Goal: Task Accomplishment & Management: Use online tool/utility

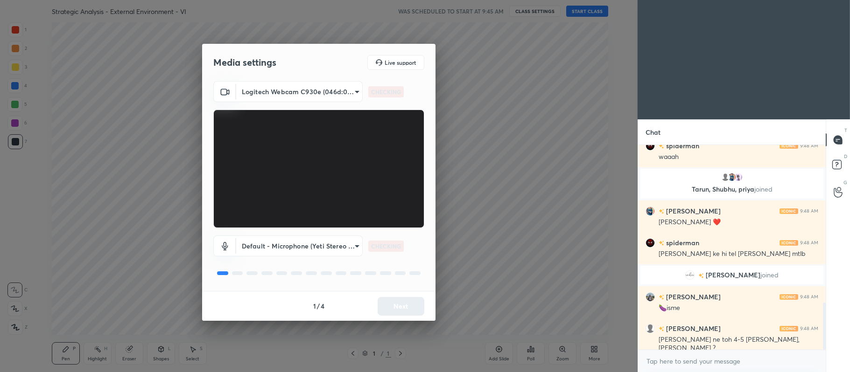
scroll to position [682, 0]
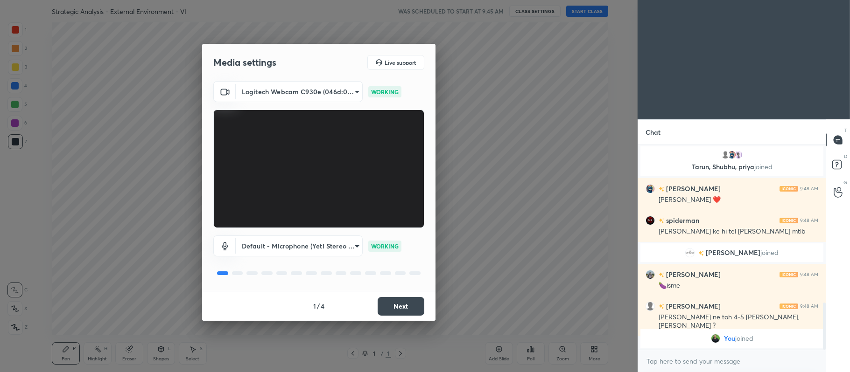
click at [400, 310] on button "Next" at bounding box center [401, 306] width 47 height 19
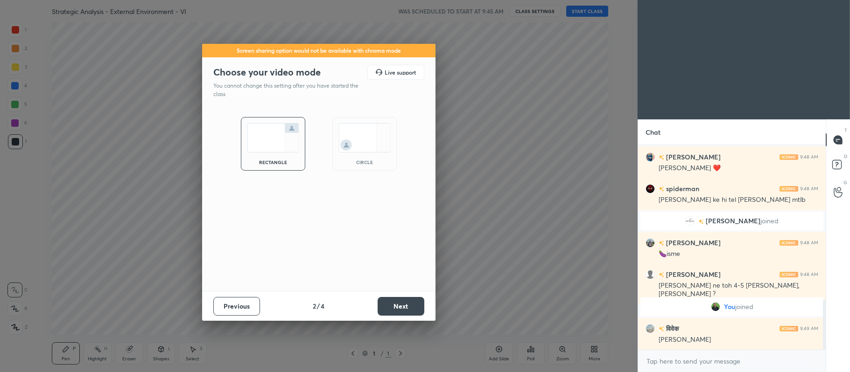
click at [401, 303] on button "Next" at bounding box center [401, 306] width 47 height 19
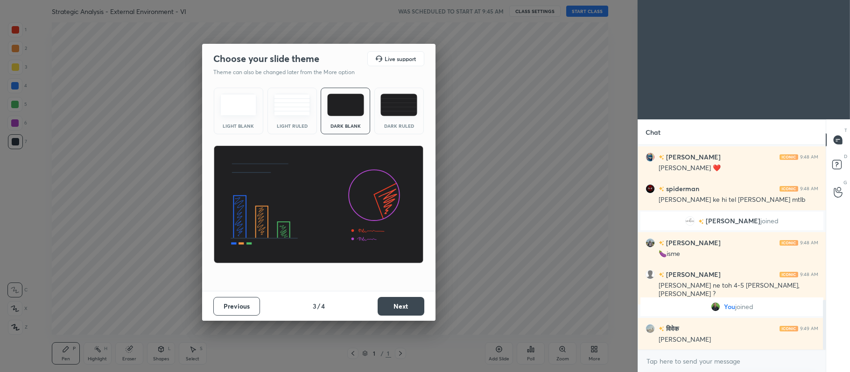
click at [413, 118] on div "Dark Ruled" at bounding box center [398, 111] width 49 height 47
click at [399, 304] on button "Next" at bounding box center [401, 306] width 47 height 19
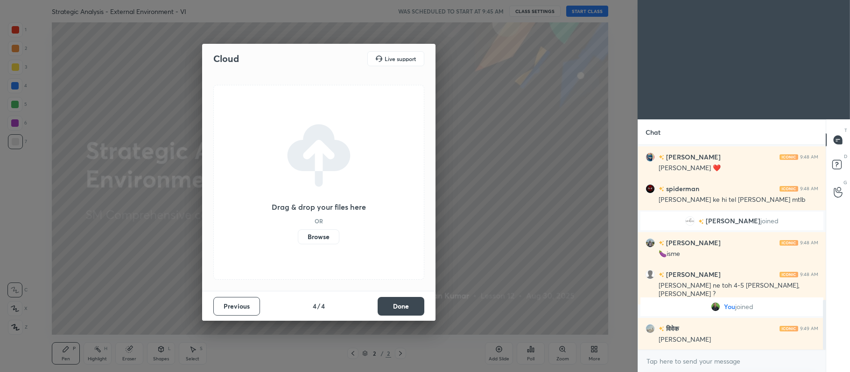
click at [322, 241] on label "Browse" at bounding box center [319, 237] width 42 height 15
click at [298, 241] on input "Browse" at bounding box center [298, 237] width 0 height 15
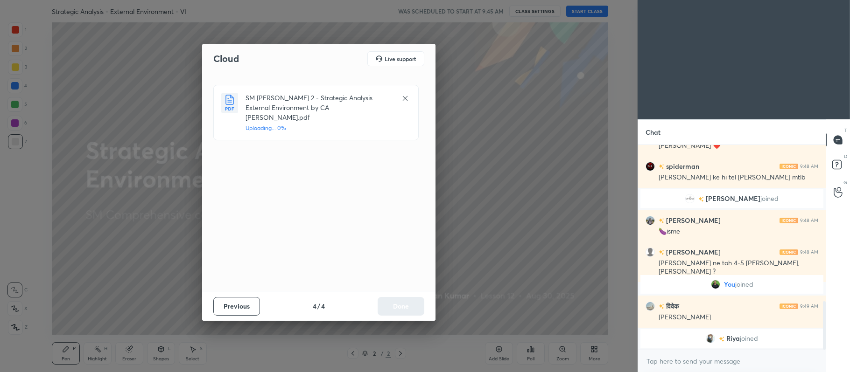
scroll to position [654, 0]
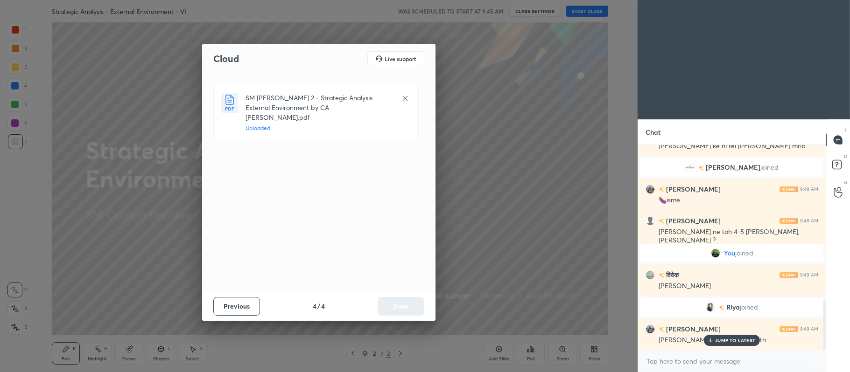
click at [392, 312] on button "Done" at bounding box center [401, 306] width 47 height 19
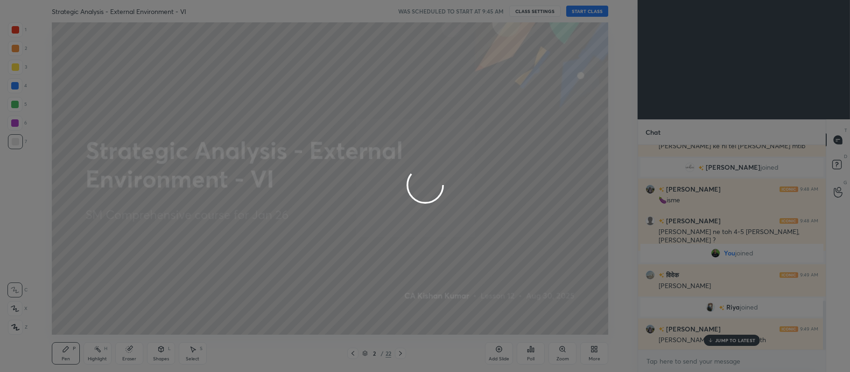
click at [396, 309] on div at bounding box center [425, 186] width 850 height 372
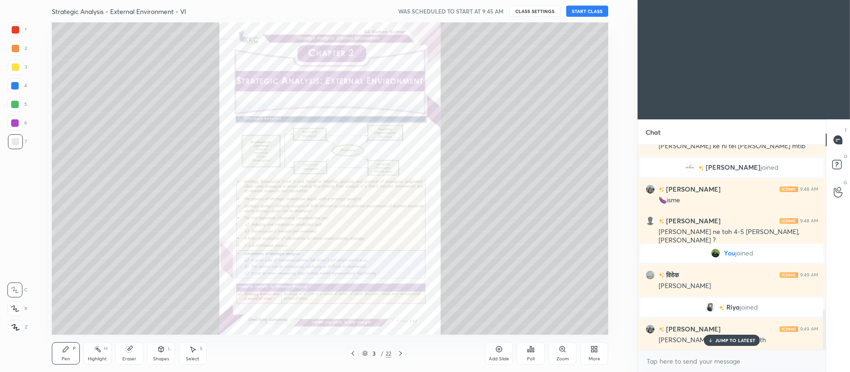
scroll to position [835, 0]
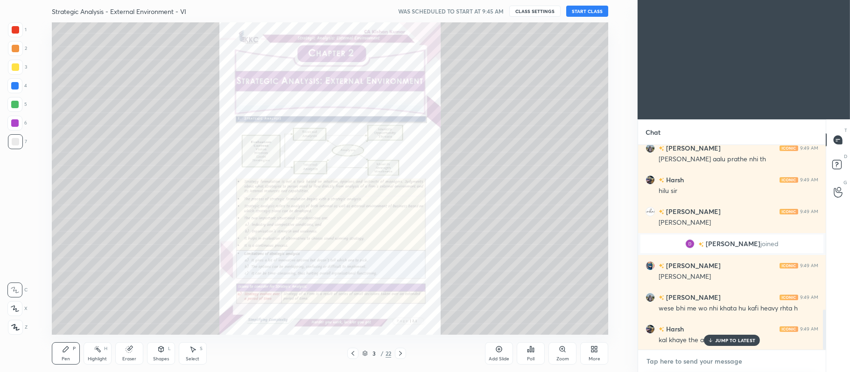
click at [693, 360] on textarea at bounding box center [731, 361] width 173 height 15
type textarea "x"
paste textarea "[URL][DOMAIN_NAME]"
type textarea "[URL][DOMAIN_NAME]"
type textarea "x"
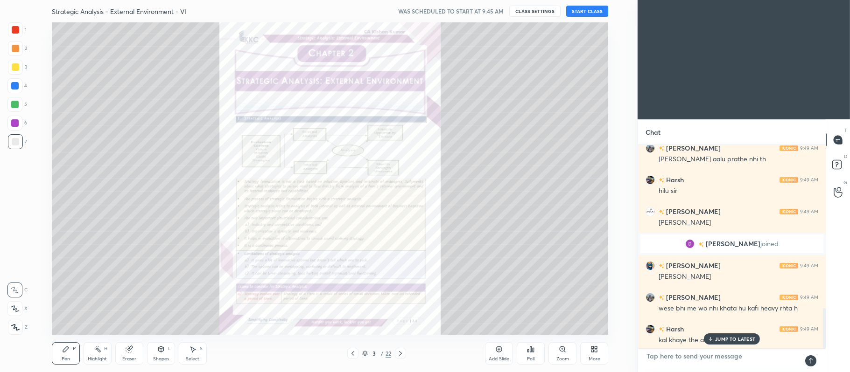
scroll to position [897, 0]
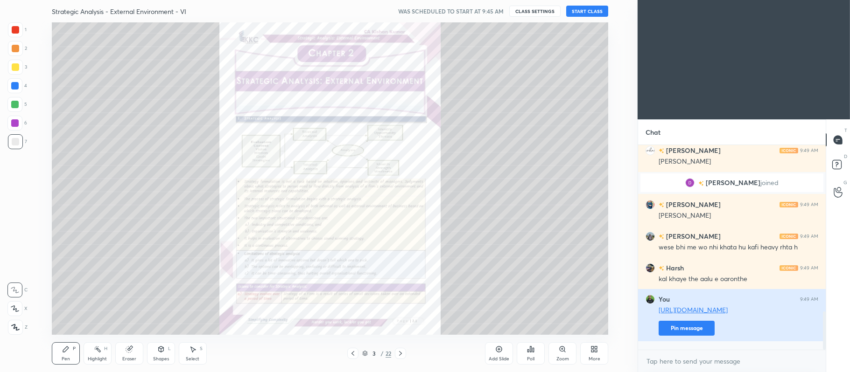
click at [680, 336] on button "Pin message" at bounding box center [687, 328] width 56 height 15
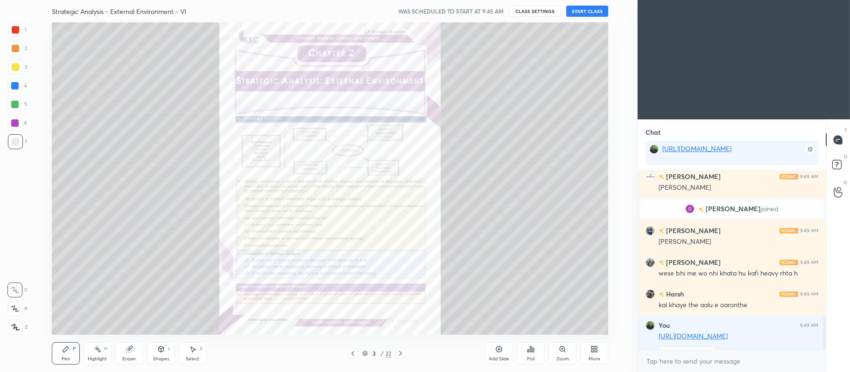
click at [353, 353] on icon at bounding box center [352, 353] width 7 height 7
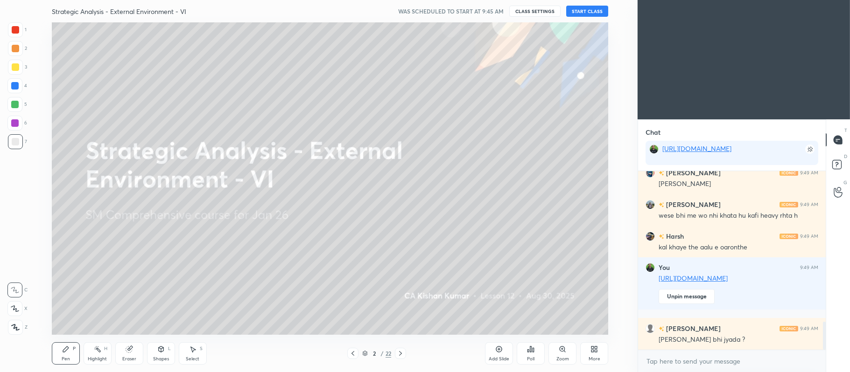
click at [593, 347] on icon at bounding box center [592, 348] width 2 height 2
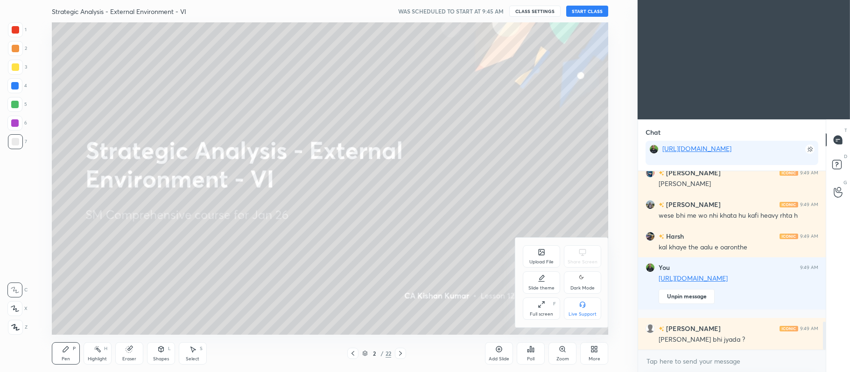
click at [542, 258] on div "Upload File" at bounding box center [541, 256] width 37 height 22
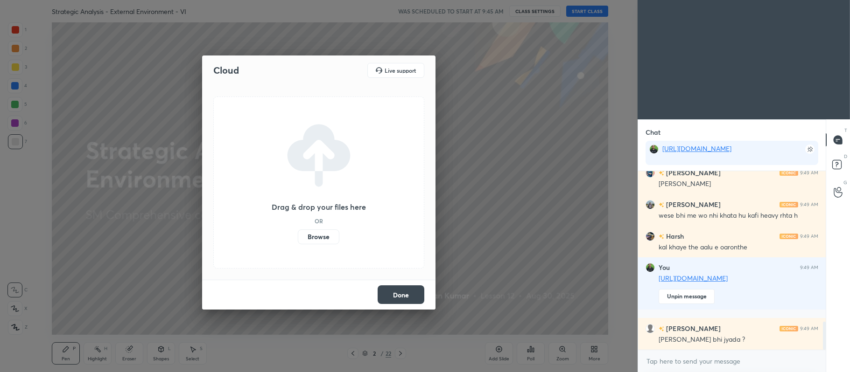
click at [317, 238] on label "Browse" at bounding box center [319, 237] width 42 height 15
click at [298, 238] on input "Browse" at bounding box center [298, 237] width 0 height 15
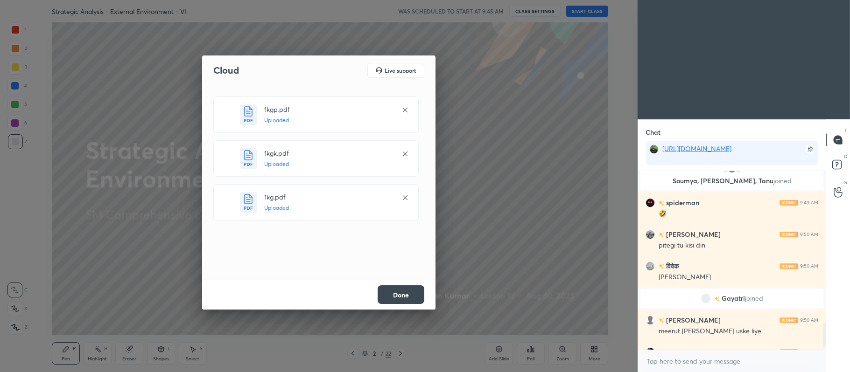
scroll to position [1168, 0]
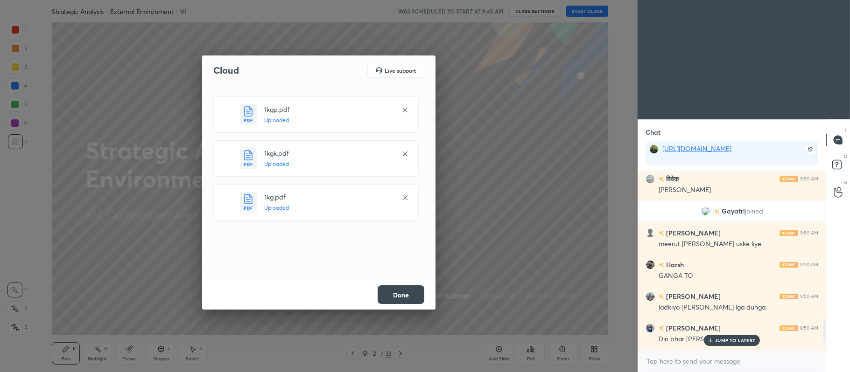
click at [407, 293] on button "Done" at bounding box center [401, 295] width 47 height 19
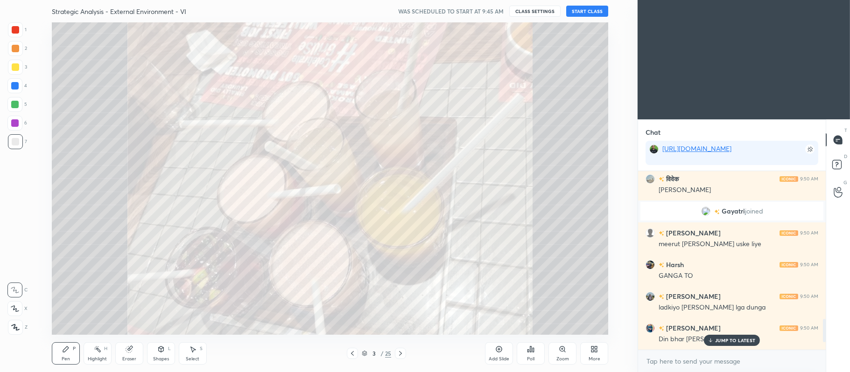
click at [590, 353] on icon at bounding box center [593, 349] width 7 height 7
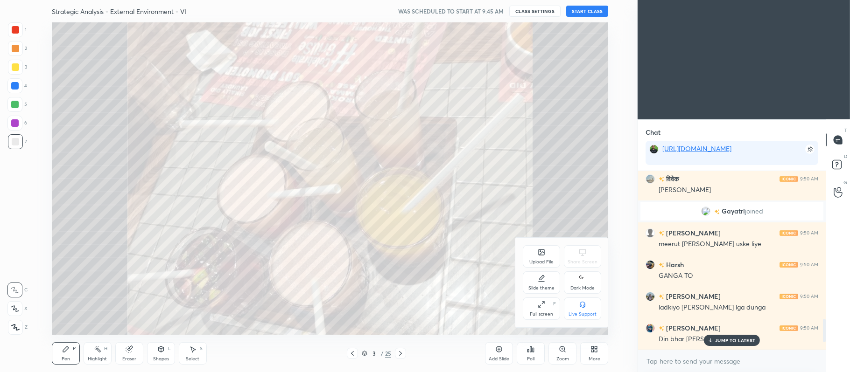
click at [460, 282] on div at bounding box center [425, 186] width 850 height 372
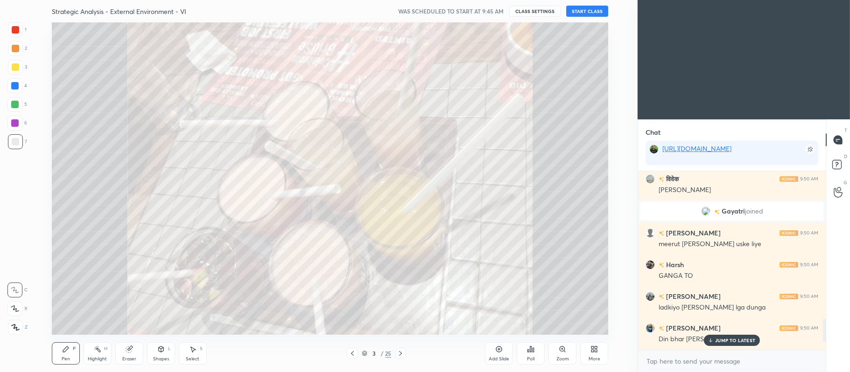
click at [352, 351] on icon at bounding box center [352, 353] width 7 height 7
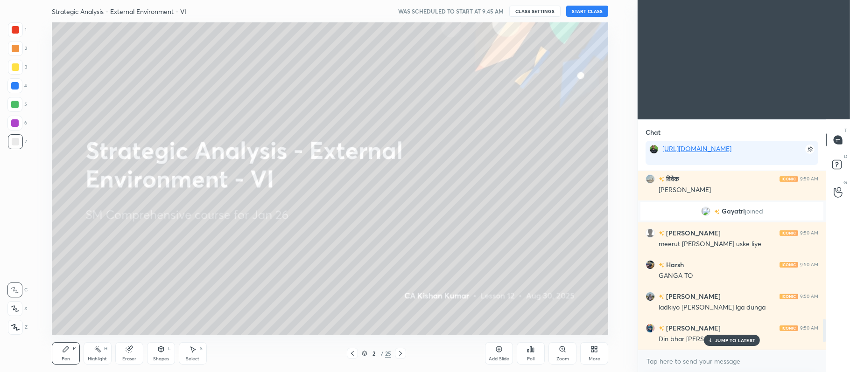
click at [594, 350] on icon at bounding box center [593, 349] width 7 height 7
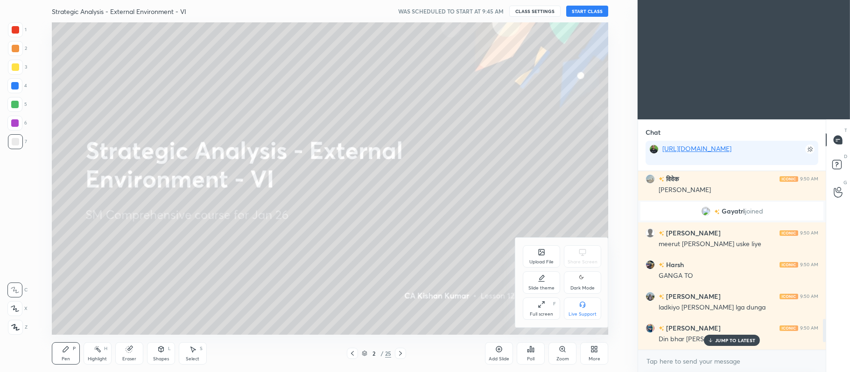
click at [535, 264] on div "Upload File" at bounding box center [541, 262] width 24 height 5
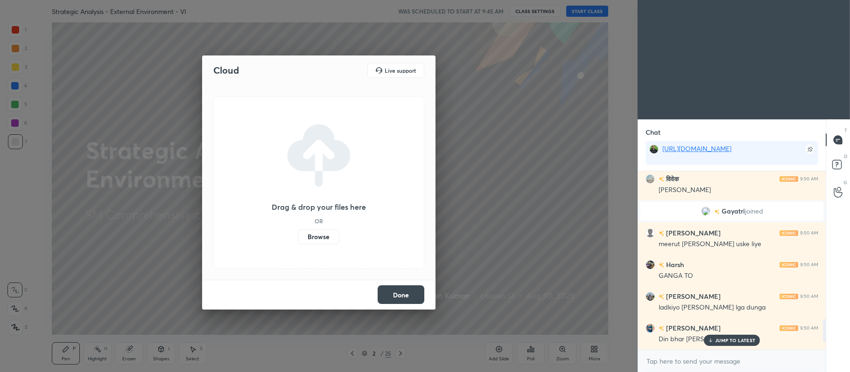
click at [325, 238] on label "Browse" at bounding box center [319, 237] width 42 height 15
click at [298, 238] on input "Browse" at bounding box center [298, 237] width 0 height 15
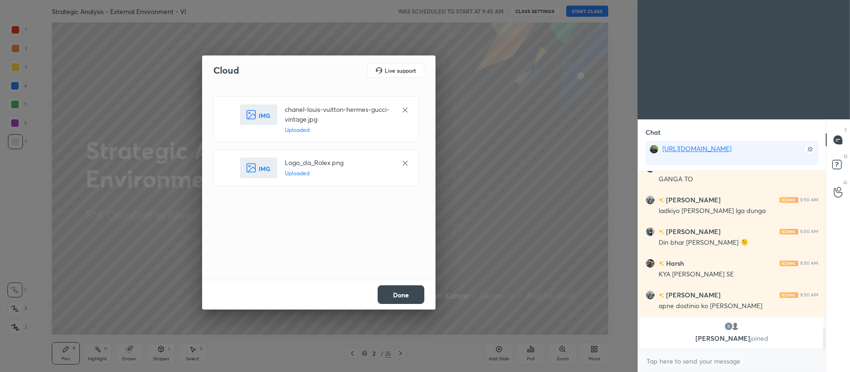
scroll to position [1296, 0]
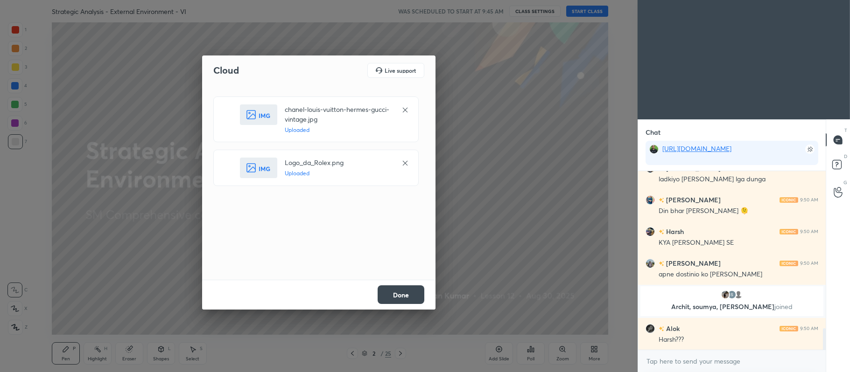
click at [396, 292] on button "Done" at bounding box center [401, 295] width 47 height 19
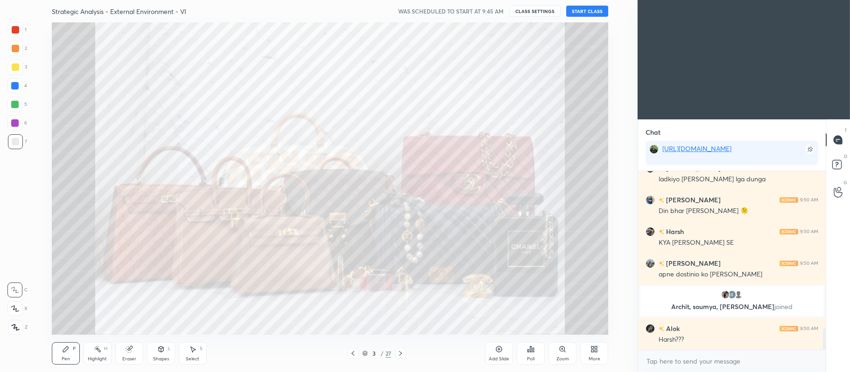
scroll to position [1328, 0]
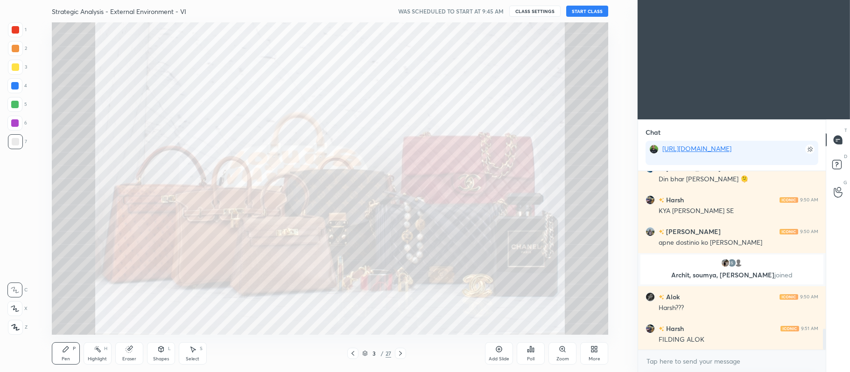
click at [348, 351] on div at bounding box center [352, 353] width 11 height 11
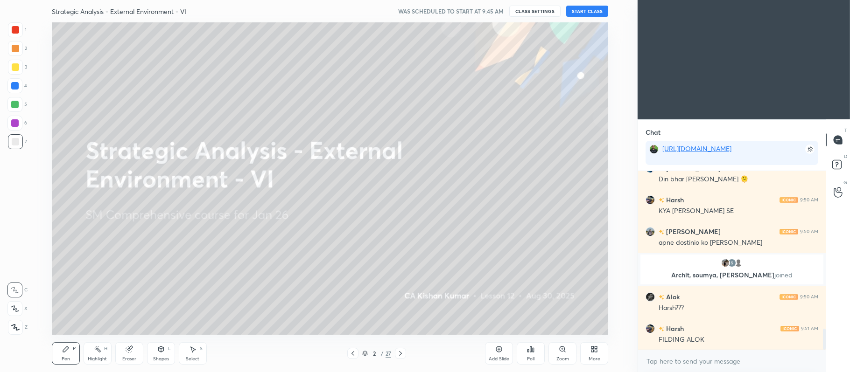
click at [18, 70] on div at bounding box center [15, 66] width 7 height 7
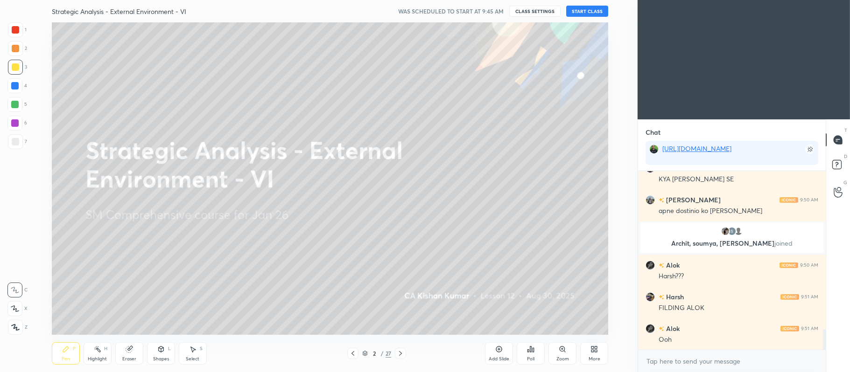
click at [19, 312] on icon at bounding box center [15, 309] width 8 height 7
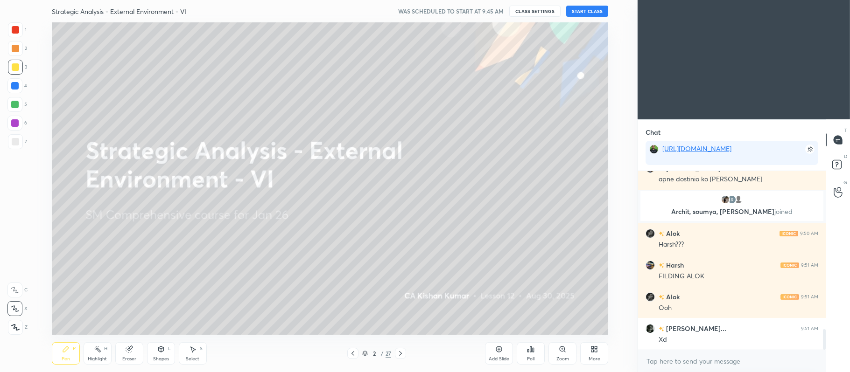
click at [590, 11] on button "START CLASS" at bounding box center [587, 11] width 42 height 11
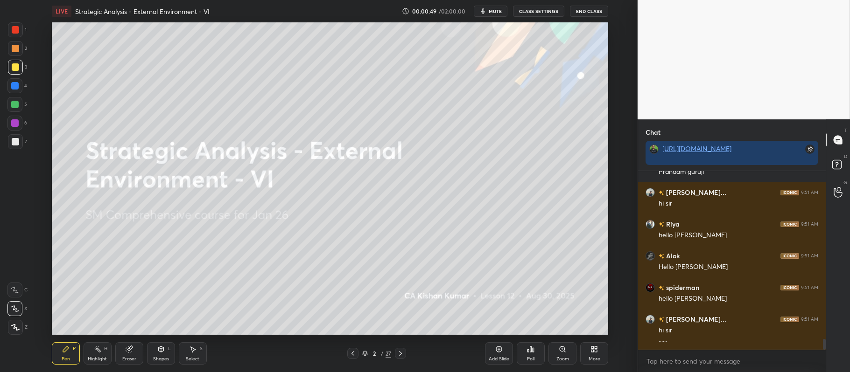
scroll to position [2859, 0]
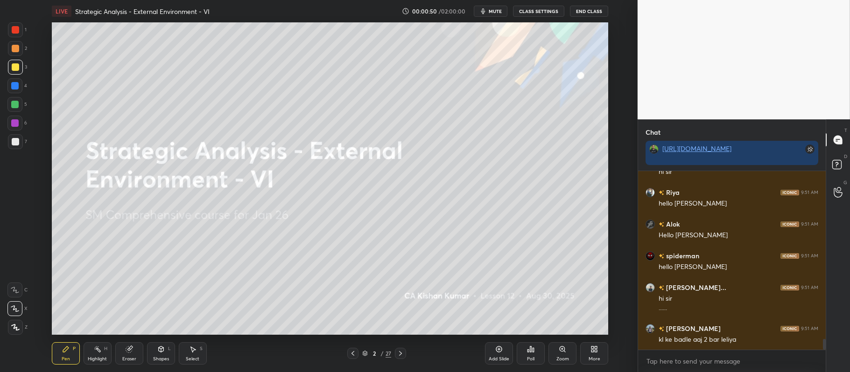
click at [534, 352] on div "Poll" at bounding box center [531, 354] width 28 height 22
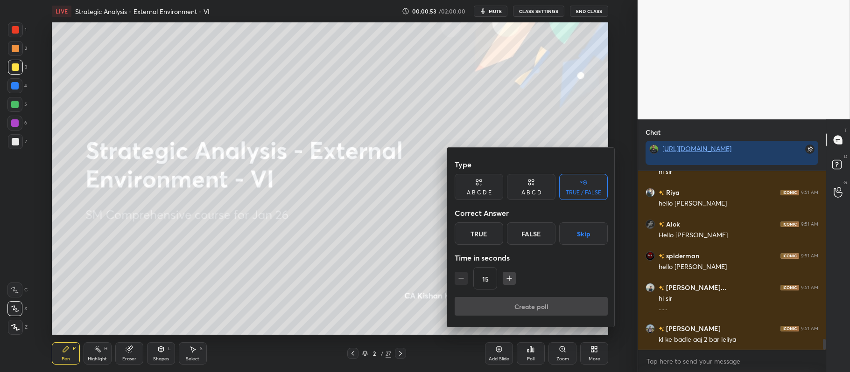
click at [477, 231] on div "True" at bounding box center [479, 234] width 49 height 22
click at [520, 306] on button "Create poll" at bounding box center [531, 306] width 153 height 19
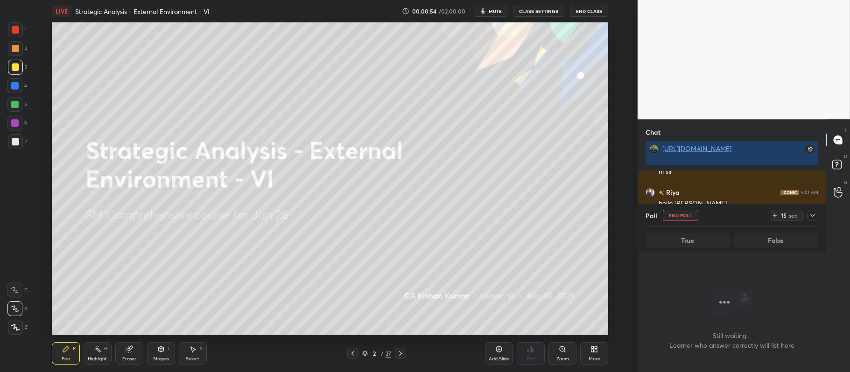
scroll to position [155, 185]
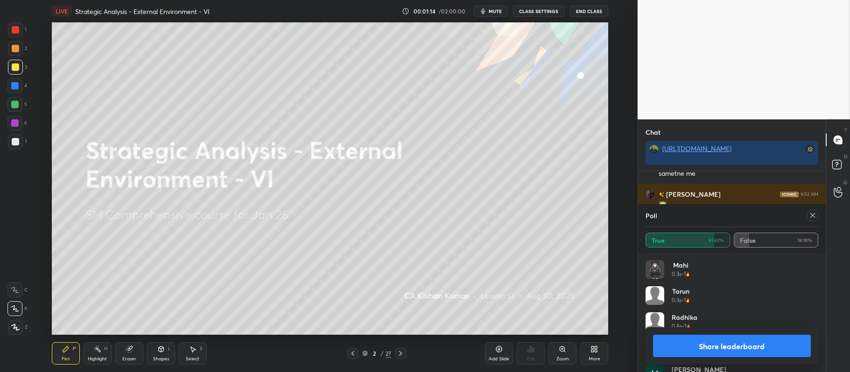
click at [686, 345] on button "Share leaderboard" at bounding box center [732, 346] width 158 height 22
type textarea "x"
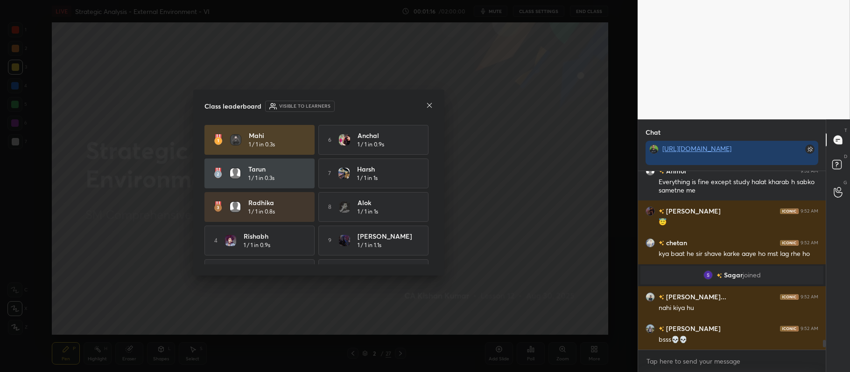
click at [432, 106] on icon at bounding box center [429, 105] width 7 height 7
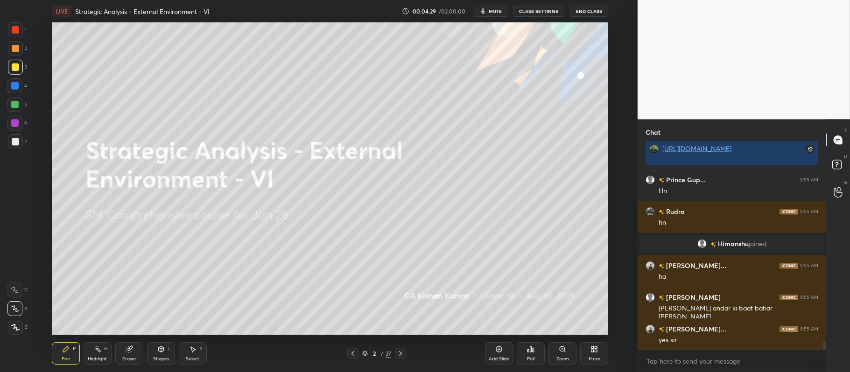
scroll to position [3605, 0]
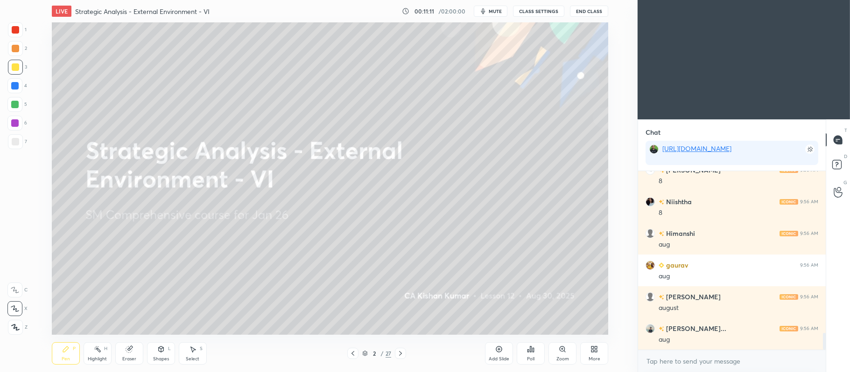
scroll to position [1740, 0]
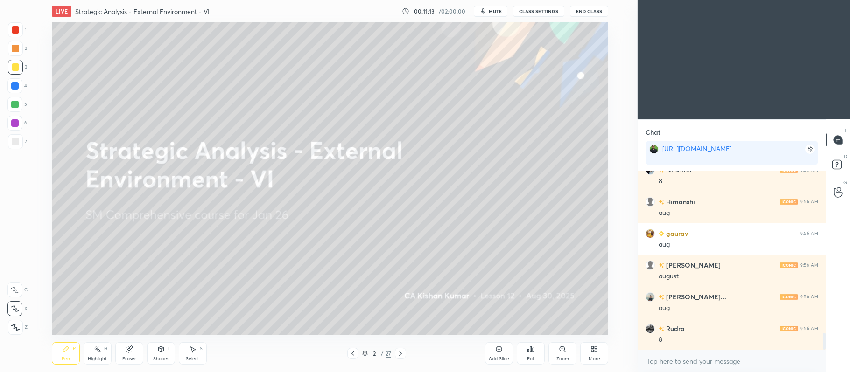
click at [493, 355] on div "Add Slide" at bounding box center [499, 354] width 28 height 22
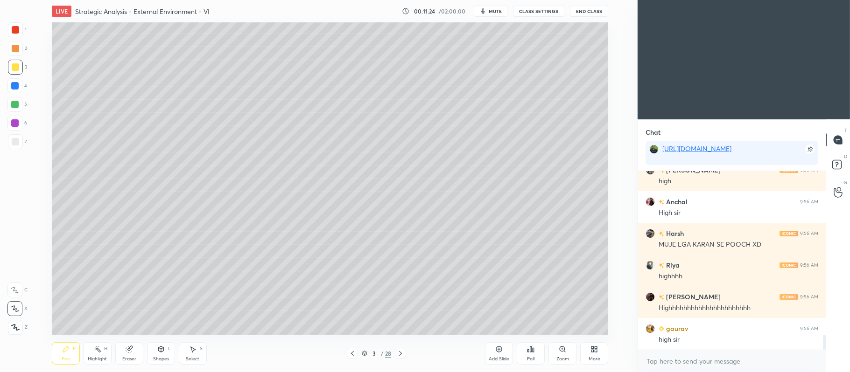
scroll to position [1994, 0]
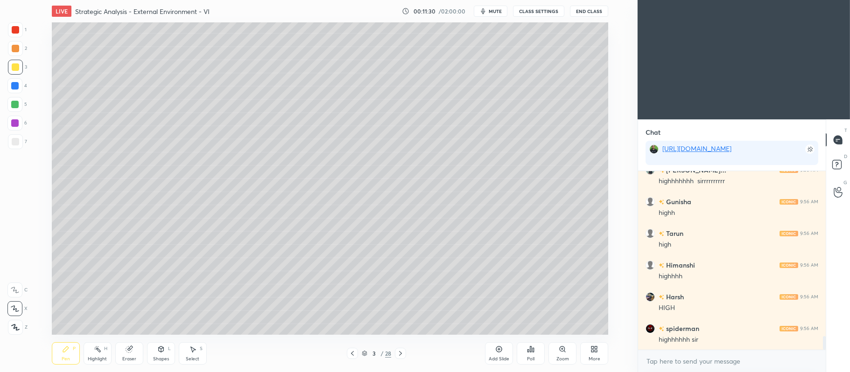
click at [355, 354] on icon at bounding box center [352, 353] width 7 height 7
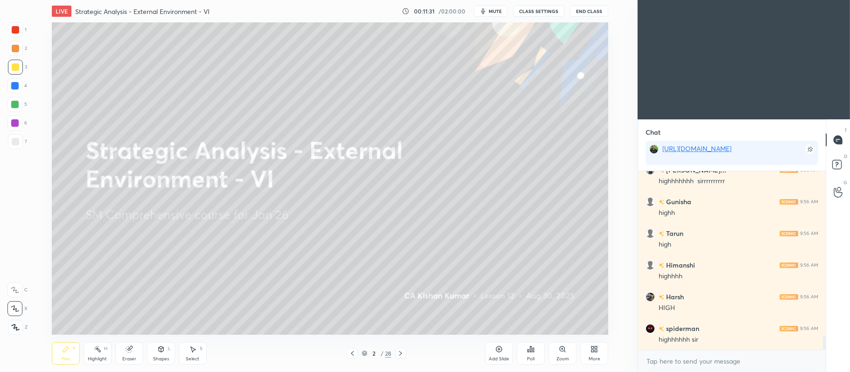
click at [398, 351] on icon at bounding box center [400, 353] width 7 height 7
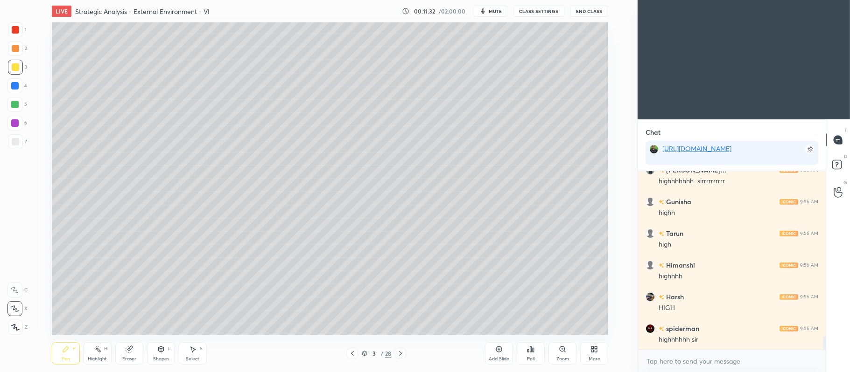
click at [506, 353] on div "Add Slide" at bounding box center [499, 354] width 28 height 22
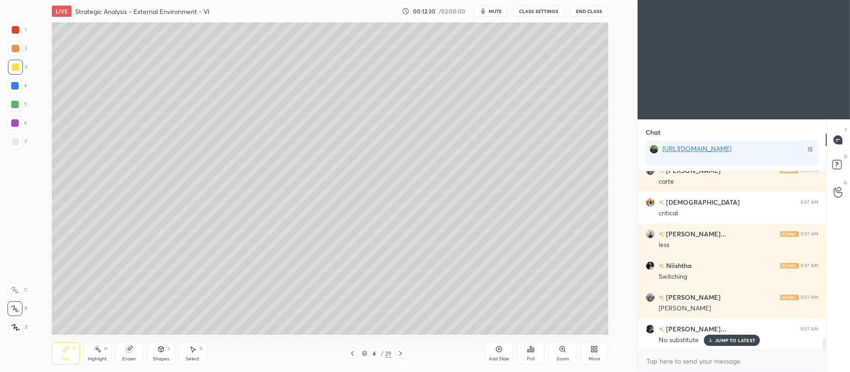
scroll to position [2570, 0]
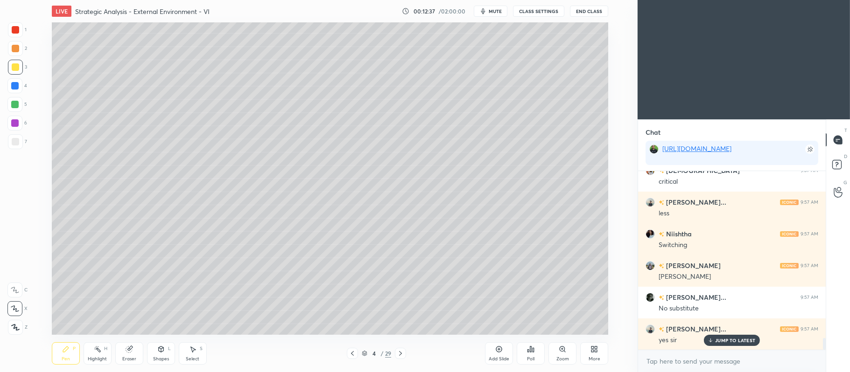
click at [21, 90] on div at bounding box center [14, 85] width 15 height 15
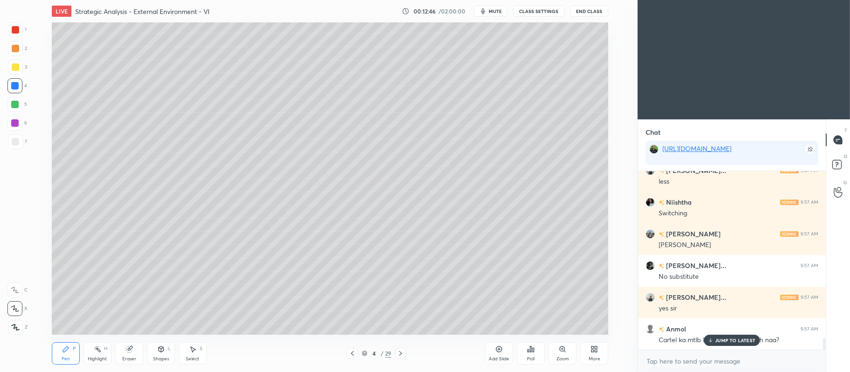
click at [499, 351] on icon at bounding box center [498, 349] width 7 height 7
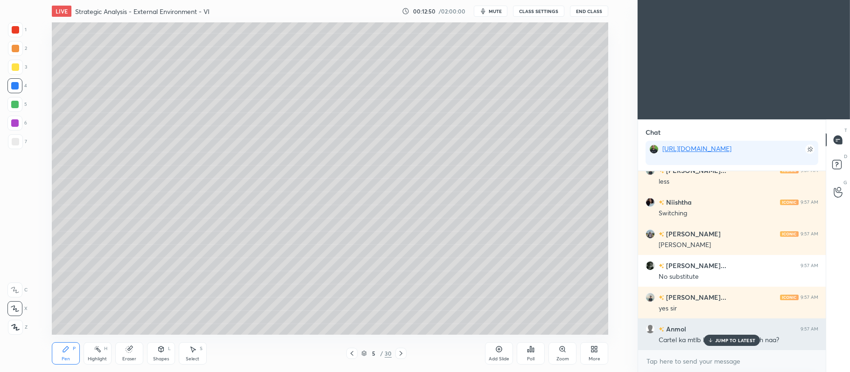
click at [725, 338] on p "JUMP TO LATEST" at bounding box center [735, 341] width 40 height 6
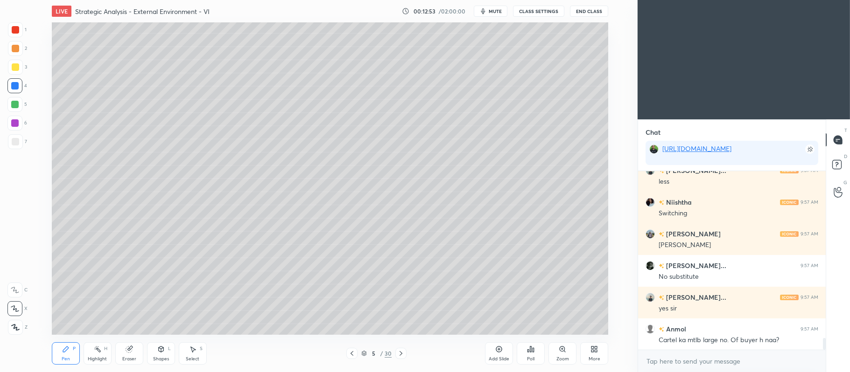
click at [12, 51] on div at bounding box center [15, 48] width 7 height 7
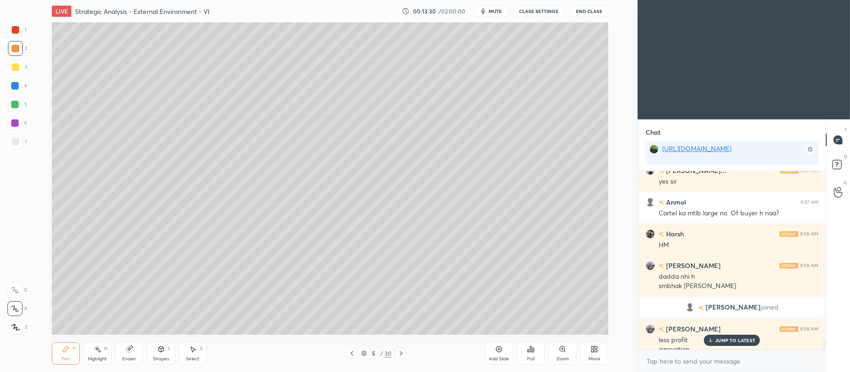
scroll to position [2738, 0]
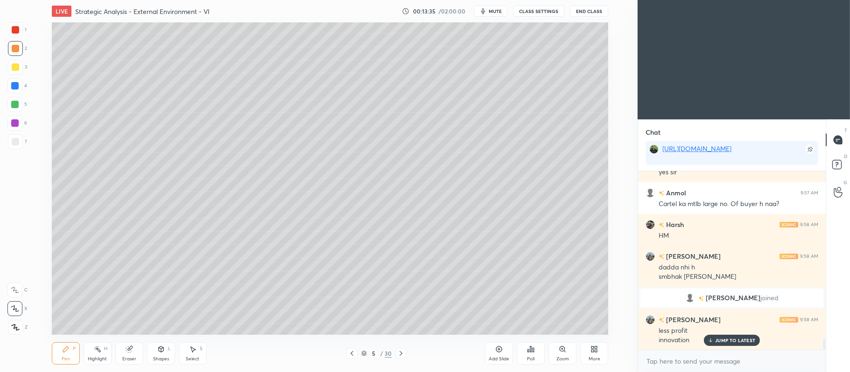
click at [493, 351] on div "Add Slide" at bounding box center [499, 354] width 28 height 22
click at [17, 69] on div at bounding box center [15, 66] width 7 height 7
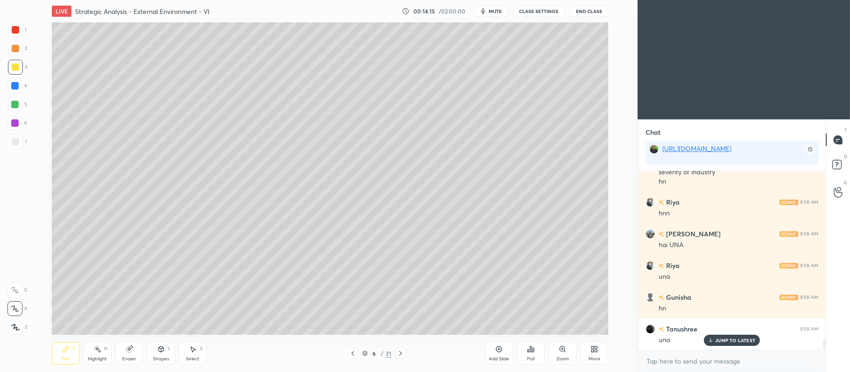
scroll to position [2947, 0]
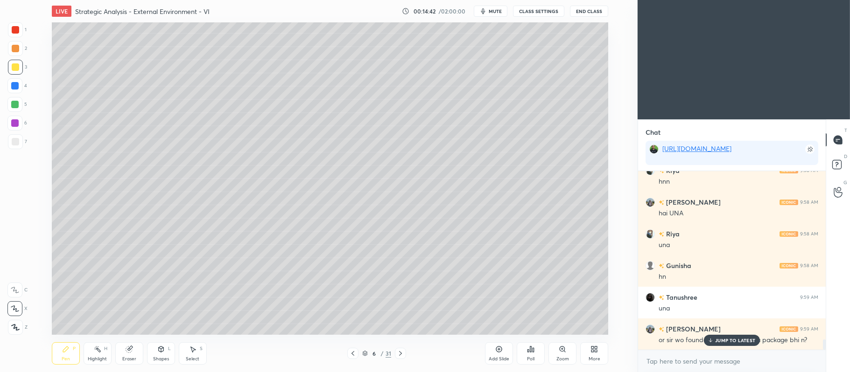
click at [501, 357] on div "Add Slide" at bounding box center [499, 359] width 21 height 5
click at [365, 353] on icon at bounding box center [365, 354] width 6 height 6
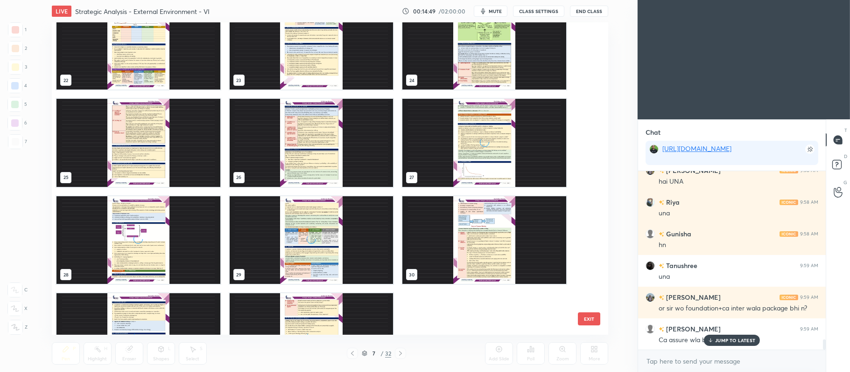
scroll to position [680, 0]
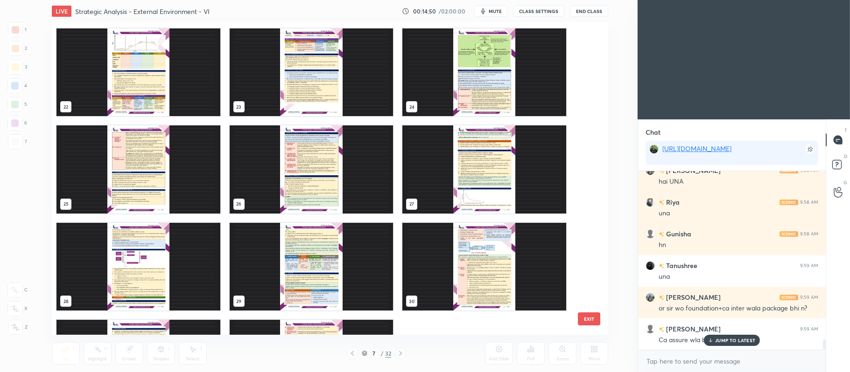
click at [471, 167] on img "grid" at bounding box center [484, 170] width 164 height 88
click at [471, 169] on img "grid" at bounding box center [484, 170] width 164 height 88
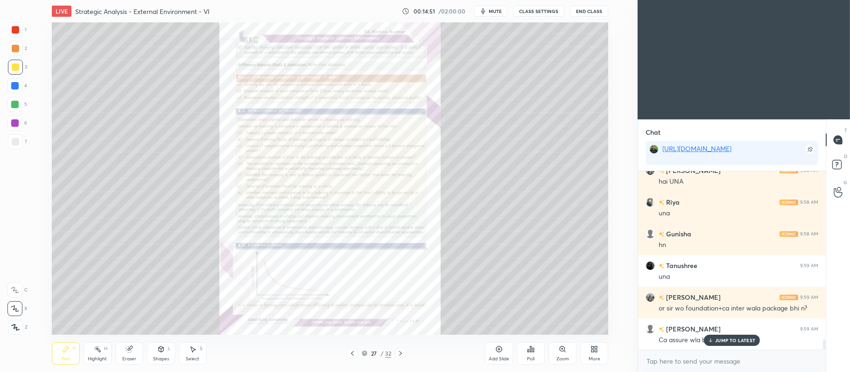
click at [472, 170] on img "grid" at bounding box center [484, 170] width 164 height 88
click at [565, 355] on div "Zoom" at bounding box center [562, 354] width 28 height 22
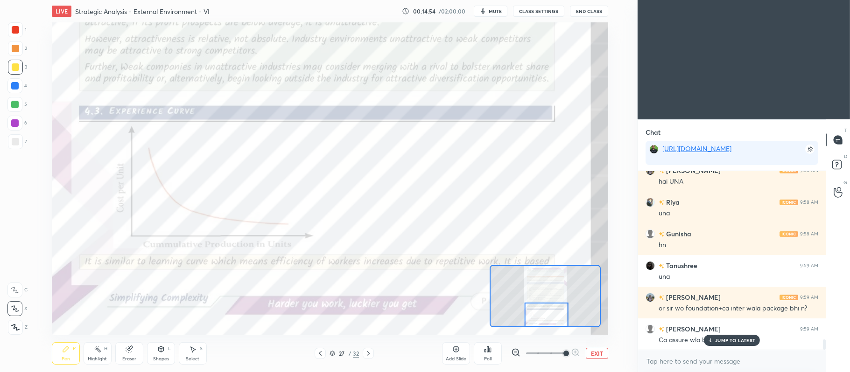
scroll to position [3010, 0]
click at [729, 337] on div "JUMP TO LATEST" at bounding box center [732, 340] width 56 height 11
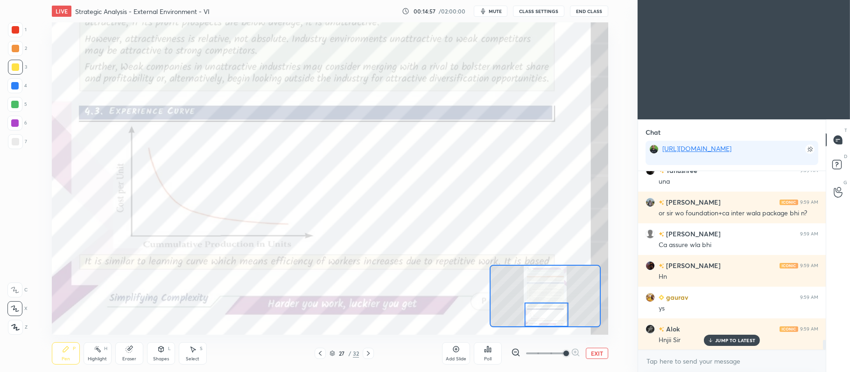
scroll to position [3105, 0]
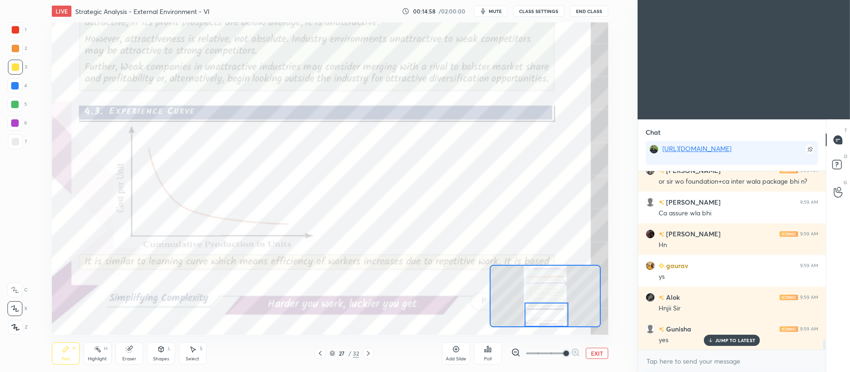
click at [15, 33] on div at bounding box center [15, 29] width 7 height 7
click at [14, 287] on icon at bounding box center [15, 290] width 8 height 7
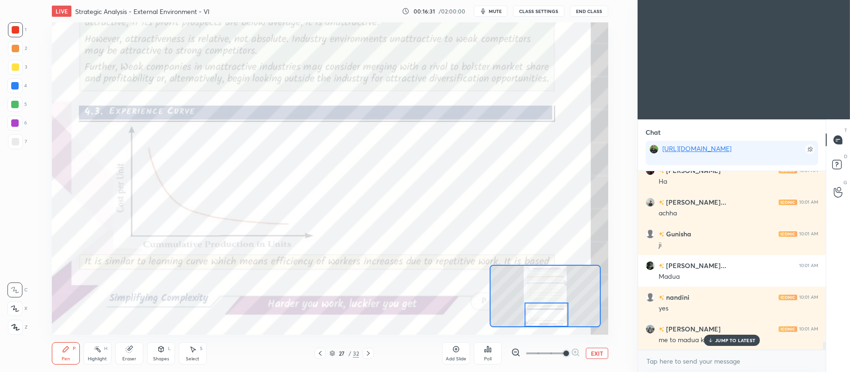
scroll to position [3921, 0]
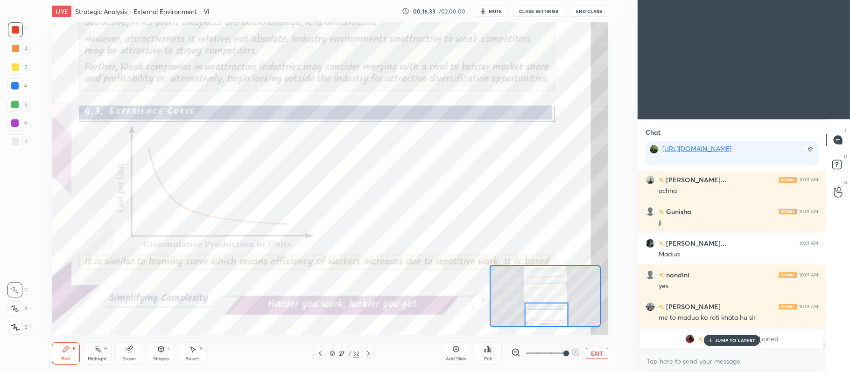
click at [368, 357] on icon at bounding box center [367, 353] width 7 height 7
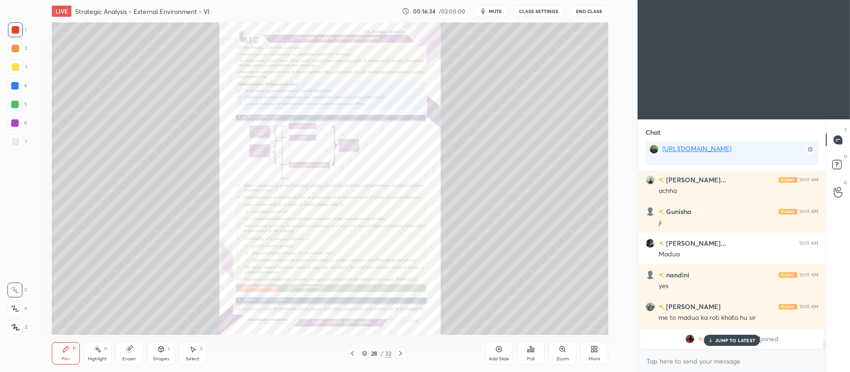
click at [562, 352] on icon at bounding box center [562, 349] width 5 height 5
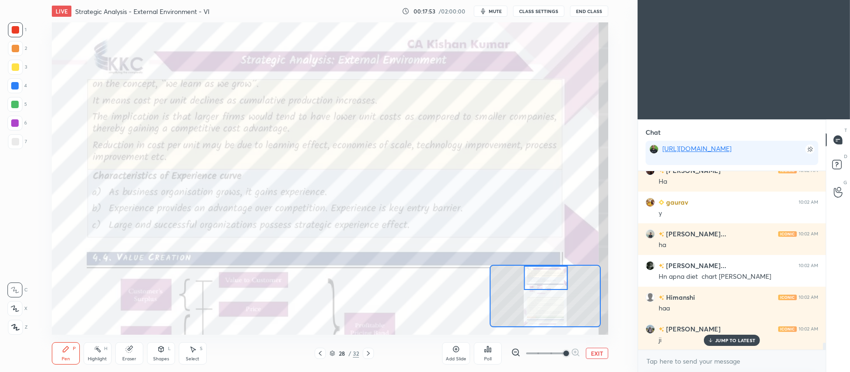
scroll to position [4479, 0]
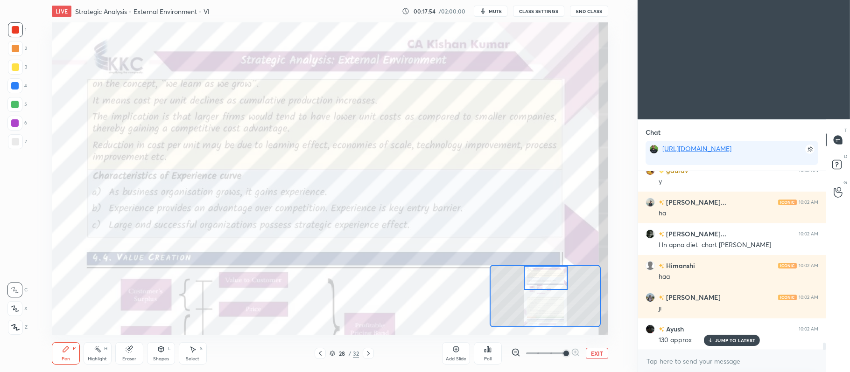
click at [599, 357] on button "EXIT" at bounding box center [597, 353] width 22 height 11
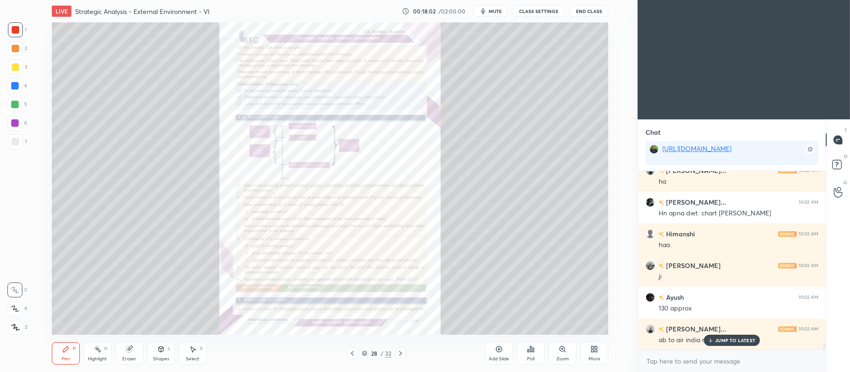
scroll to position [4543, 0]
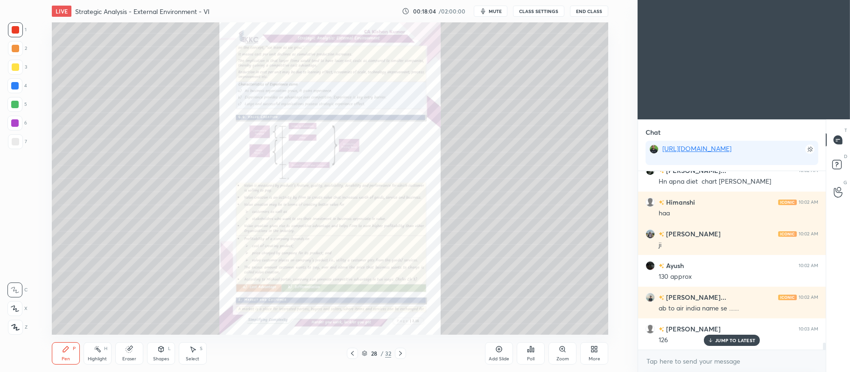
click at [353, 357] on icon at bounding box center [352, 353] width 7 height 7
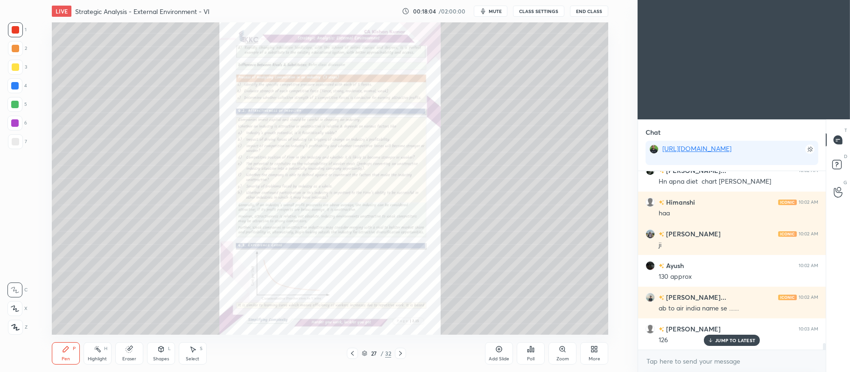
scroll to position [4575, 0]
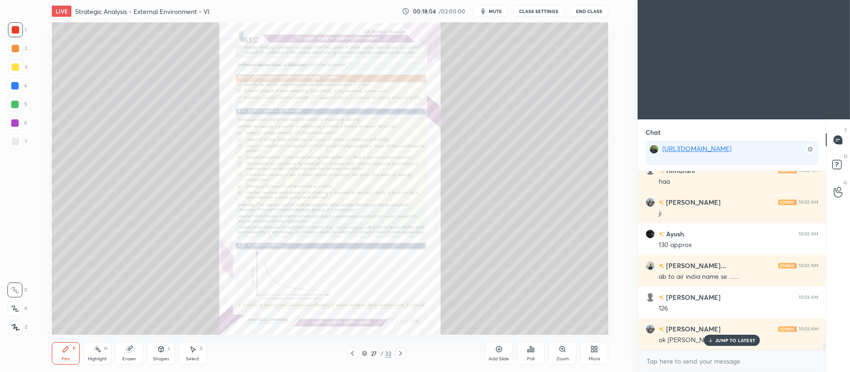
click at [495, 348] on icon at bounding box center [498, 349] width 7 height 7
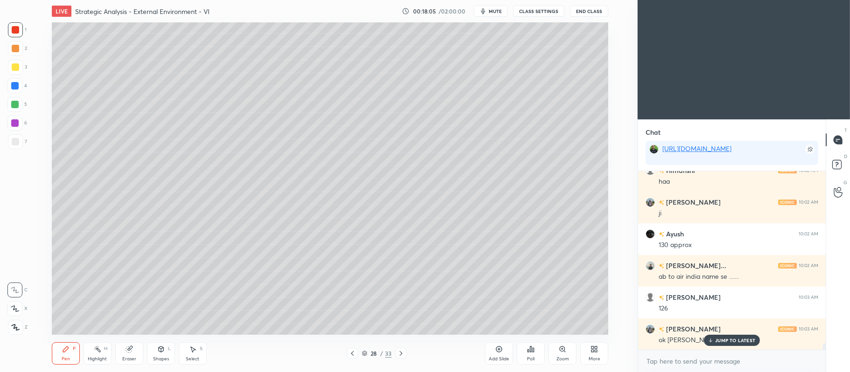
click at [17, 68] on div at bounding box center [15, 66] width 7 height 7
click at [14, 310] on icon at bounding box center [14, 309] width 7 height 6
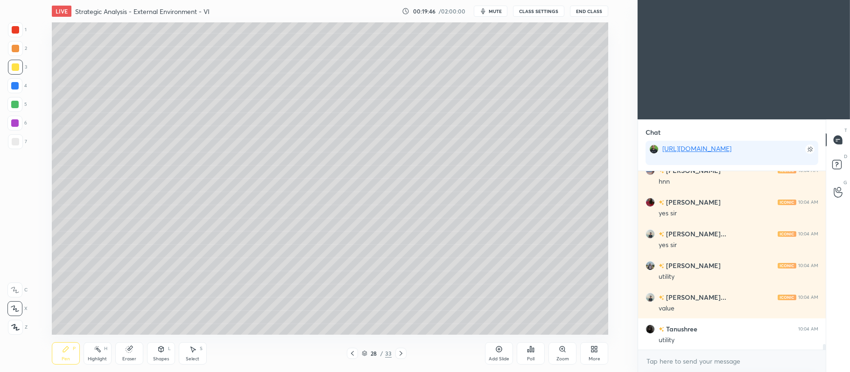
scroll to position [5346, 0]
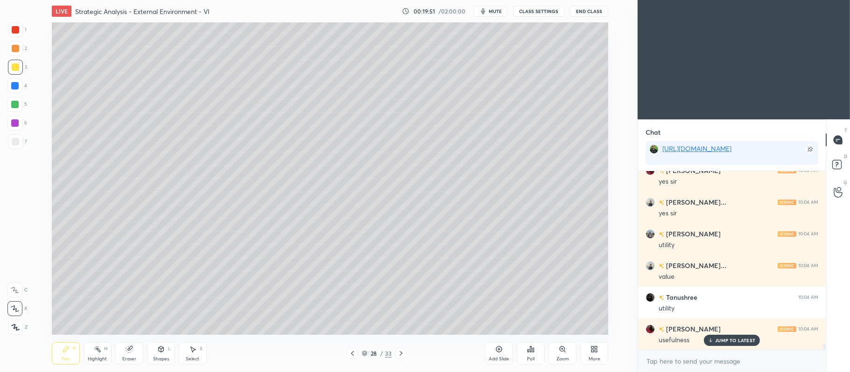
click at [491, 354] on div "Add Slide" at bounding box center [499, 354] width 28 height 22
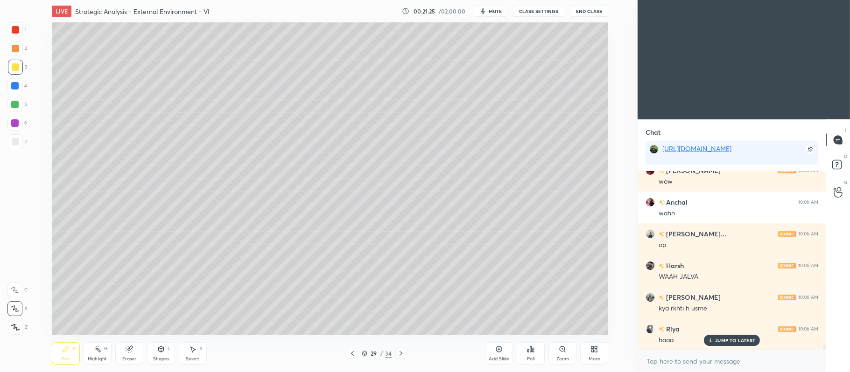
scroll to position [6035, 0]
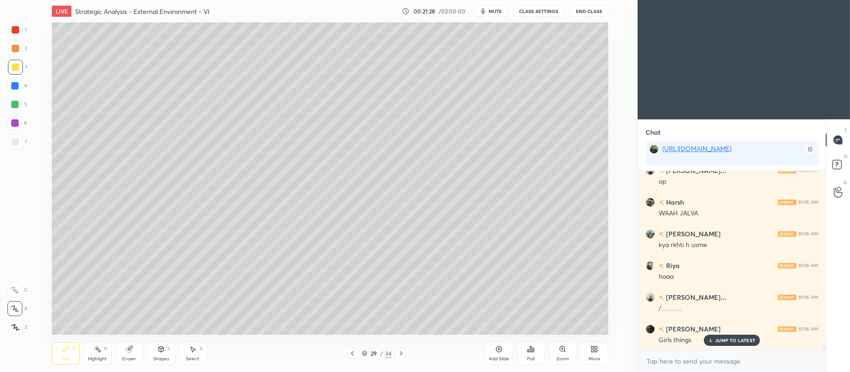
click at [14, 103] on div at bounding box center [14, 104] width 7 height 7
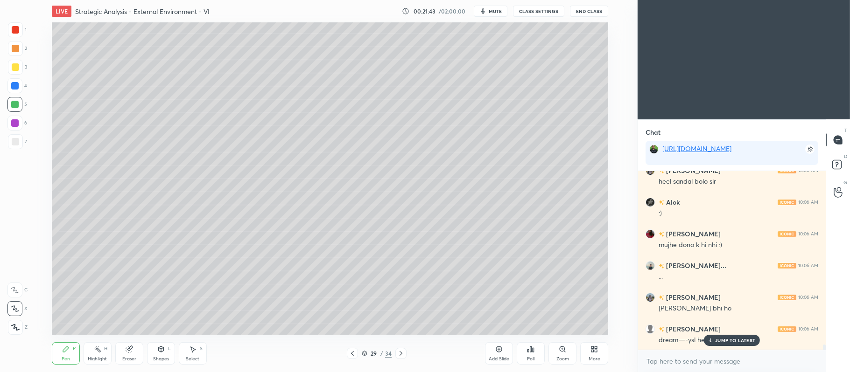
scroll to position [6320, 0]
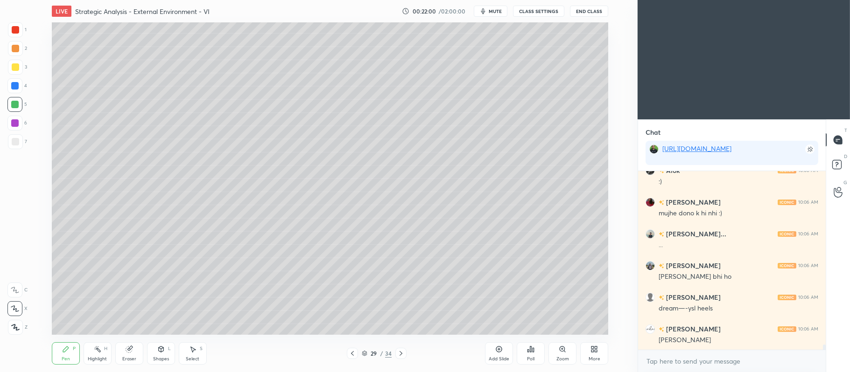
click at [19, 52] on div at bounding box center [15, 48] width 15 height 15
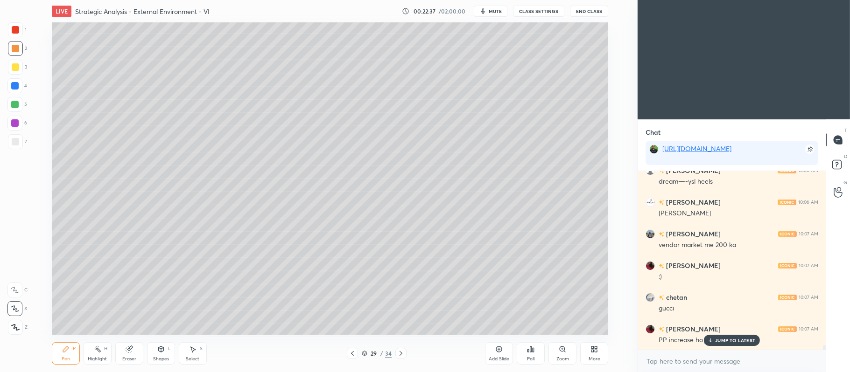
scroll to position [6479, 0]
click at [21, 105] on div at bounding box center [14, 104] width 15 height 15
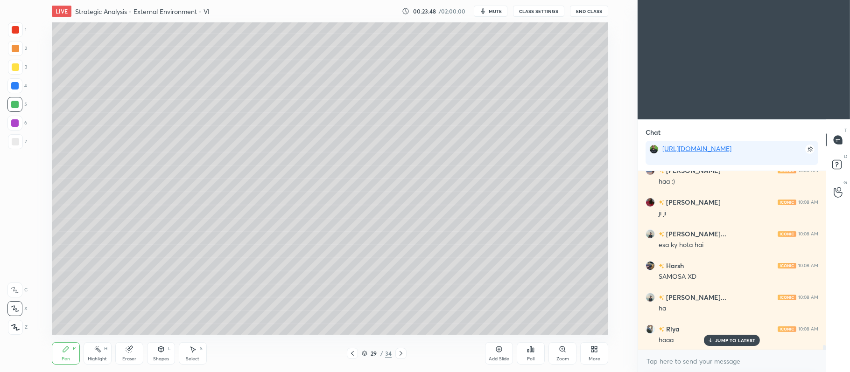
scroll to position [6964, 0]
click at [21, 148] on div "7" at bounding box center [17, 141] width 19 height 15
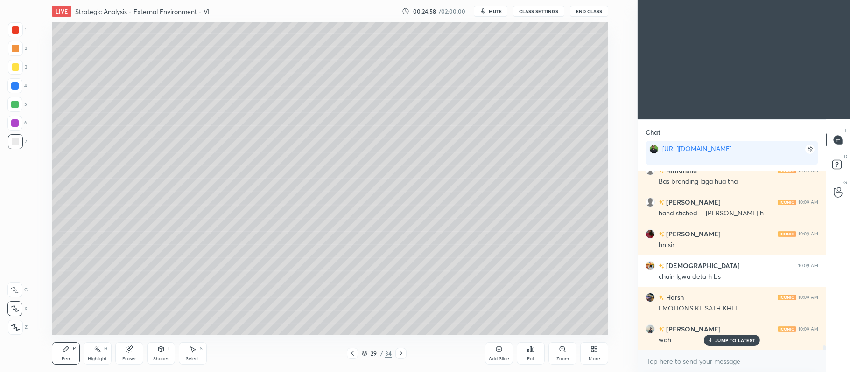
scroll to position [7662, 0]
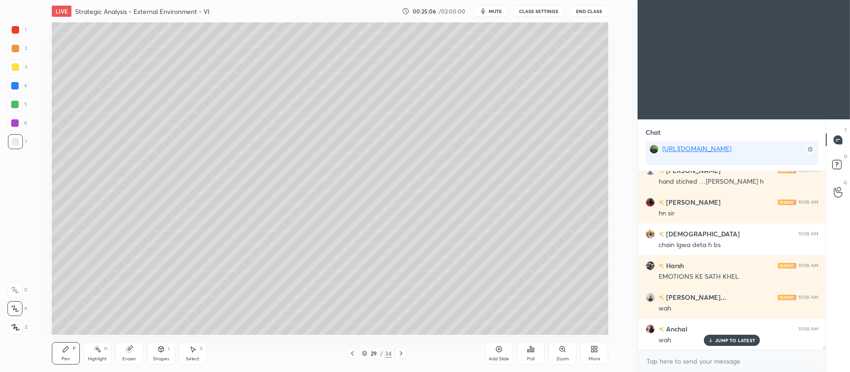
click at [15, 129] on div at bounding box center [14, 123] width 15 height 15
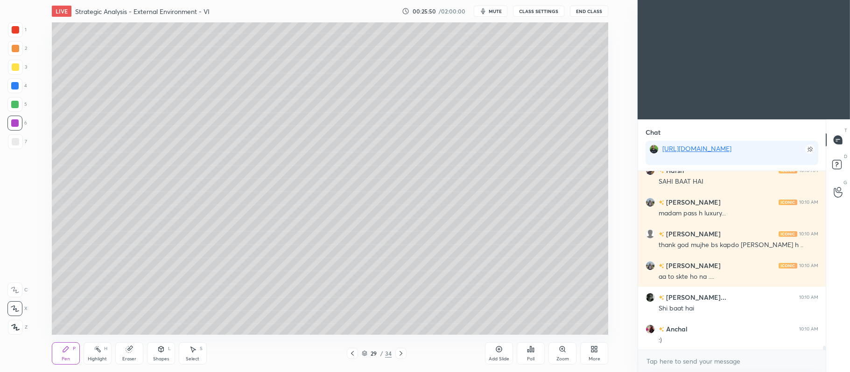
scroll to position [8043, 0]
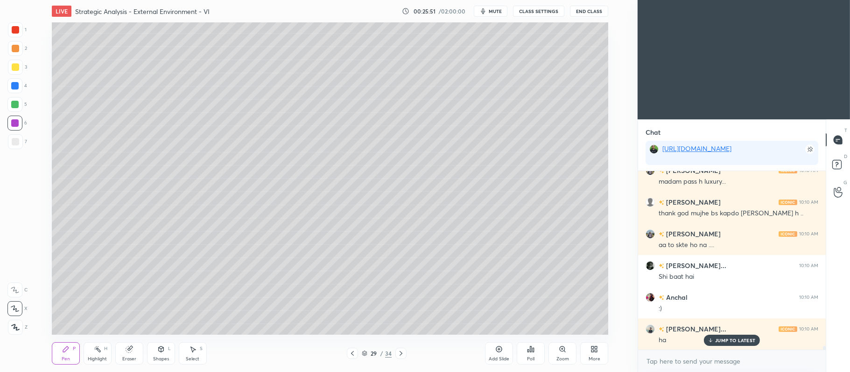
click at [21, 72] on div at bounding box center [15, 67] width 15 height 15
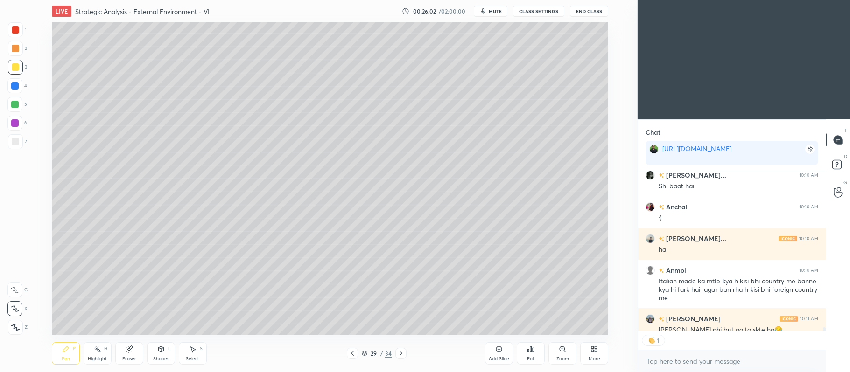
scroll to position [2, 2]
click at [492, 347] on div "Add Slide" at bounding box center [499, 354] width 28 height 22
click at [160, 348] on icon at bounding box center [160, 348] width 5 height 1
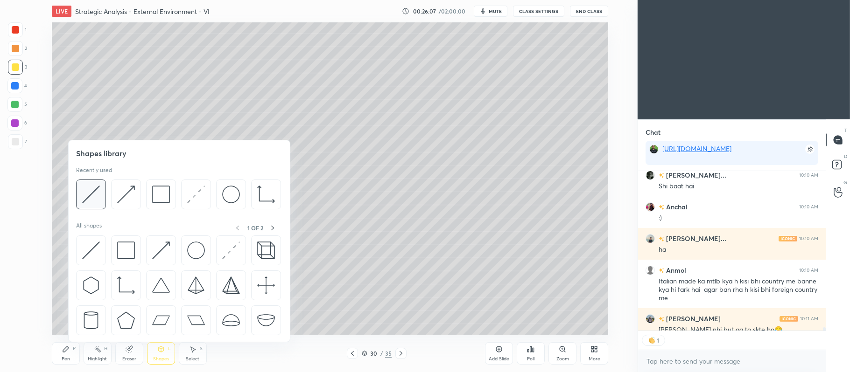
click at [89, 200] on img at bounding box center [91, 195] width 18 height 18
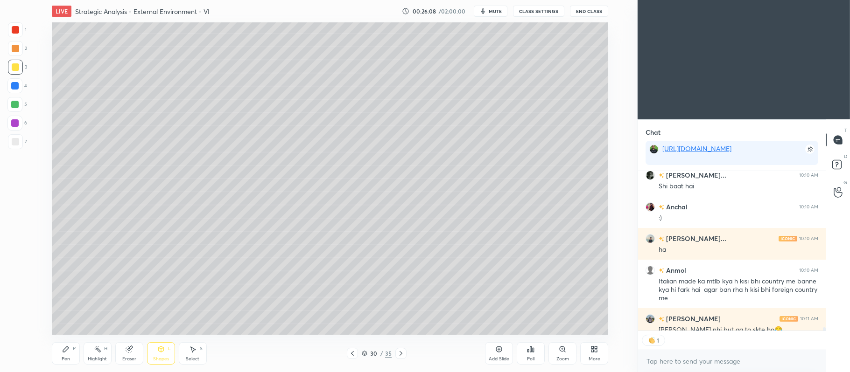
click at [21, 145] on div at bounding box center [15, 141] width 15 height 15
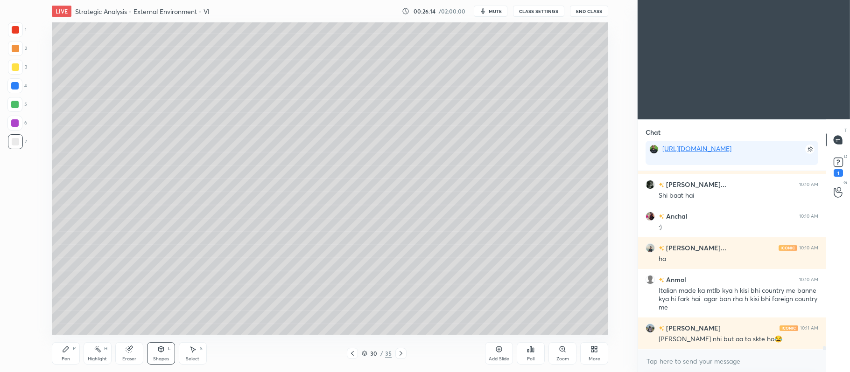
scroll to position [8164, 0]
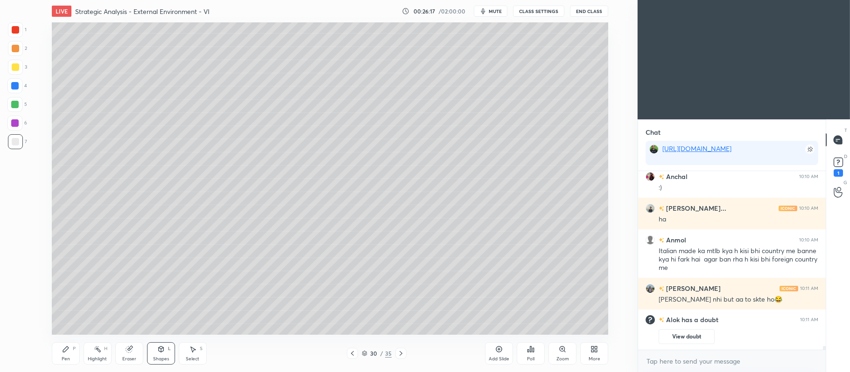
click at [14, 64] on div at bounding box center [15, 66] width 7 height 7
click at [68, 351] on icon at bounding box center [65, 349] width 7 height 7
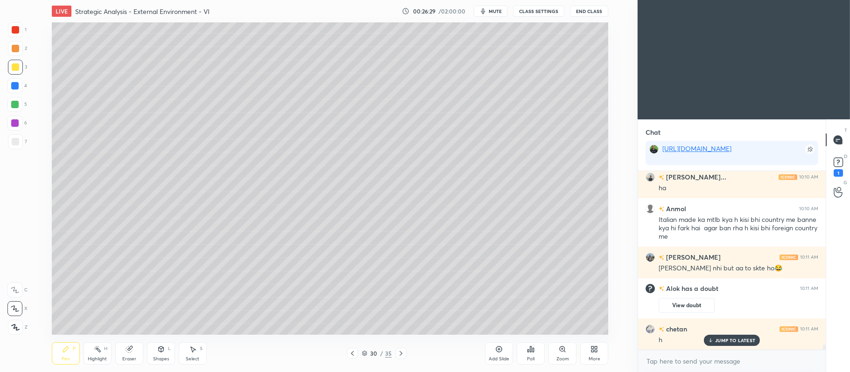
click at [15, 105] on div at bounding box center [14, 104] width 7 height 7
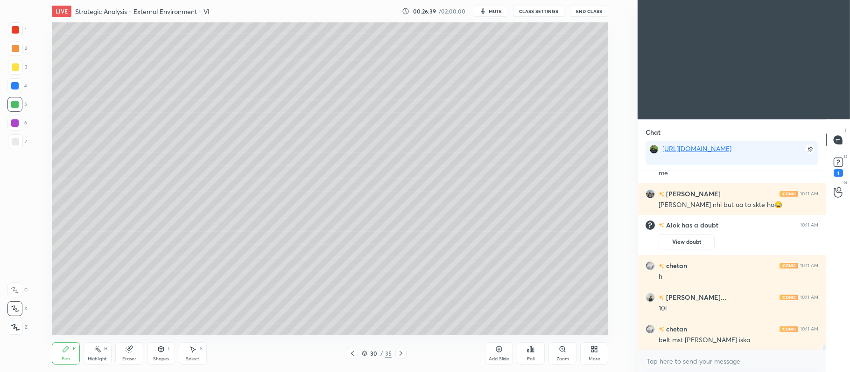
scroll to position [6206, 0]
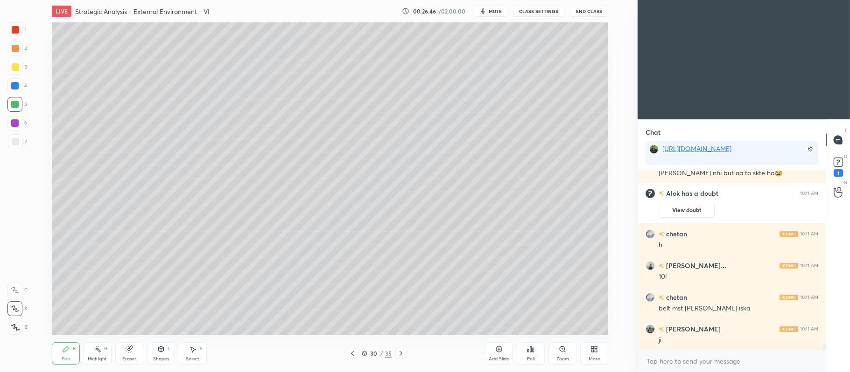
click at [18, 122] on div at bounding box center [14, 122] width 7 height 7
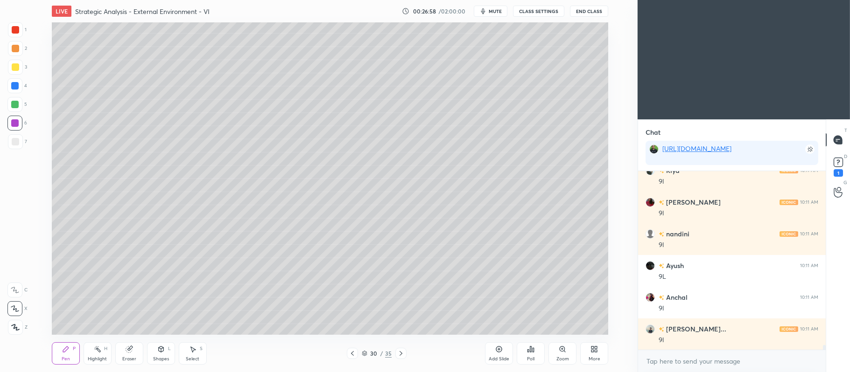
scroll to position [6460, 0]
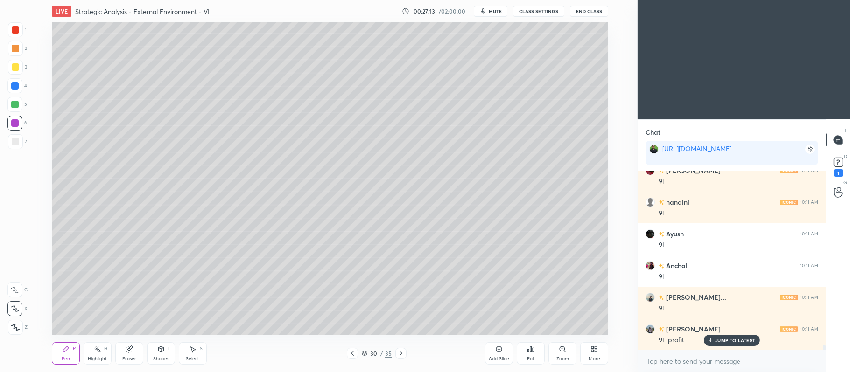
click at [12, 50] on div at bounding box center [15, 48] width 7 height 7
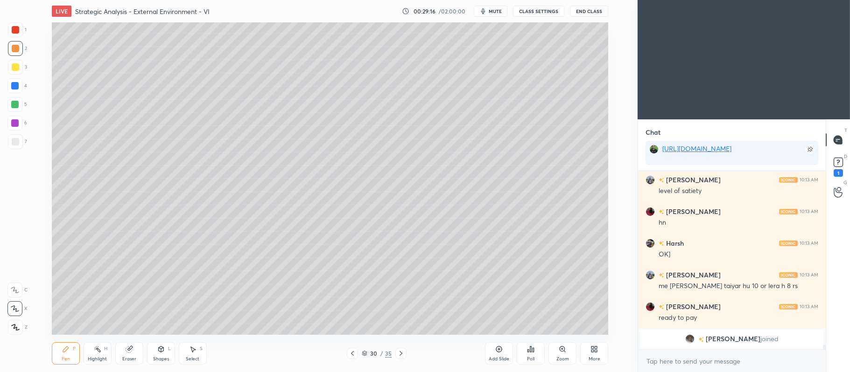
scroll to position [6936, 0]
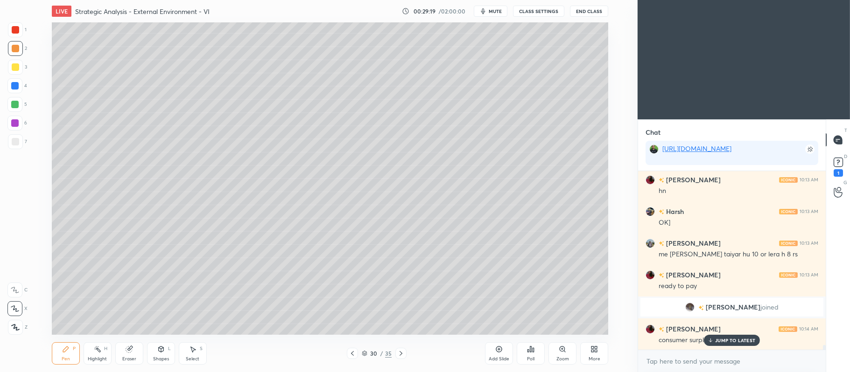
click at [15, 69] on div at bounding box center [15, 66] width 7 height 7
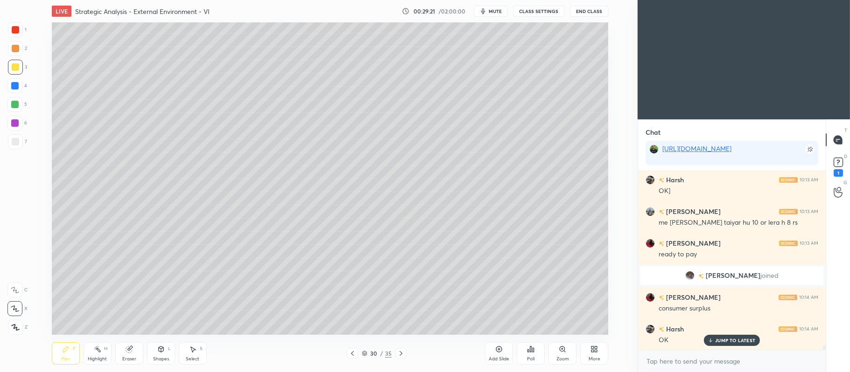
click at [19, 102] on div at bounding box center [14, 104] width 15 height 15
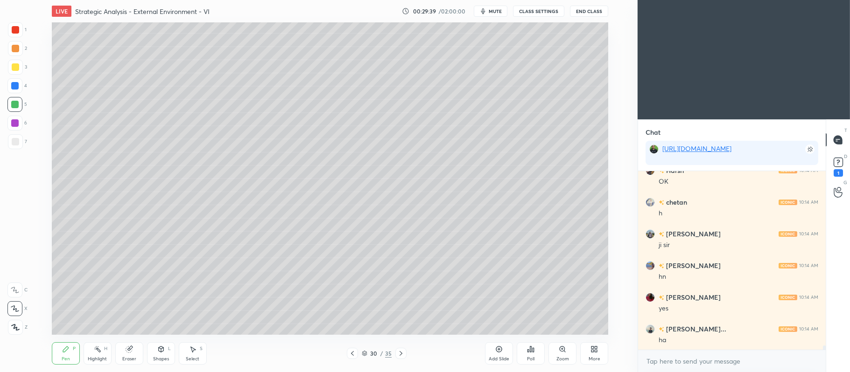
scroll to position [7158, 0]
click at [18, 51] on div at bounding box center [15, 48] width 7 height 7
click at [161, 350] on icon at bounding box center [161, 350] width 0 height 3
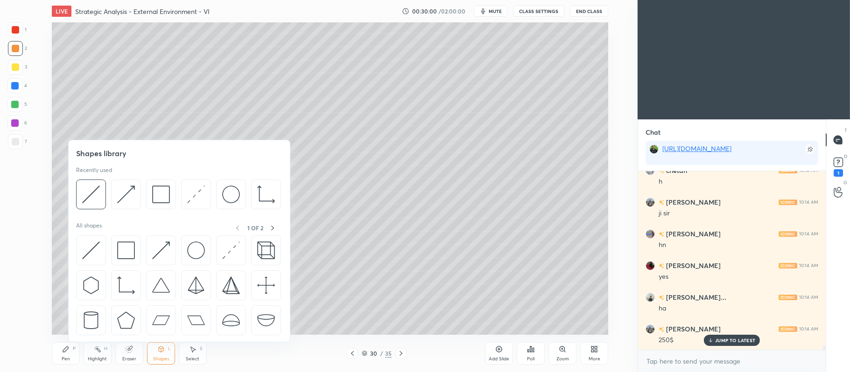
click at [94, 189] on img at bounding box center [91, 195] width 18 height 18
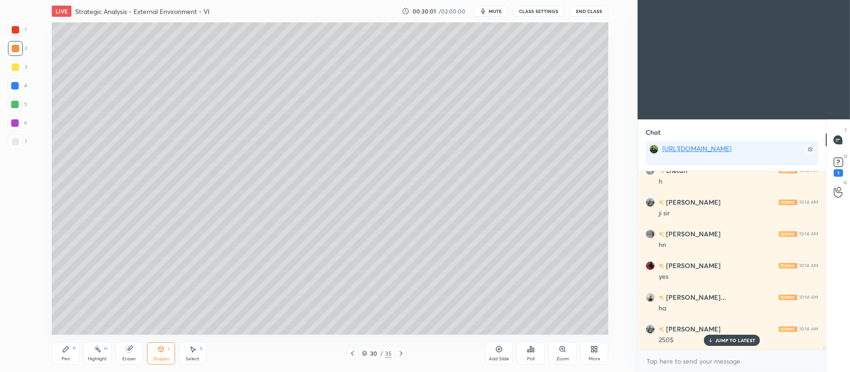
click at [20, 137] on div at bounding box center [15, 141] width 15 height 15
click at [17, 49] on div at bounding box center [15, 48] width 7 height 7
click at [18, 70] on div at bounding box center [15, 66] width 7 height 7
click at [68, 348] on icon at bounding box center [66, 350] width 6 height 6
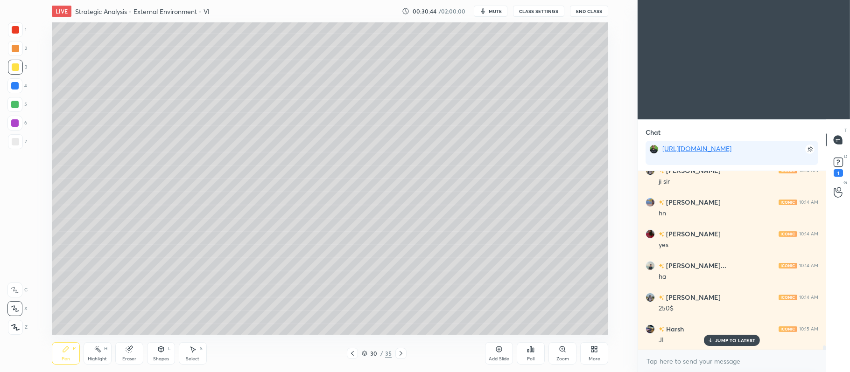
click at [499, 329] on div "Add Slide Poll Zoom More" at bounding box center [546, 354] width 123 height 52
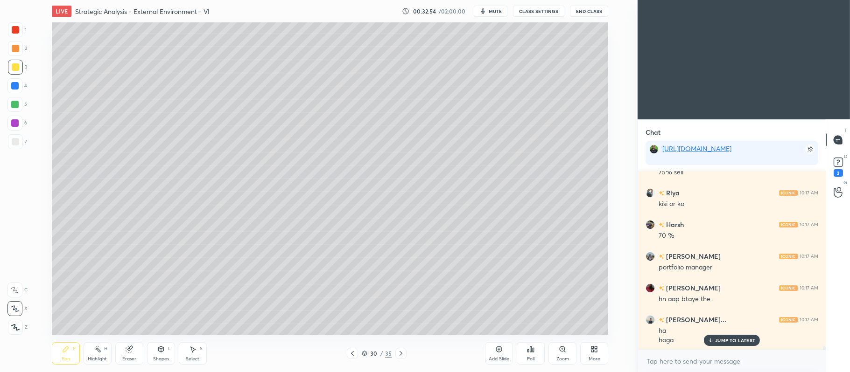
scroll to position [8682, 0]
click at [398, 351] on icon at bounding box center [400, 353] width 7 height 7
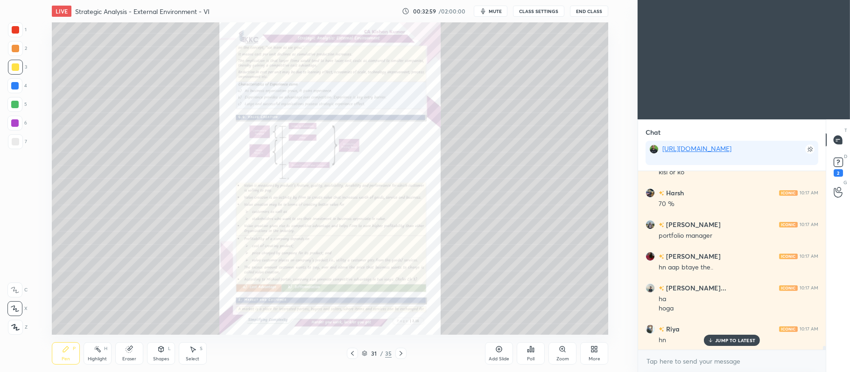
click at [562, 348] on icon at bounding box center [562, 349] width 5 height 5
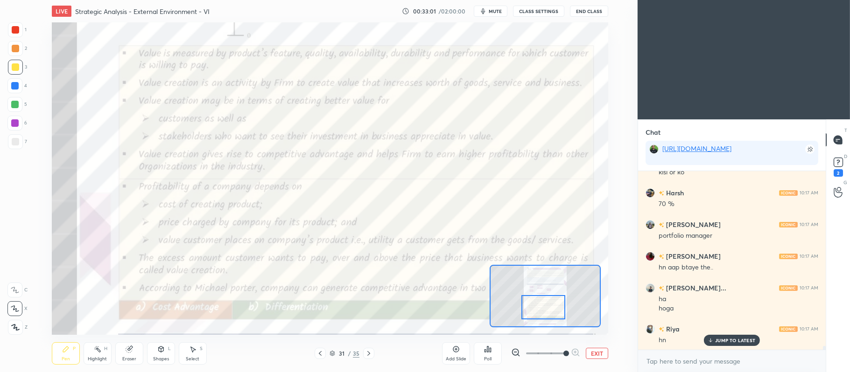
click at [15, 32] on div at bounding box center [15, 29] width 7 height 7
click at [16, 283] on div at bounding box center [14, 290] width 15 height 15
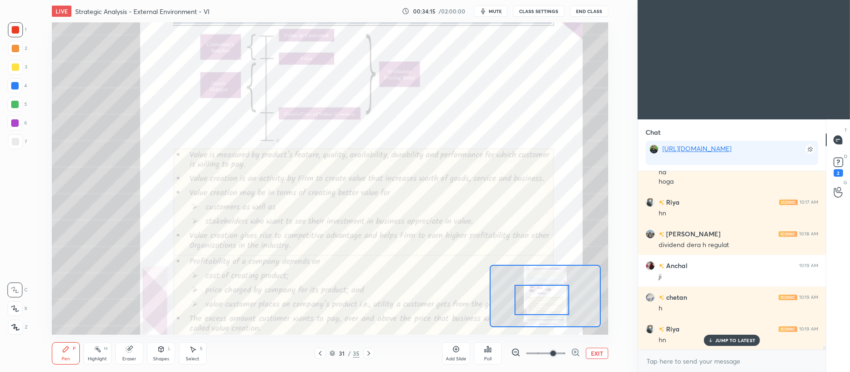
scroll to position [8840, 0]
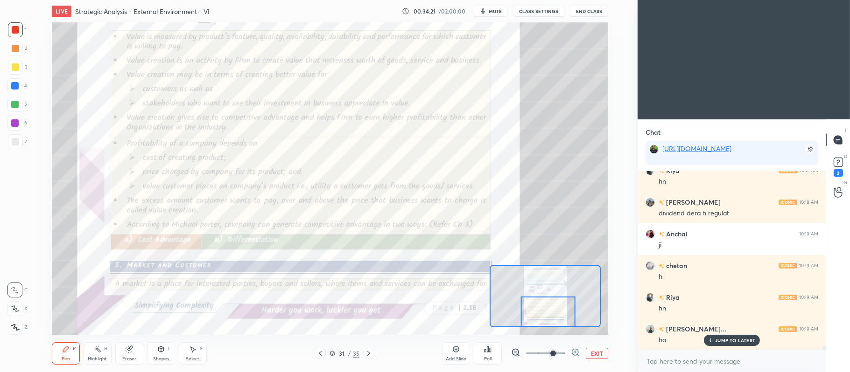
click at [596, 353] on button "EXIT" at bounding box center [597, 353] width 22 height 11
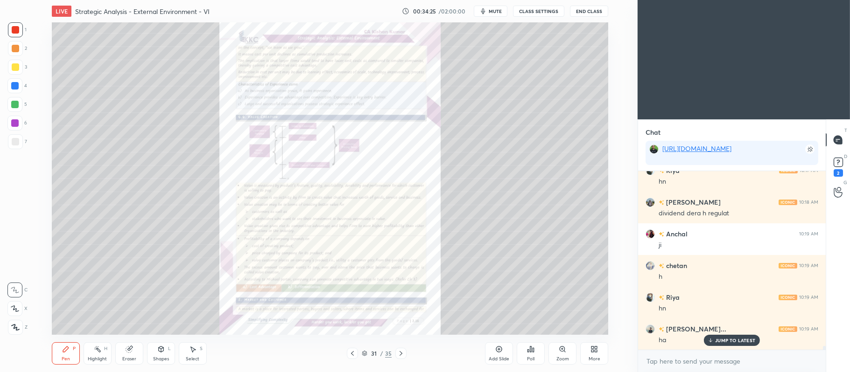
click at [354, 353] on icon at bounding box center [352, 353] width 7 height 7
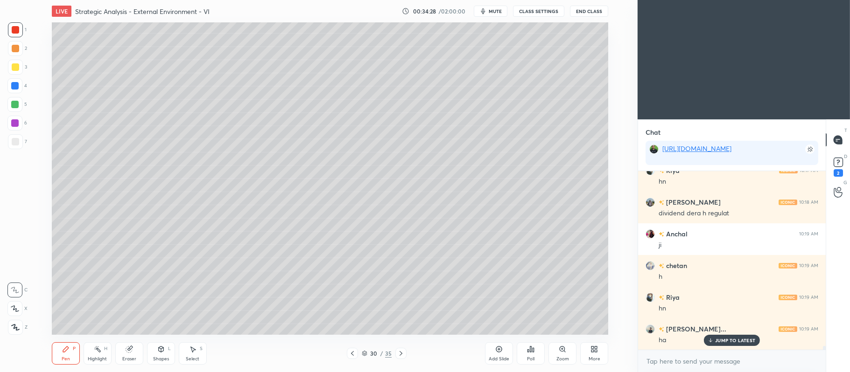
click at [13, 63] on div at bounding box center [15, 66] width 7 height 7
click at [15, 308] on icon at bounding box center [15, 309] width 8 height 7
click at [497, 350] on icon at bounding box center [498, 349] width 7 height 7
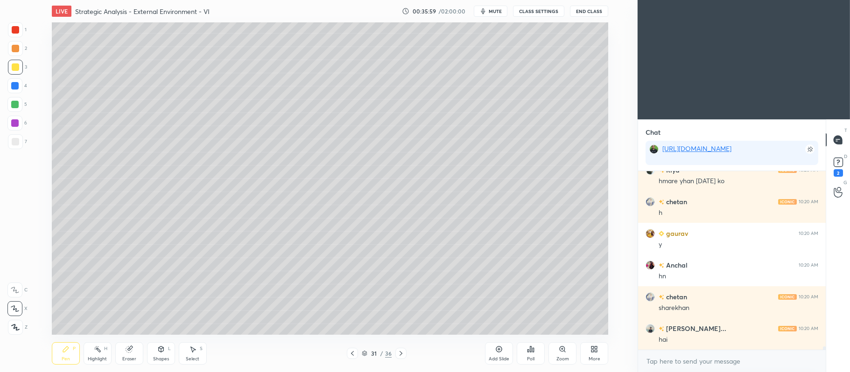
scroll to position [9865, 0]
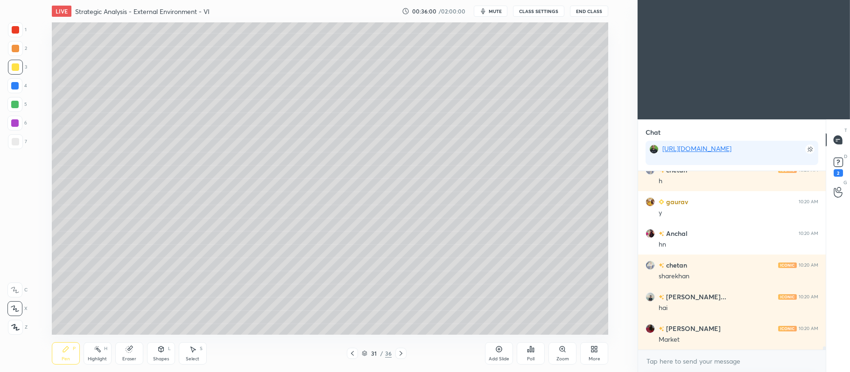
click at [400, 354] on icon at bounding box center [400, 353] width 7 height 7
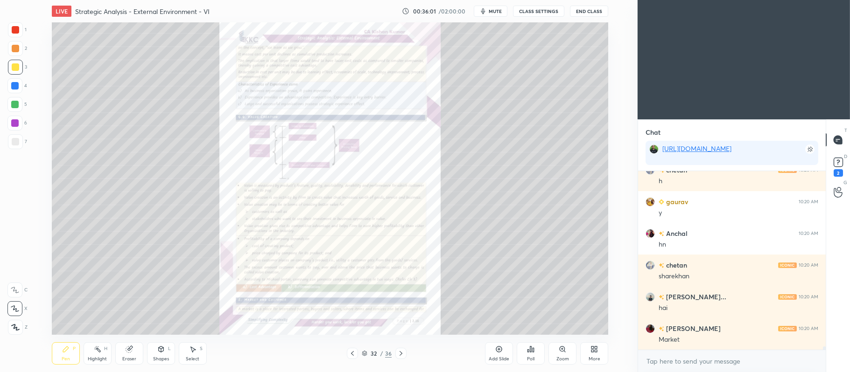
click at [569, 353] on div "Zoom" at bounding box center [562, 354] width 28 height 22
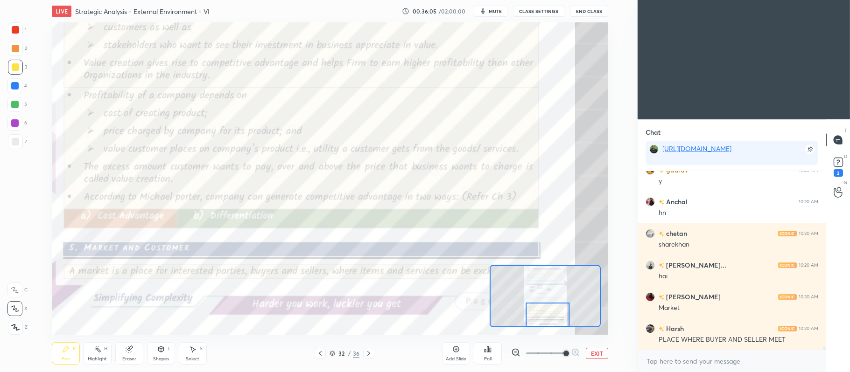
click at [18, 30] on div at bounding box center [15, 29] width 7 height 7
click at [370, 352] on icon at bounding box center [368, 353] width 7 height 7
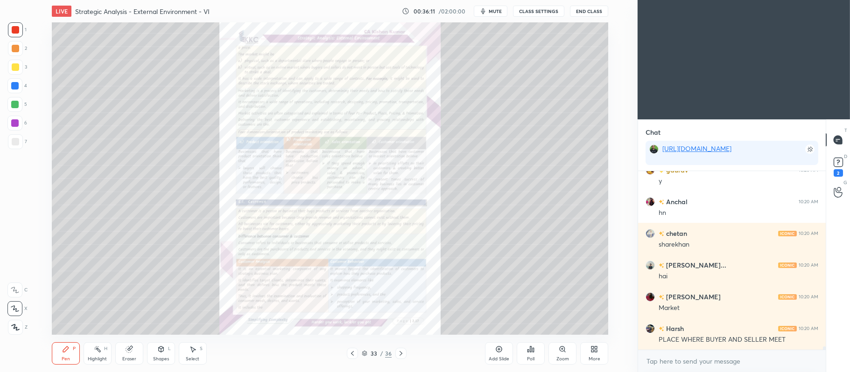
click at [565, 352] on icon at bounding box center [564, 351] width 1 height 1
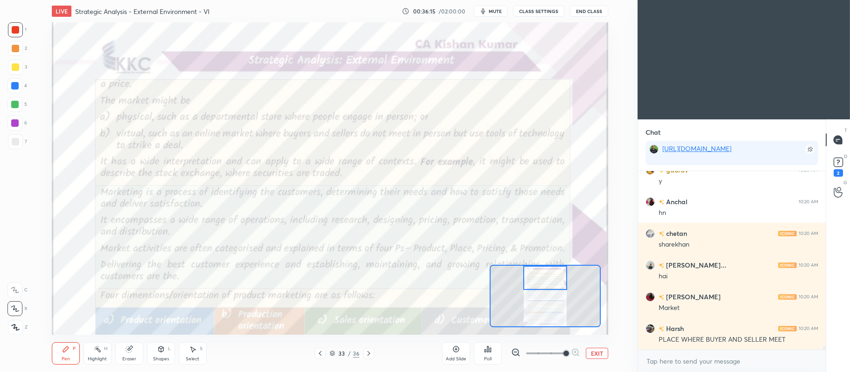
click at [14, 286] on div at bounding box center [14, 290] width 15 height 15
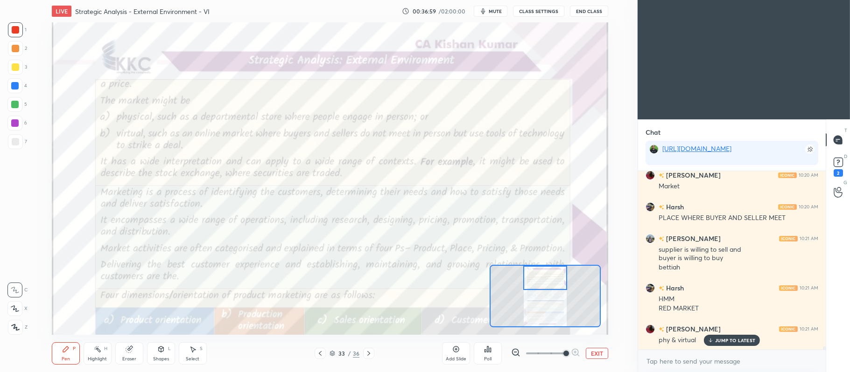
scroll to position [10050, 0]
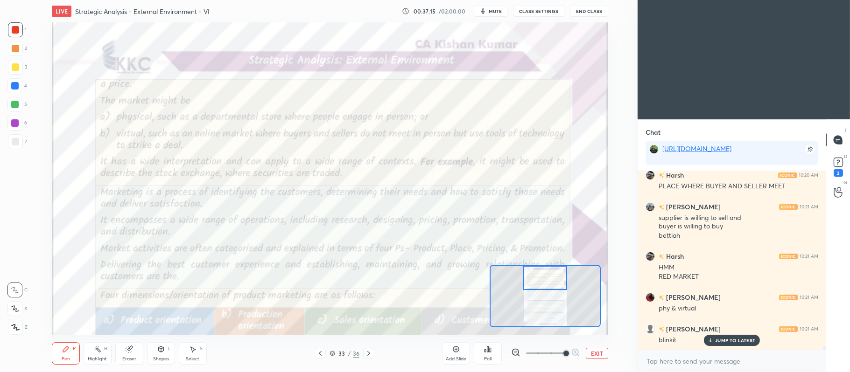
click at [603, 357] on button "EXIT" at bounding box center [597, 353] width 22 height 11
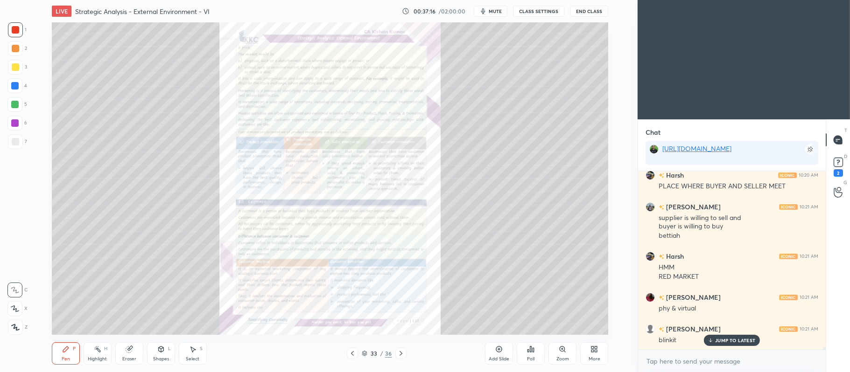
click at [359, 353] on div "33 / 36" at bounding box center [377, 353] width 60 height 11
click at [352, 357] on icon at bounding box center [352, 353] width 7 height 7
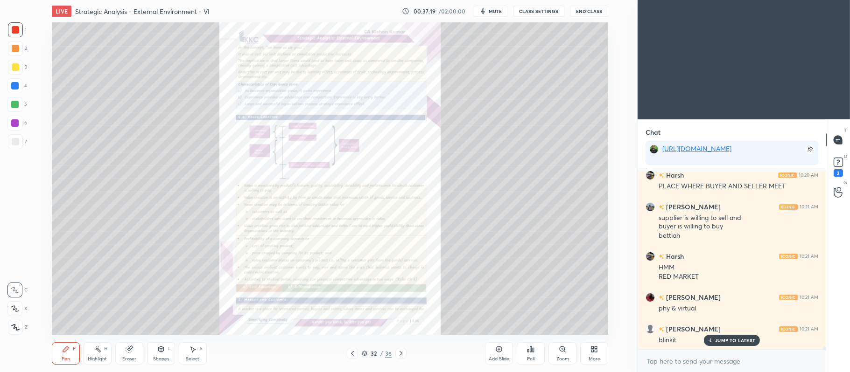
click at [501, 354] on div "Add Slide" at bounding box center [499, 354] width 28 height 22
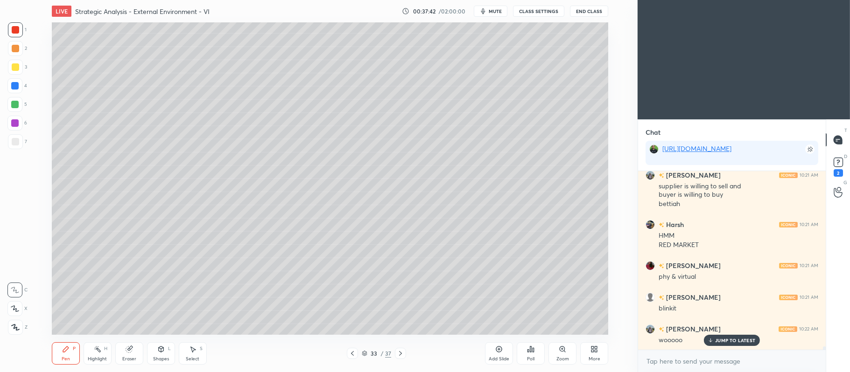
scroll to position [10114, 0]
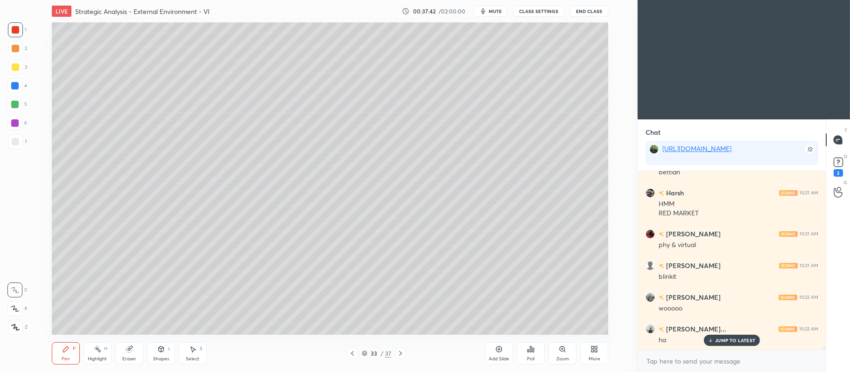
click at [365, 353] on icon at bounding box center [365, 354] width 6 height 6
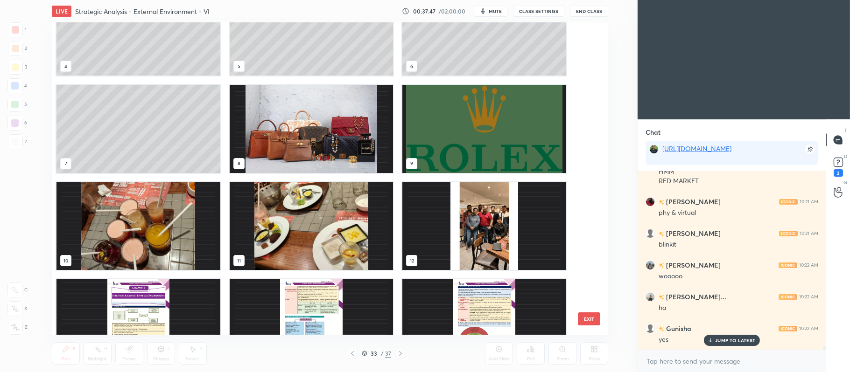
scroll to position [139, 0]
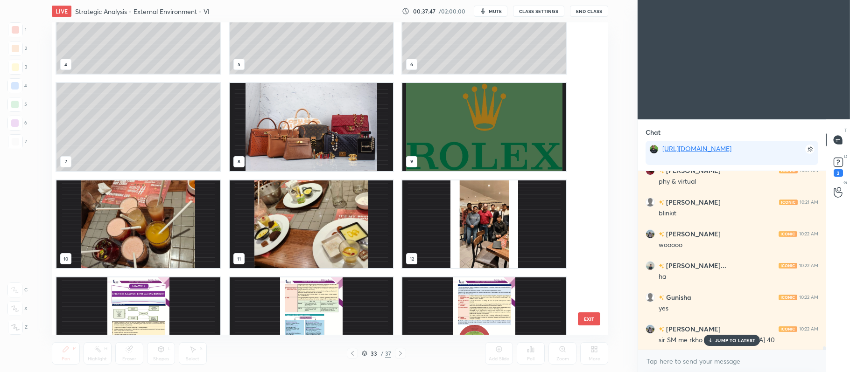
click at [167, 230] on img "grid" at bounding box center [138, 224] width 164 height 88
click at [172, 228] on img "grid" at bounding box center [138, 224] width 164 height 88
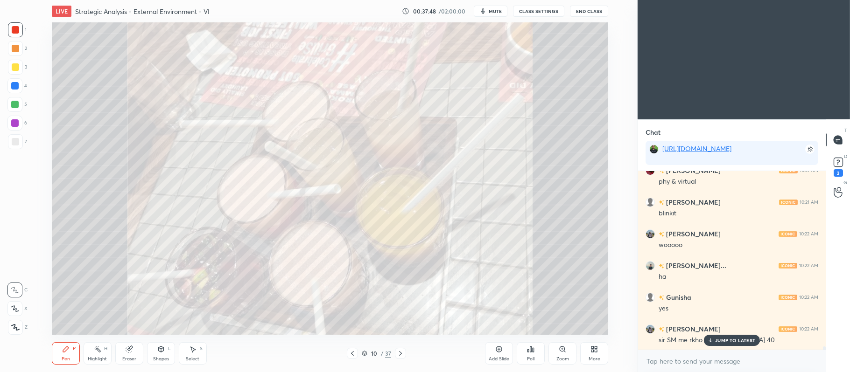
click at [175, 223] on img "grid" at bounding box center [138, 224] width 164 height 88
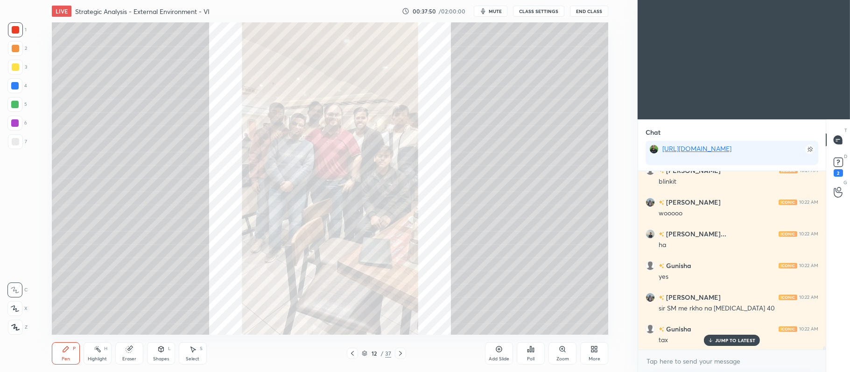
scroll to position [10241, 0]
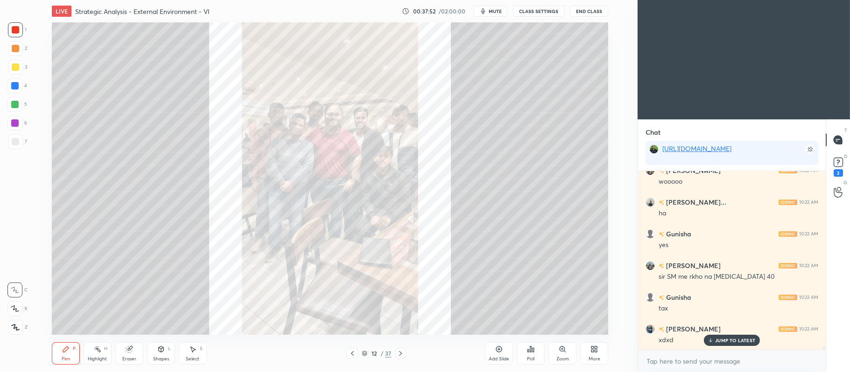
click at [364, 353] on icon at bounding box center [365, 354] width 6 height 6
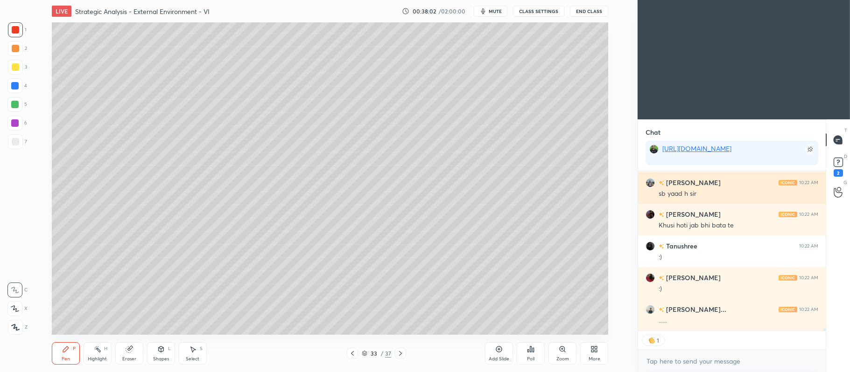
scroll to position [10451, 0]
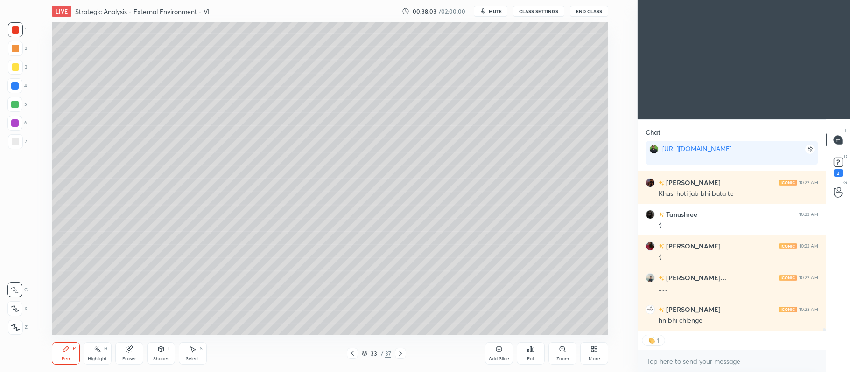
click at [17, 72] on div at bounding box center [15, 67] width 15 height 15
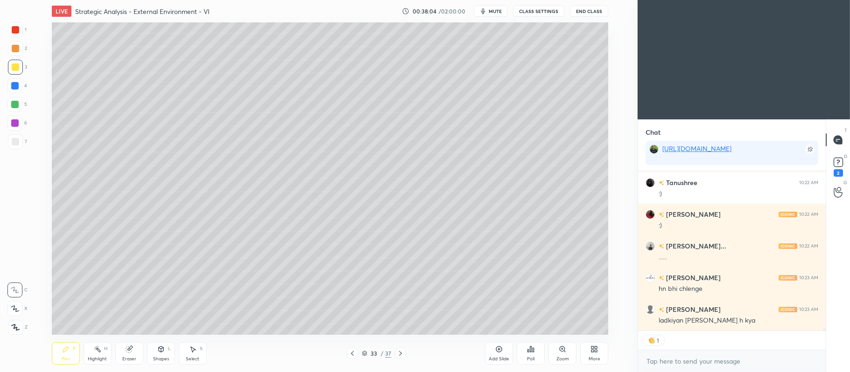
click at [14, 311] on icon at bounding box center [15, 309] width 8 height 7
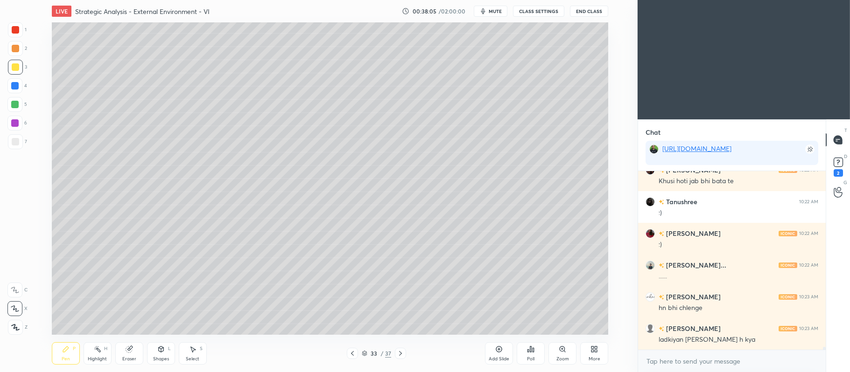
scroll to position [10464, 0]
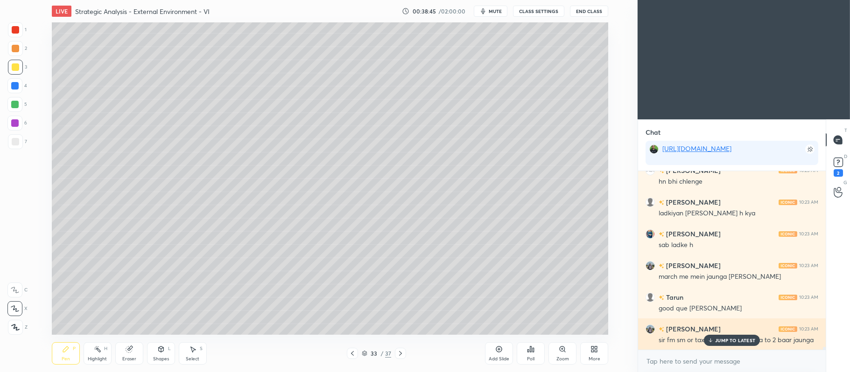
click at [715, 342] on p "JUMP TO LATEST" at bounding box center [735, 341] width 40 height 6
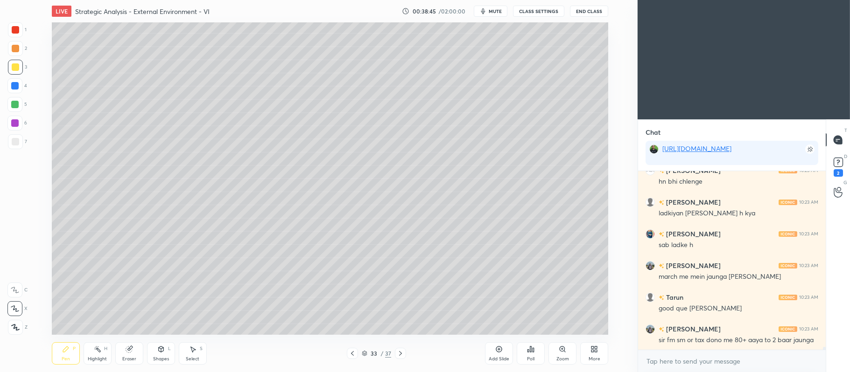
scroll to position [10621, 0]
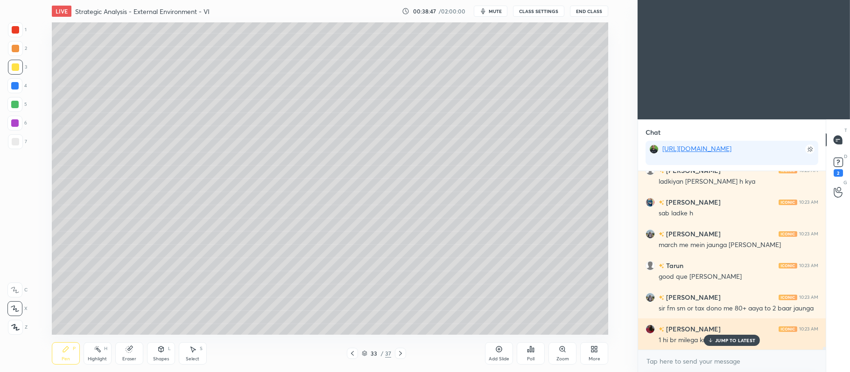
click at [725, 339] on p "JUMP TO LATEST" at bounding box center [735, 341] width 40 height 6
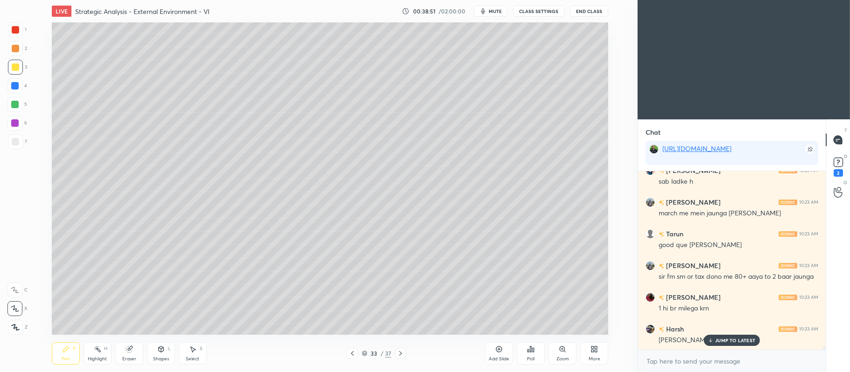
scroll to position [10685, 0]
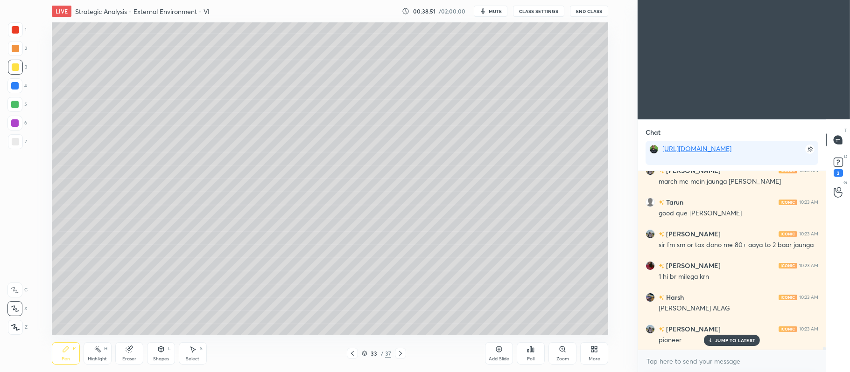
click at [24, 105] on div "5" at bounding box center [17, 104] width 20 height 15
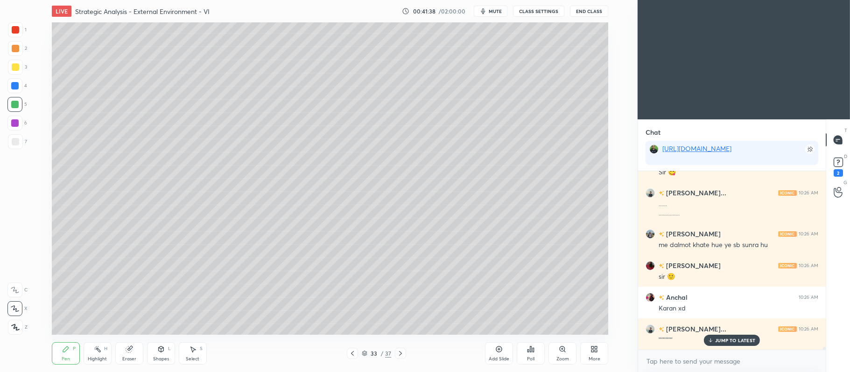
scroll to position [12259, 0]
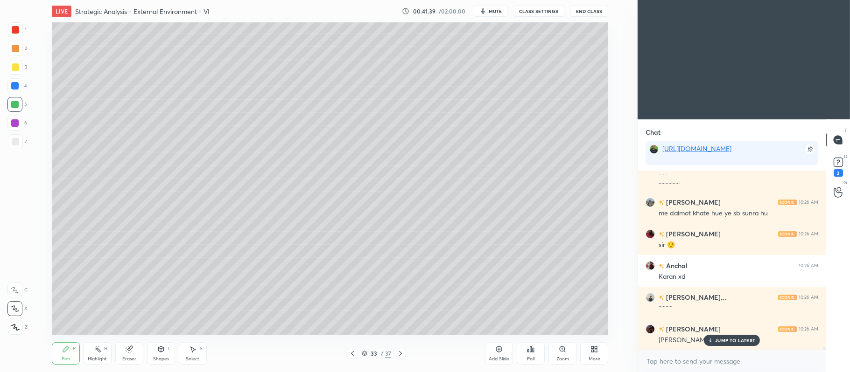
click at [18, 124] on div at bounding box center [14, 122] width 7 height 7
click at [19, 141] on div at bounding box center [15, 141] width 7 height 7
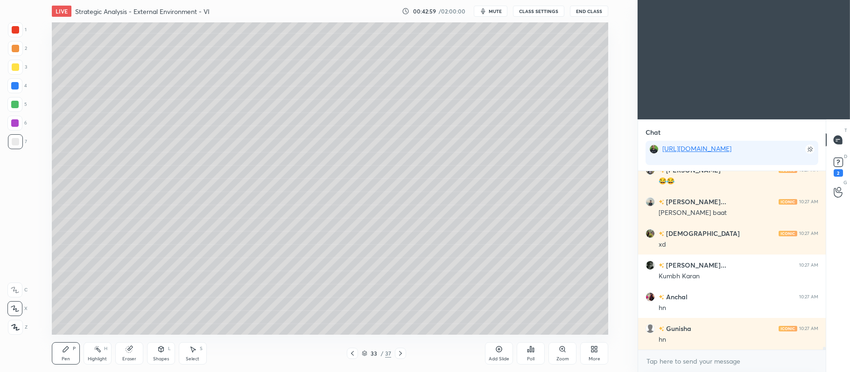
scroll to position [11312, 0]
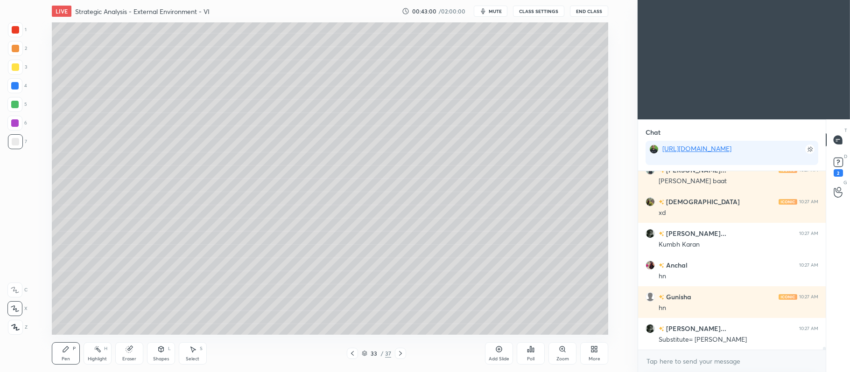
click at [21, 47] on div at bounding box center [15, 48] width 15 height 15
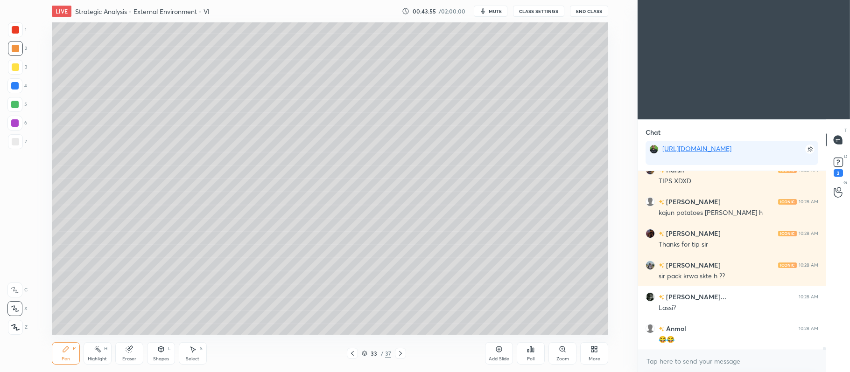
scroll to position [11892, 0]
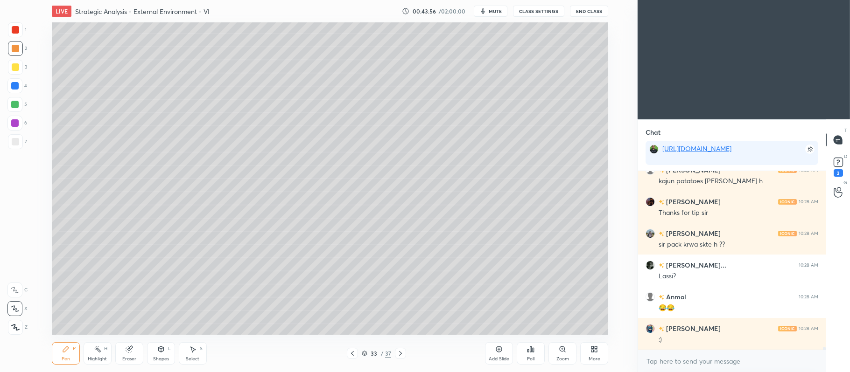
click at [17, 140] on div at bounding box center [15, 141] width 7 height 7
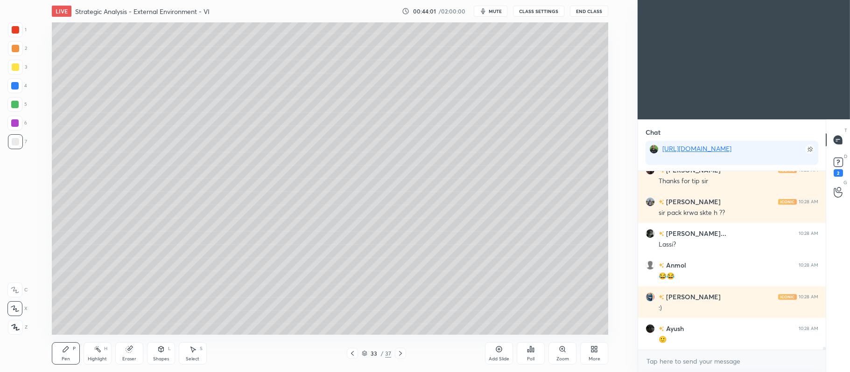
click at [17, 50] on div at bounding box center [15, 48] width 7 height 7
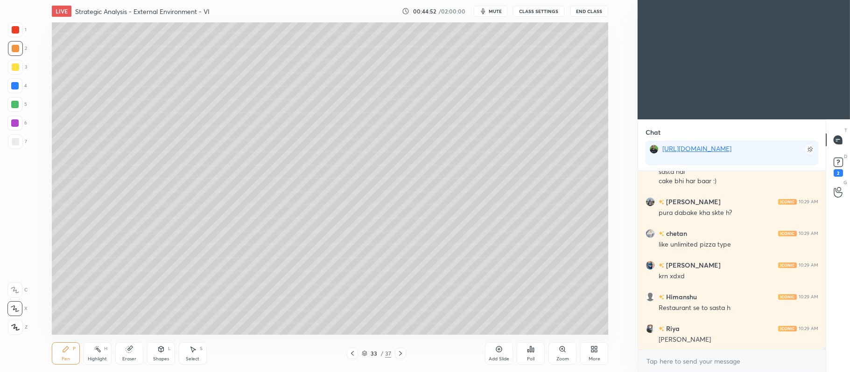
scroll to position [12387, 0]
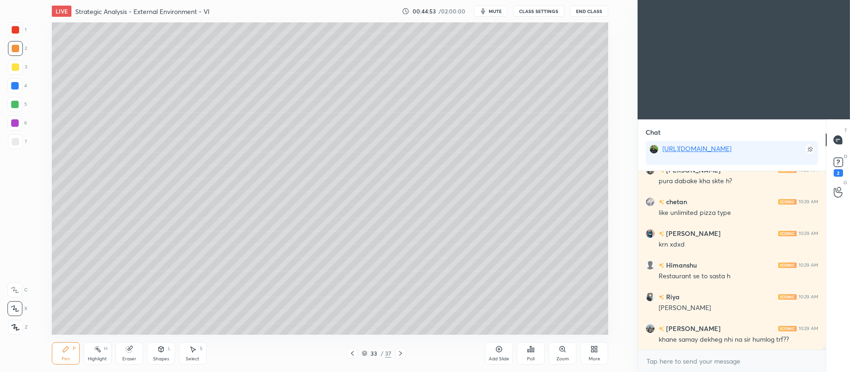
click at [14, 69] on div at bounding box center [15, 66] width 7 height 7
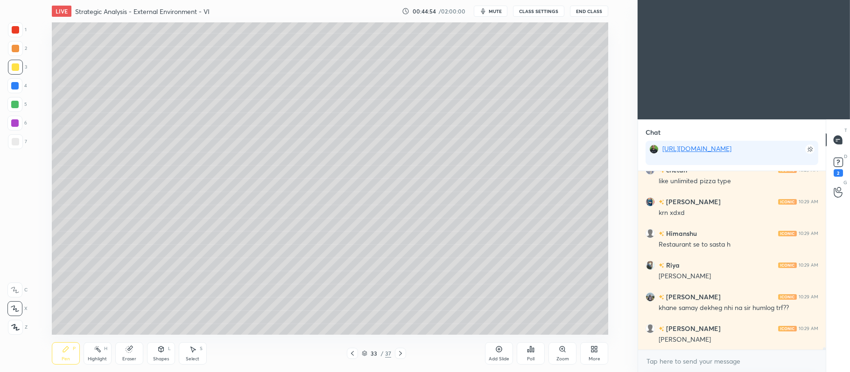
click at [21, 101] on div at bounding box center [14, 104] width 15 height 15
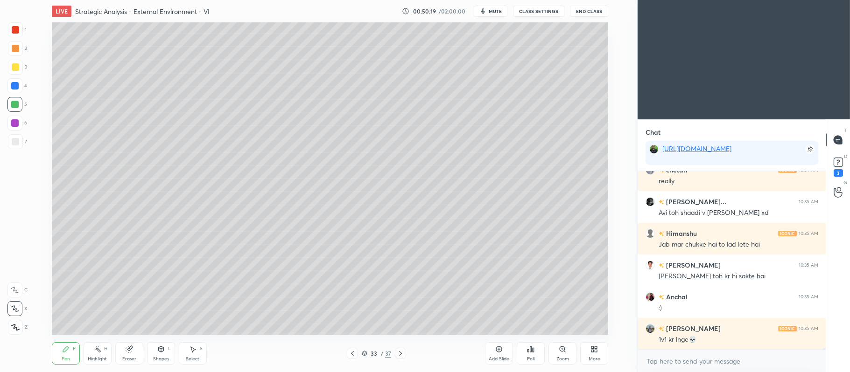
scroll to position [15639, 0]
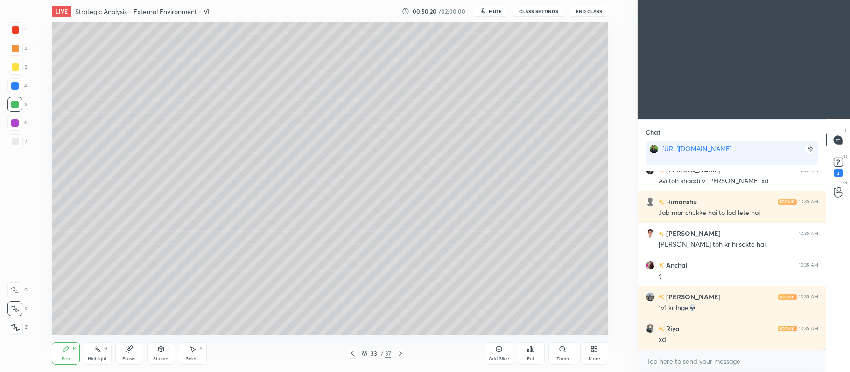
click at [18, 52] on div at bounding box center [15, 48] width 15 height 15
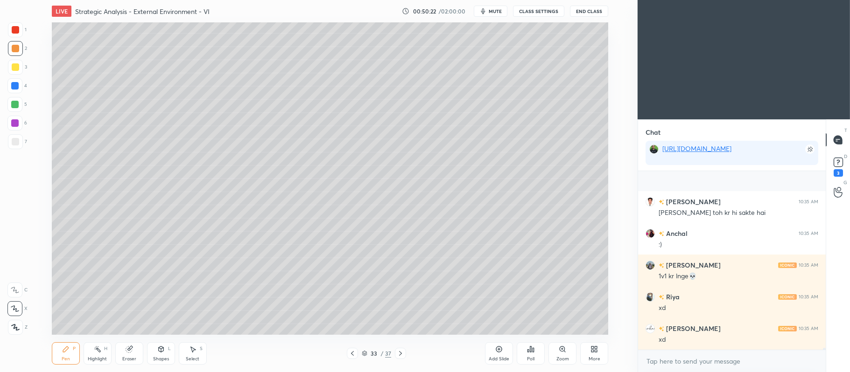
scroll to position [15734, 0]
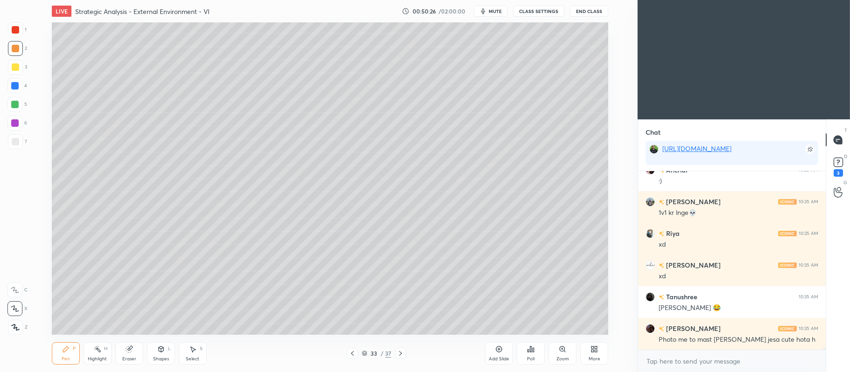
click at [14, 70] on div at bounding box center [15, 66] width 7 height 7
click at [15, 125] on div at bounding box center [14, 122] width 7 height 7
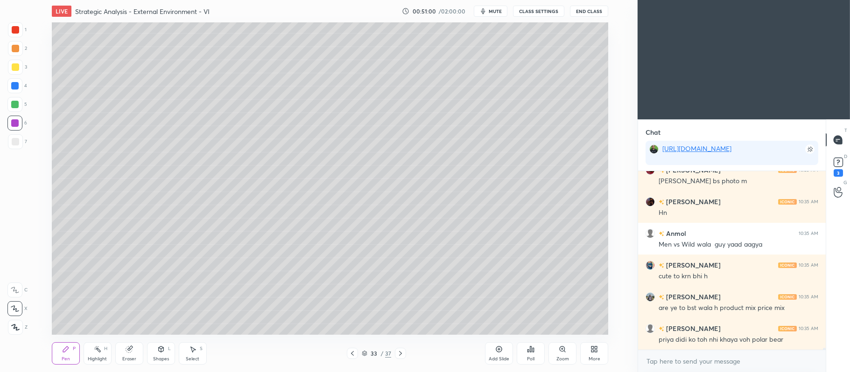
scroll to position [16020, 0]
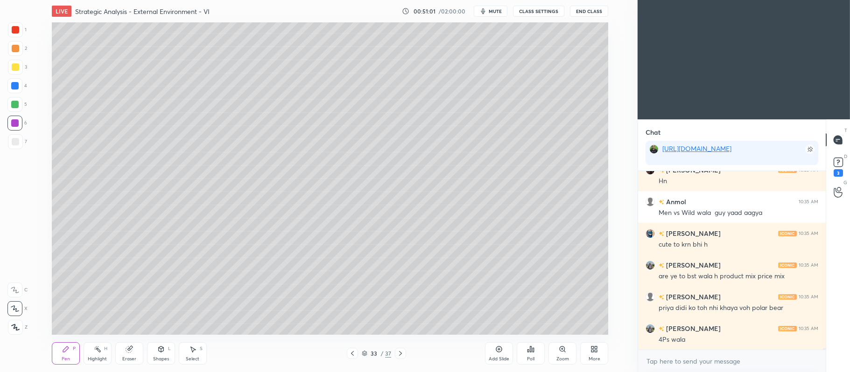
click at [14, 49] on div at bounding box center [15, 48] width 7 height 7
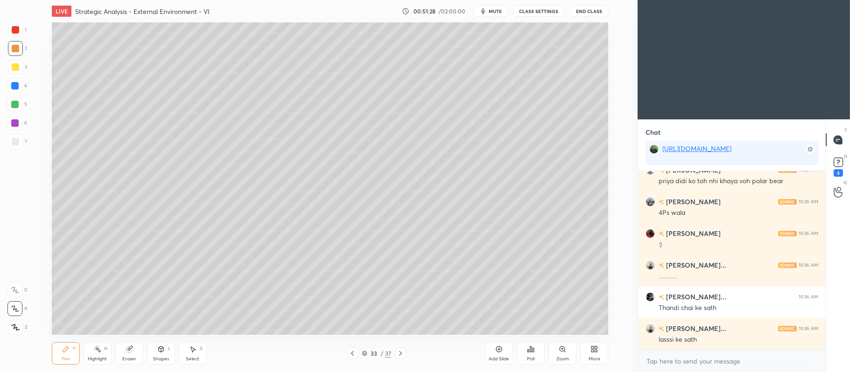
scroll to position [16178, 0]
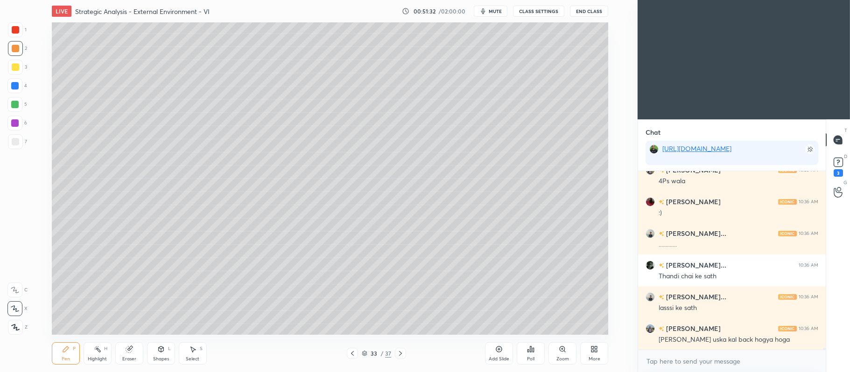
click at [19, 70] on div at bounding box center [15, 67] width 15 height 15
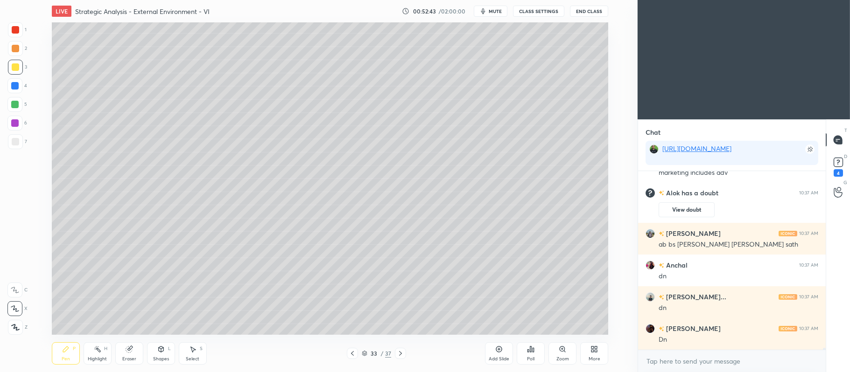
scroll to position [16061, 0]
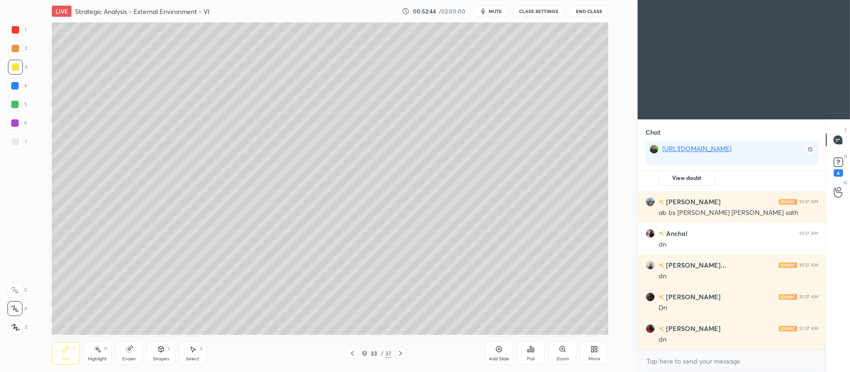
click at [493, 352] on div "Add Slide" at bounding box center [499, 354] width 28 height 22
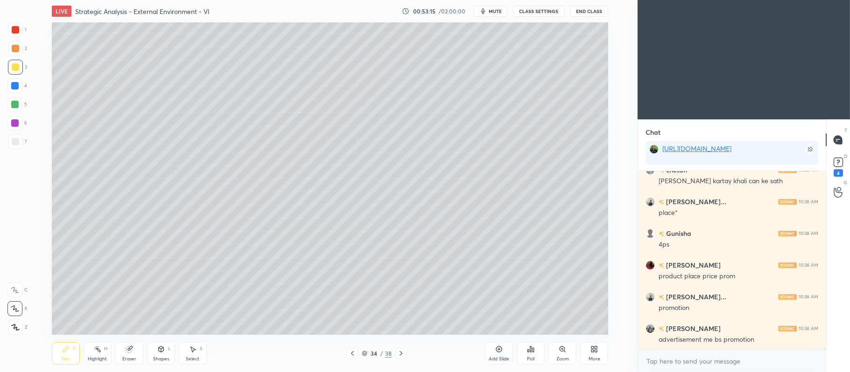
scroll to position [16442, 0]
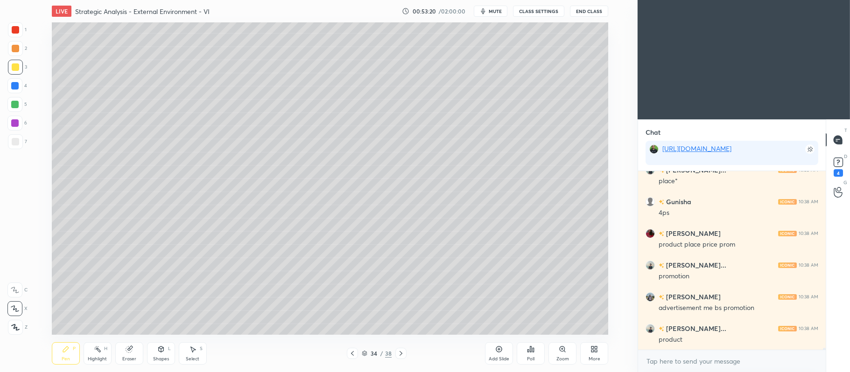
click at [24, 111] on div "5" at bounding box center [17, 104] width 20 height 15
click at [21, 68] on div at bounding box center [15, 67] width 15 height 15
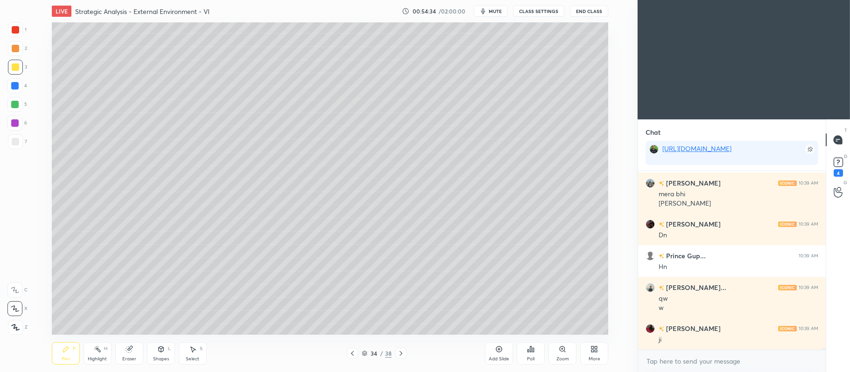
scroll to position [17104, 0]
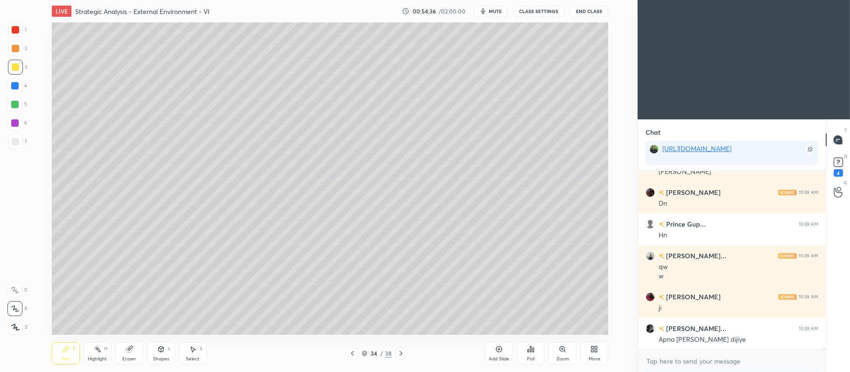
click at [403, 355] on icon at bounding box center [400, 353] width 7 height 7
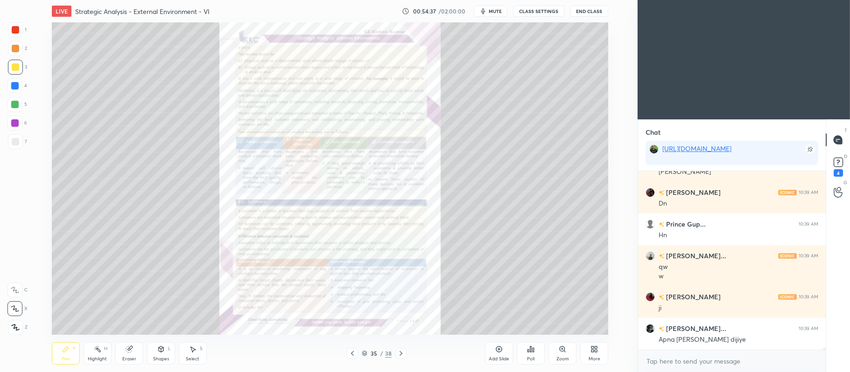
click at [559, 357] on div "Zoom" at bounding box center [562, 359] width 13 height 5
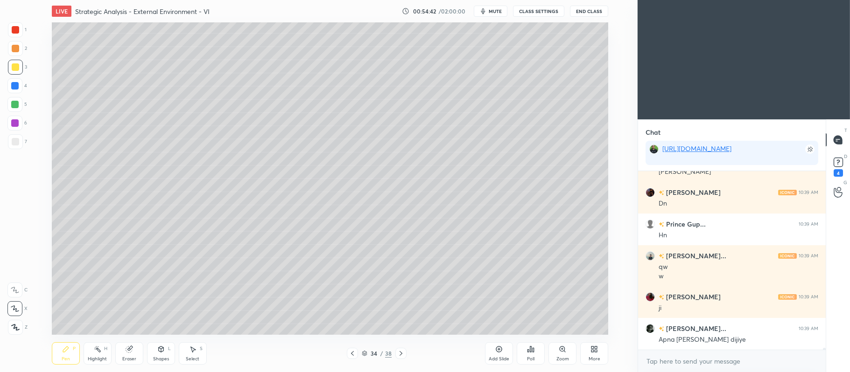
click at [497, 350] on icon at bounding box center [498, 349] width 7 height 7
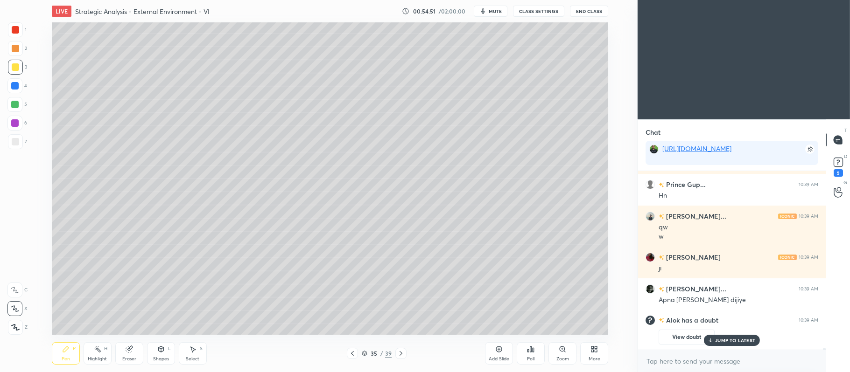
click at [364, 351] on icon at bounding box center [365, 354] width 6 height 6
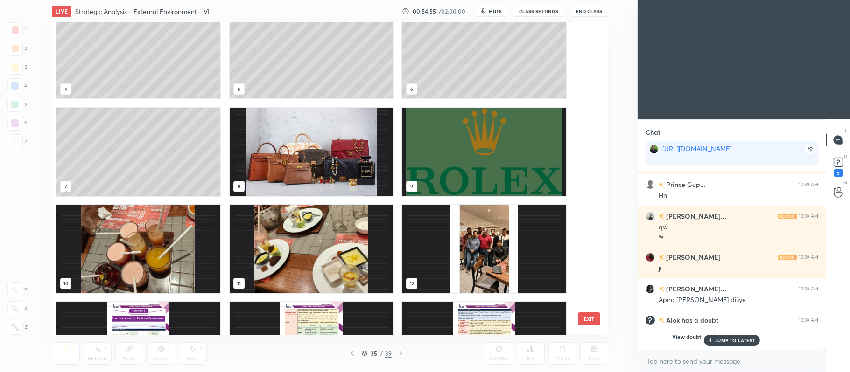
scroll to position [0, 0]
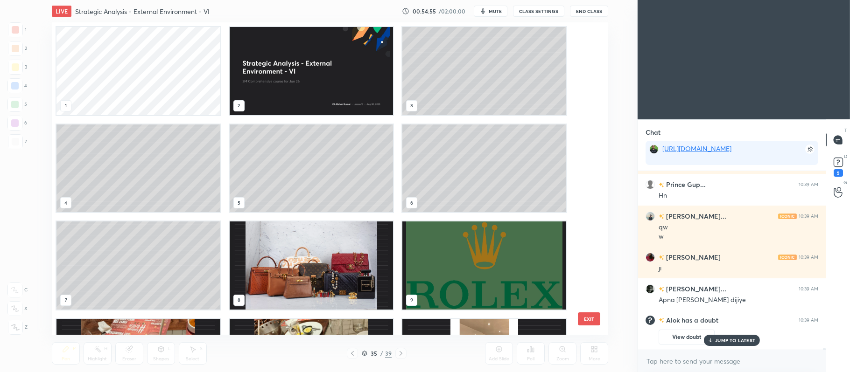
click at [467, 273] on img "grid" at bounding box center [484, 266] width 164 height 88
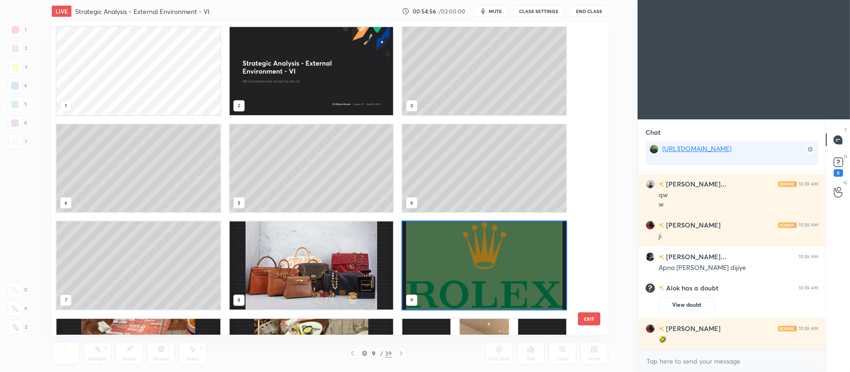
scroll to position [16849, 0]
click at [465, 268] on img "grid" at bounding box center [484, 266] width 164 height 88
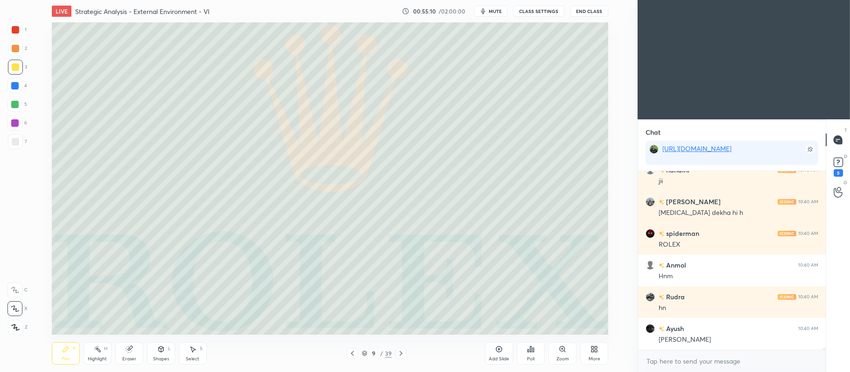
scroll to position [17159, 0]
click at [18, 46] on div at bounding box center [15, 48] width 7 height 7
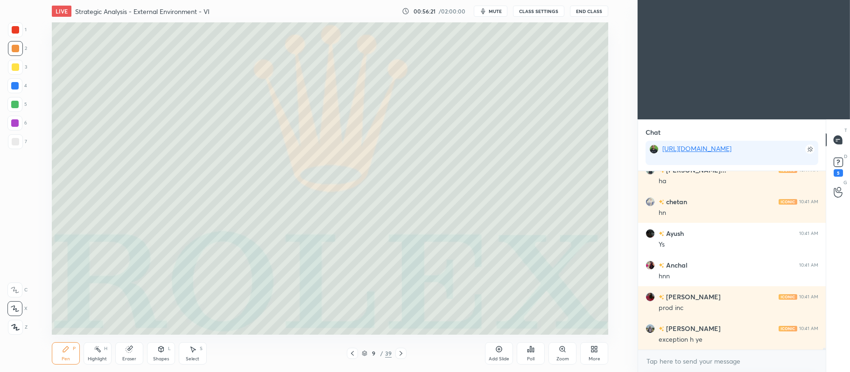
scroll to position [18301, 0]
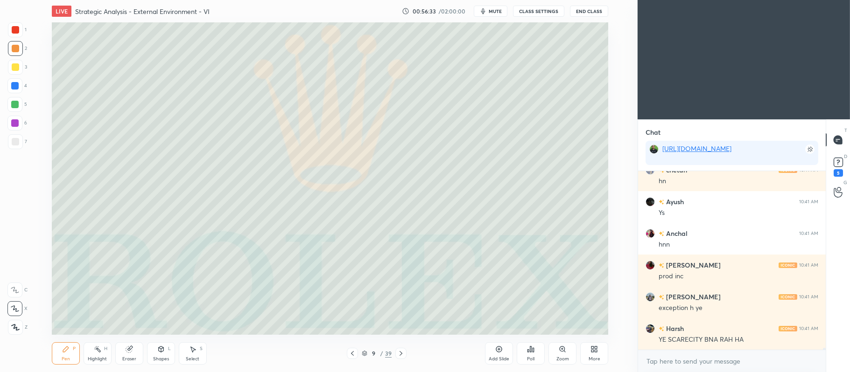
click at [365, 355] on icon at bounding box center [365, 354] width 6 height 6
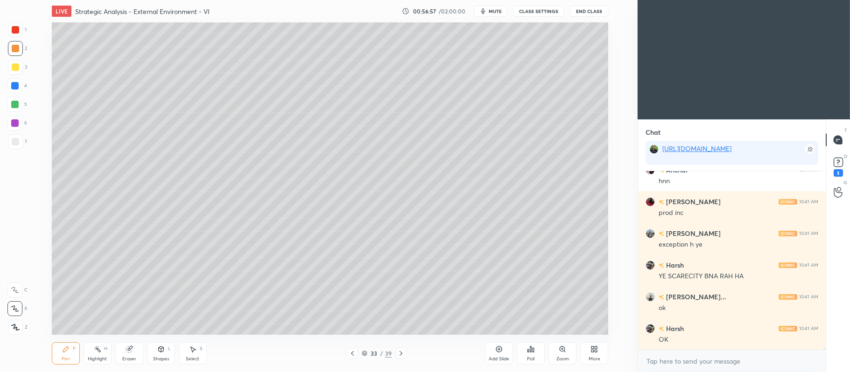
scroll to position [18396, 0]
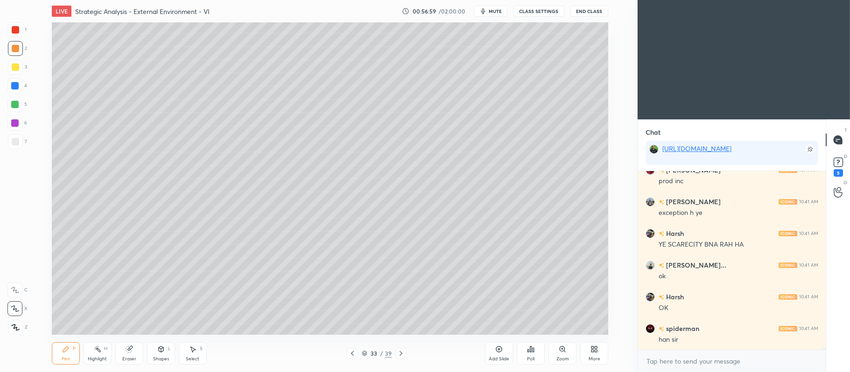
click at [396, 355] on div at bounding box center [400, 353] width 11 height 11
click at [400, 352] on icon at bounding box center [400, 353] width 7 height 7
click at [19, 68] on div at bounding box center [15, 66] width 7 height 7
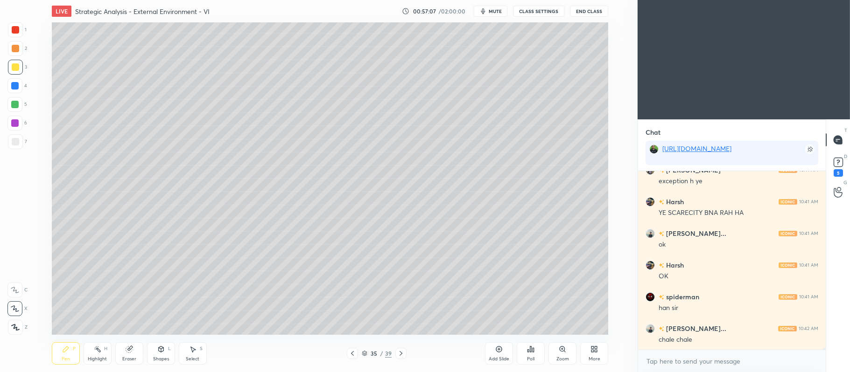
scroll to position [18460, 0]
click at [162, 355] on div "Shapes L" at bounding box center [161, 354] width 28 height 22
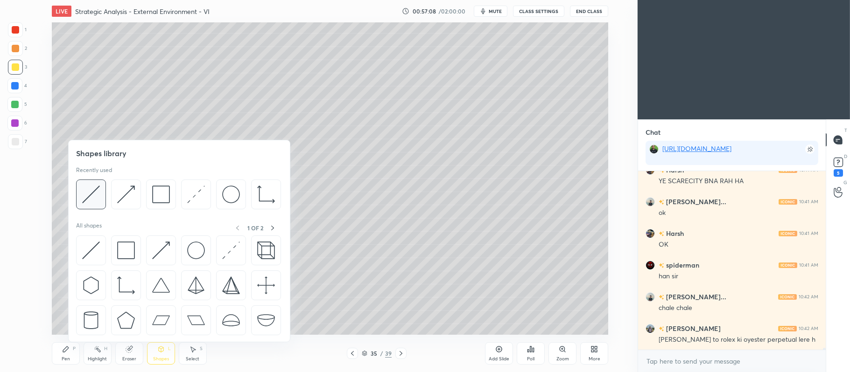
click at [91, 196] on img at bounding box center [91, 195] width 18 height 18
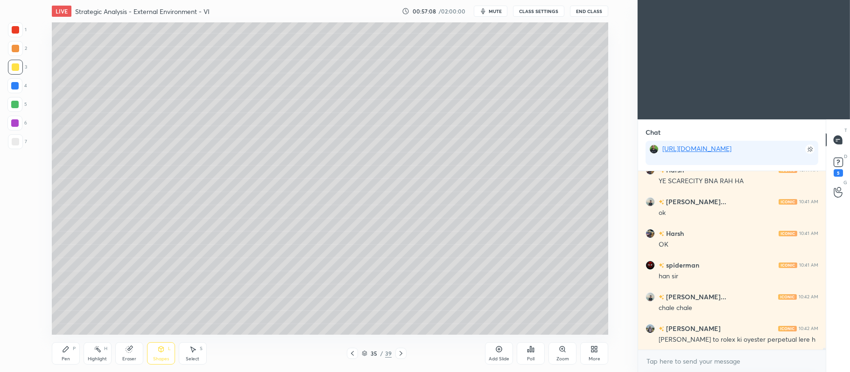
click at [24, 142] on div "7" at bounding box center [17, 141] width 19 height 15
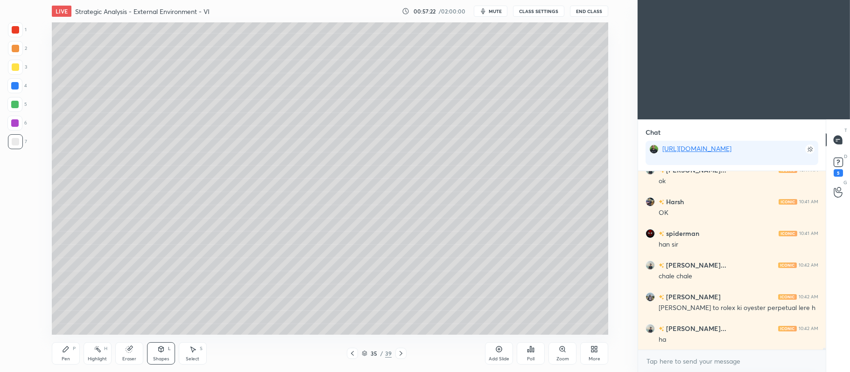
click at [17, 105] on div at bounding box center [14, 104] width 7 height 7
click at [73, 347] on div "P" at bounding box center [74, 349] width 3 height 5
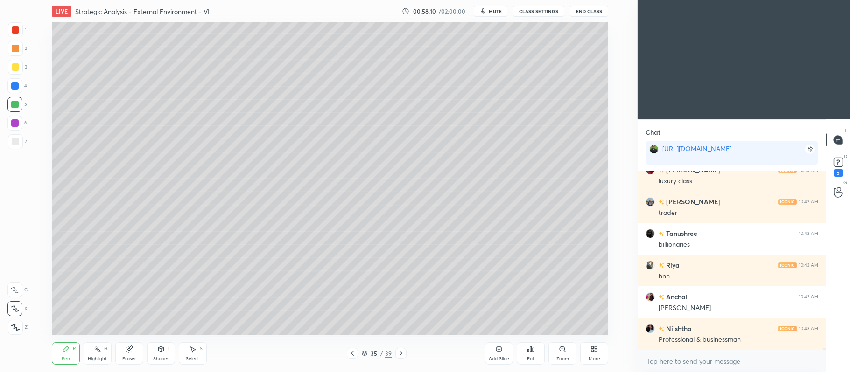
scroll to position [19094, 0]
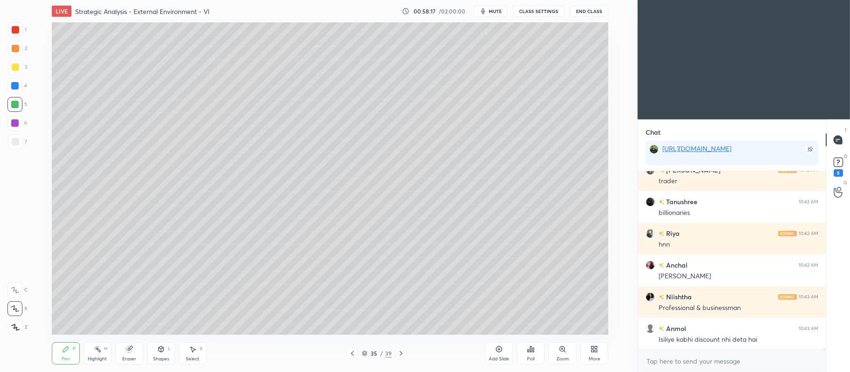
click at [16, 48] on div at bounding box center [15, 48] width 7 height 7
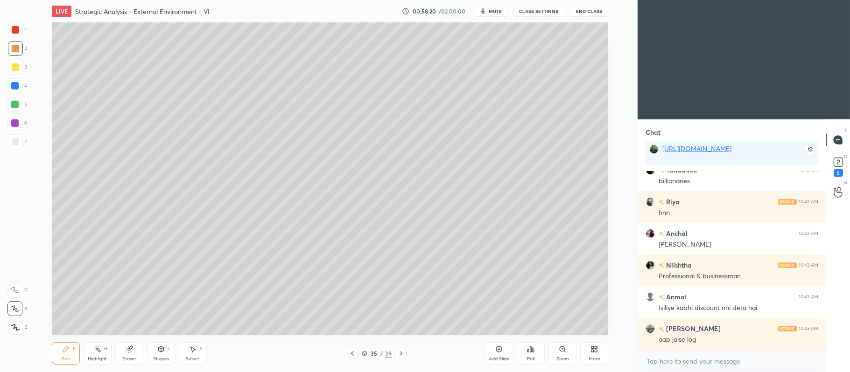
scroll to position [19166, 0]
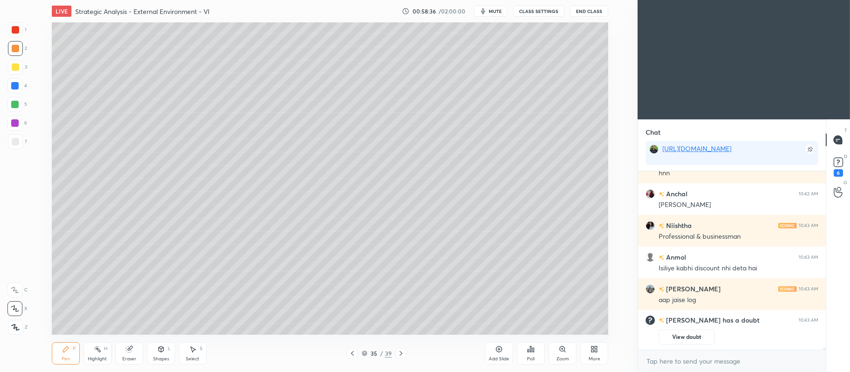
click at [21, 105] on div at bounding box center [14, 104] width 15 height 15
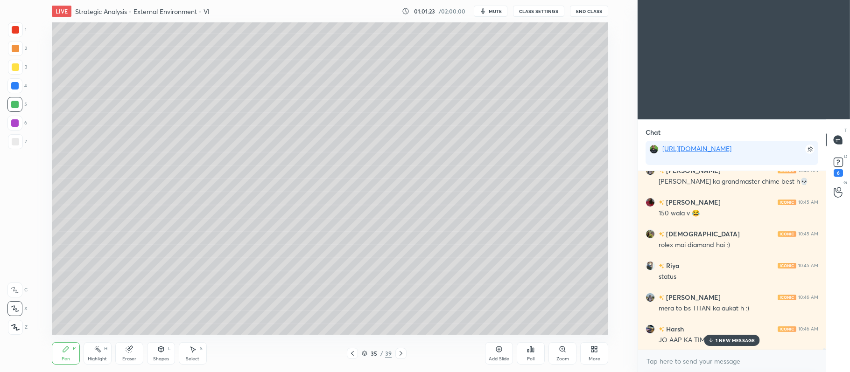
scroll to position [20616, 0]
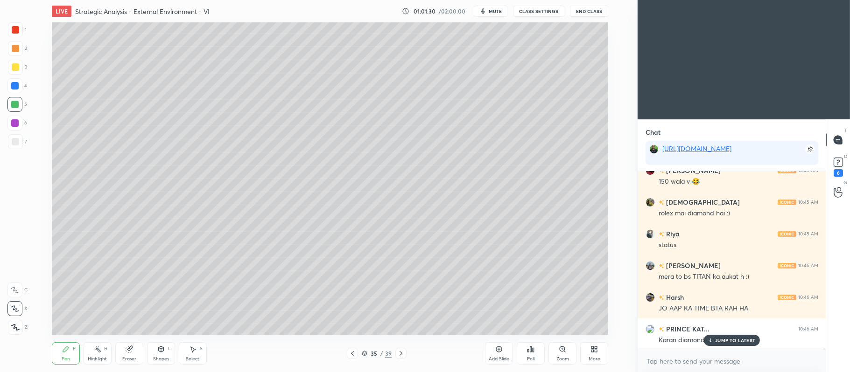
click at [14, 66] on div at bounding box center [15, 66] width 7 height 7
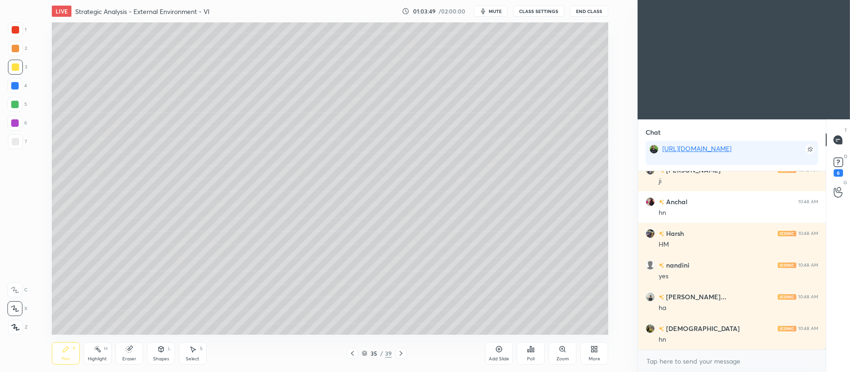
scroll to position [21818, 0]
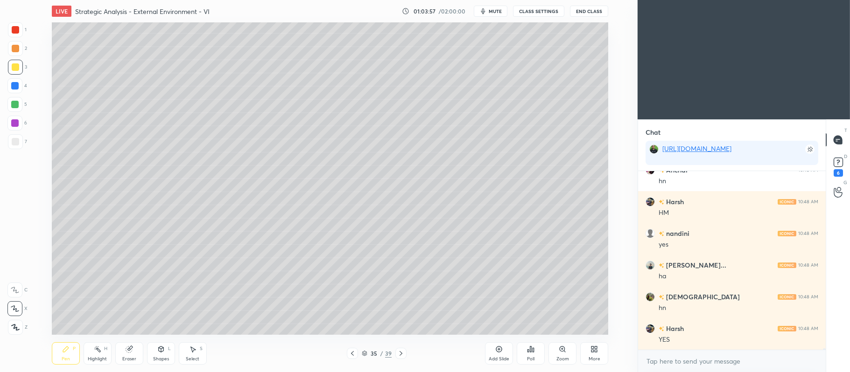
click at [351, 351] on icon at bounding box center [352, 353] width 7 height 7
click at [494, 355] on div "Add Slide" at bounding box center [499, 354] width 28 height 22
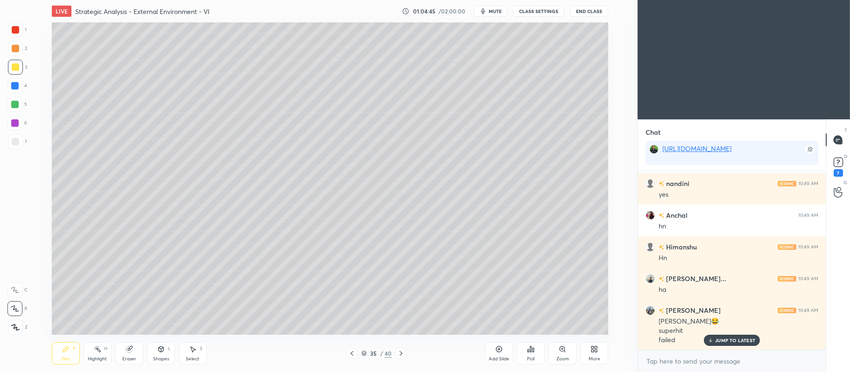
scroll to position [21184, 0]
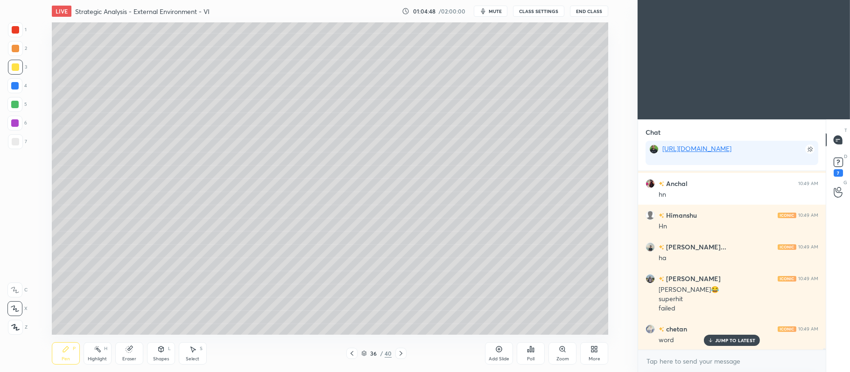
click at [17, 51] on div at bounding box center [15, 48] width 7 height 7
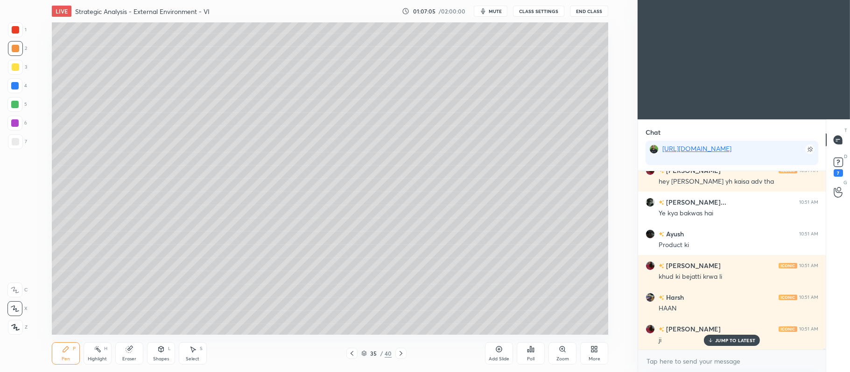
scroll to position [22018, 0]
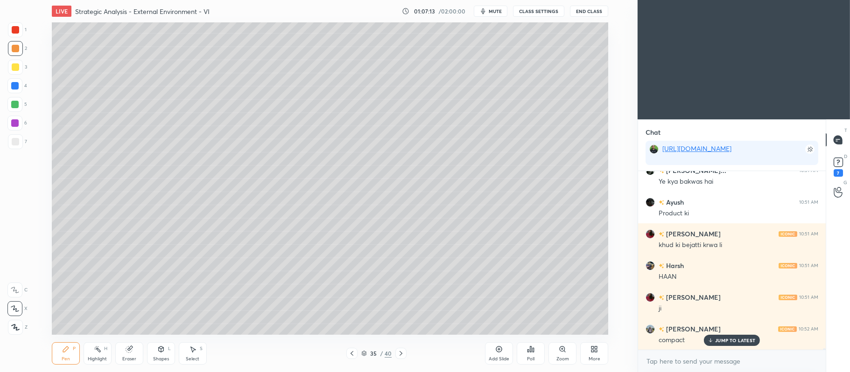
click at [18, 90] on div at bounding box center [14, 85] width 15 height 15
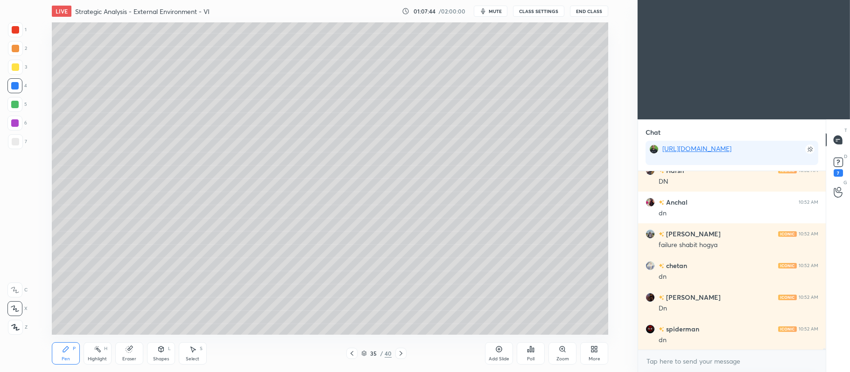
scroll to position [22367, 0]
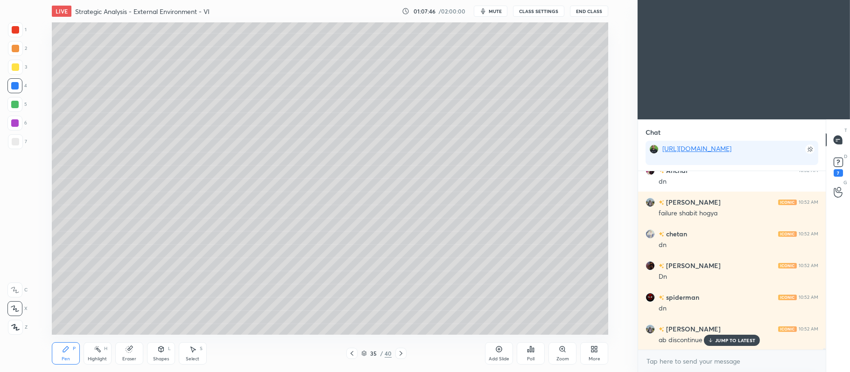
click at [716, 343] on p "JUMP TO LATEST" at bounding box center [735, 341] width 40 height 6
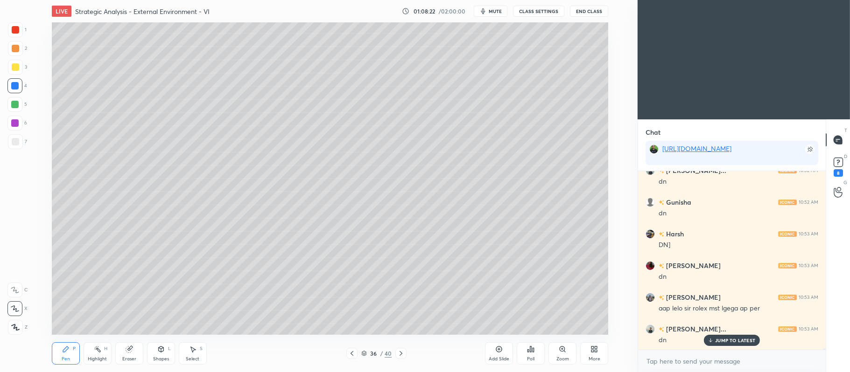
scroll to position [22590, 0]
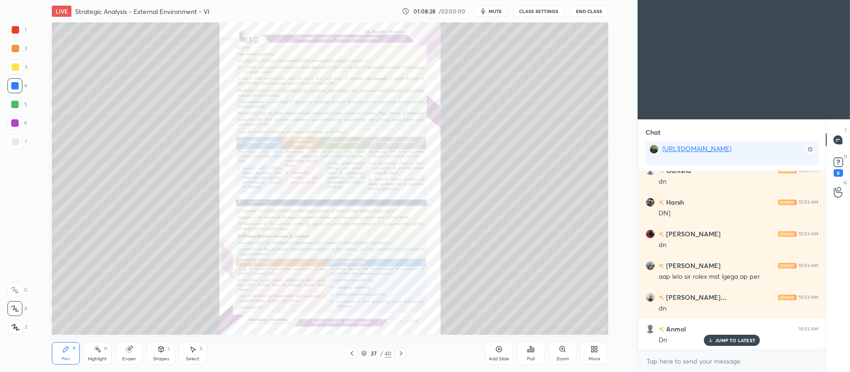
click at [563, 355] on div "Zoom" at bounding box center [562, 354] width 28 height 22
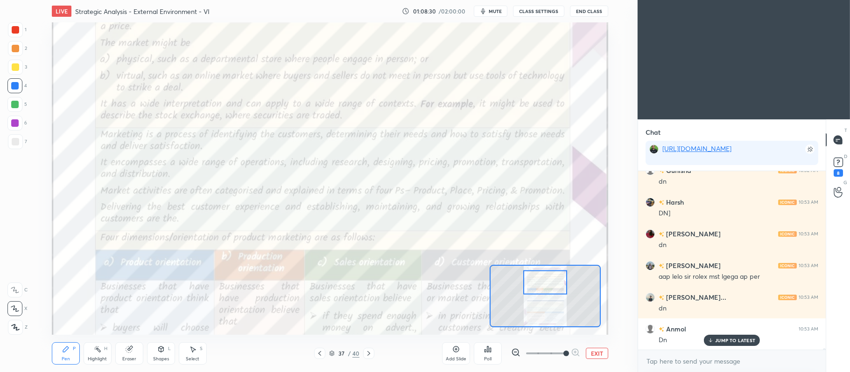
click at [10, 34] on div at bounding box center [15, 29] width 15 height 15
click at [21, 282] on div "C" at bounding box center [17, 288] width 20 height 19
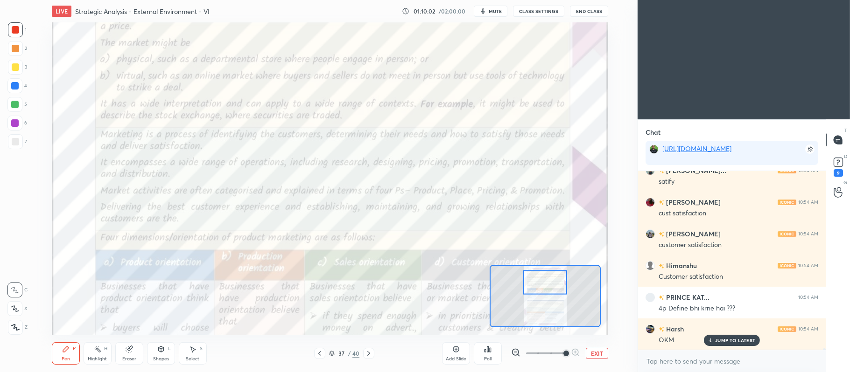
scroll to position [23138, 0]
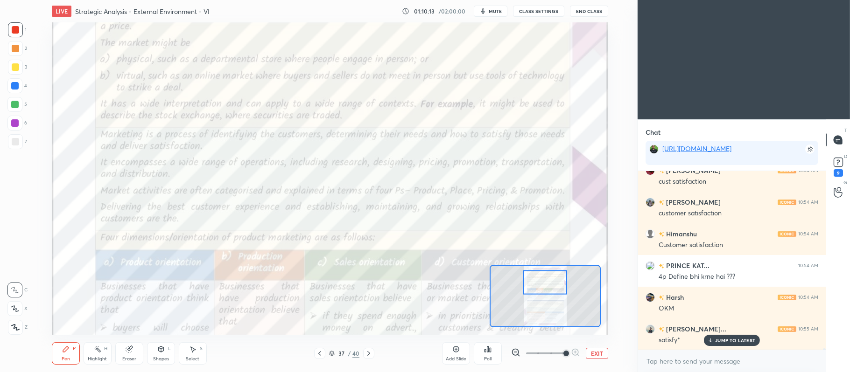
click at [600, 352] on button "EXIT" at bounding box center [597, 353] width 22 height 11
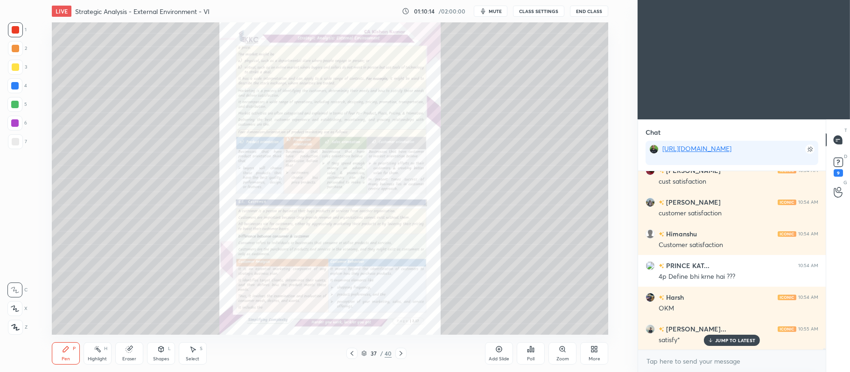
click at [351, 355] on icon at bounding box center [351, 353] width 3 height 5
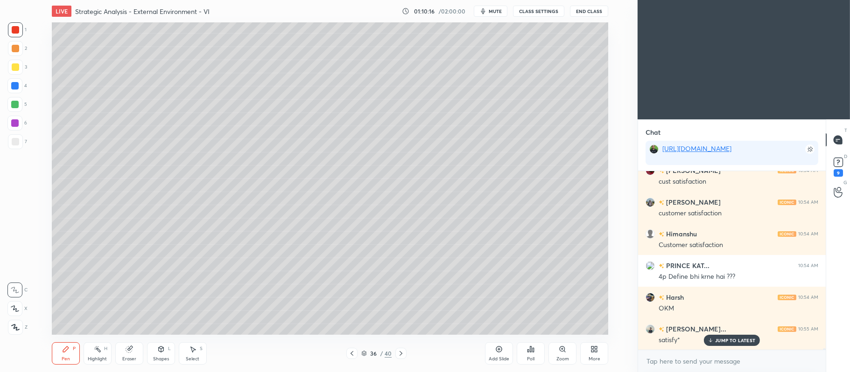
click at [494, 355] on div "Add Slide" at bounding box center [499, 354] width 28 height 22
click at [15, 70] on div at bounding box center [15, 66] width 7 height 7
click at [11, 310] on icon at bounding box center [15, 309] width 8 height 7
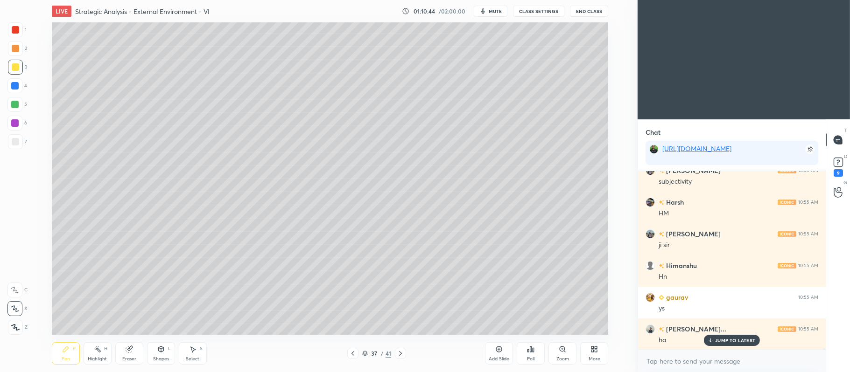
scroll to position [23392, 0]
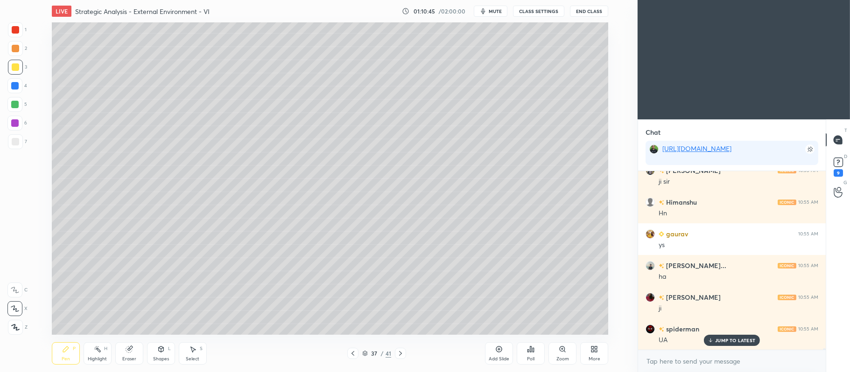
click at [400, 354] on icon at bounding box center [400, 353] width 7 height 7
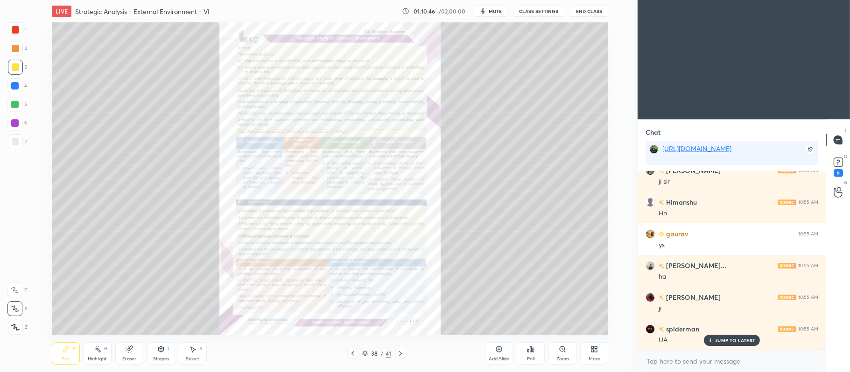
click at [564, 351] on icon at bounding box center [564, 351] width 1 height 1
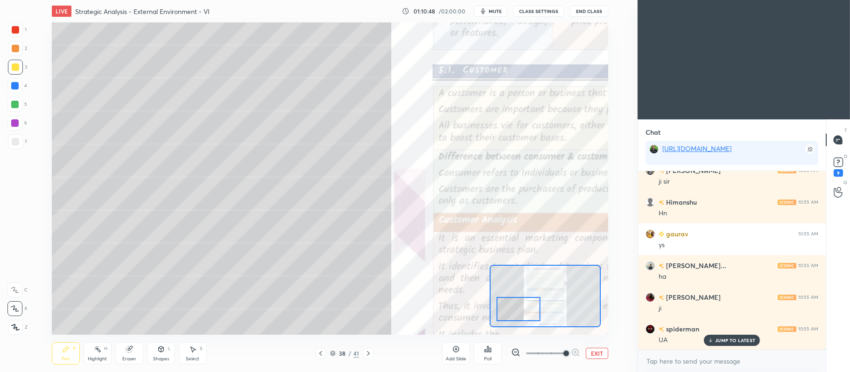
scroll to position [23424, 0]
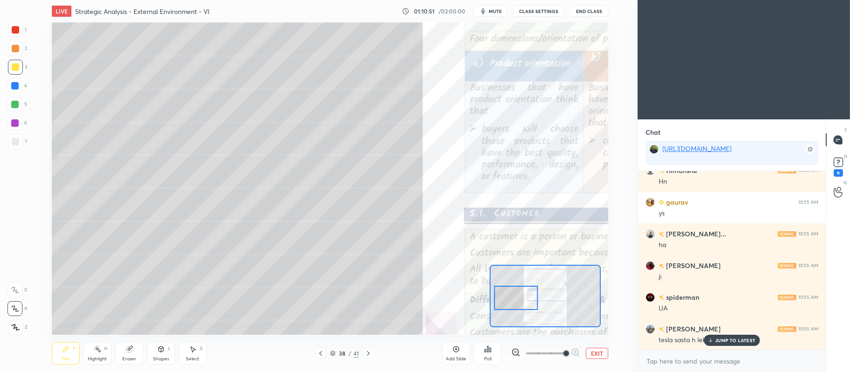
click at [14, 30] on div at bounding box center [15, 29] width 7 height 7
click at [8, 290] on div at bounding box center [14, 290] width 15 height 15
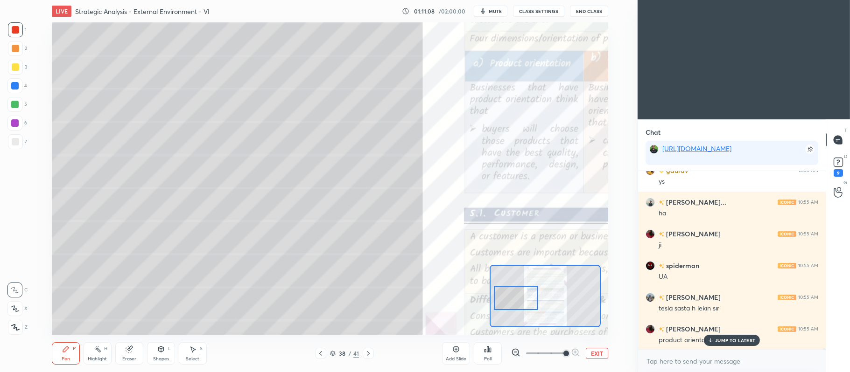
click at [319, 351] on icon at bounding box center [320, 353] width 7 height 7
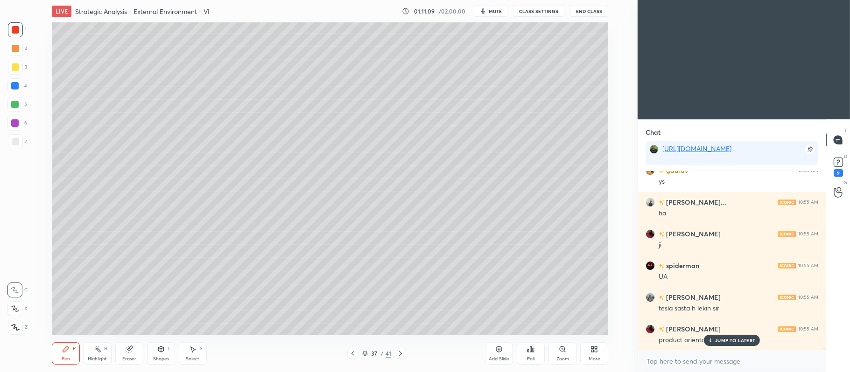
click at [16, 64] on div at bounding box center [15, 66] width 7 height 7
click at [11, 308] on icon at bounding box center [15, 309] width 8 height 7
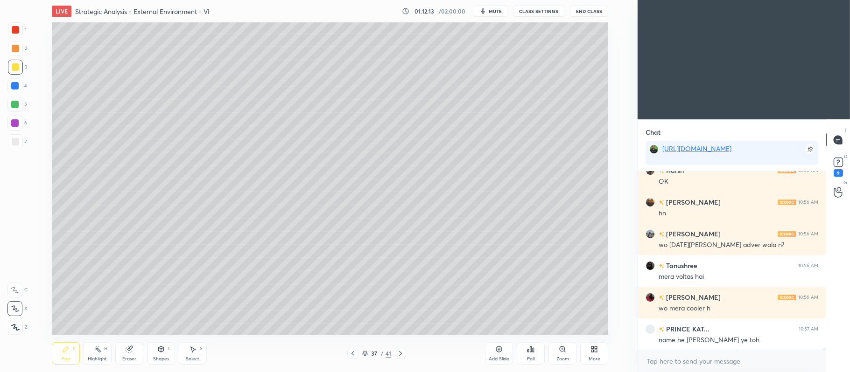
scroll to position [24154, 0]
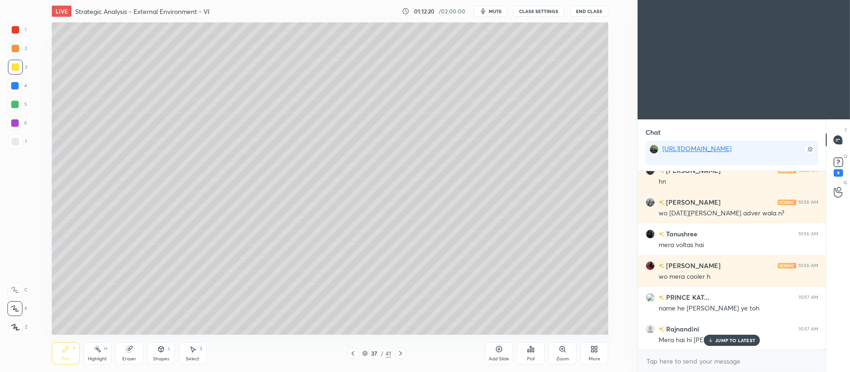
click at [19, 116] on div at bounding box center [14, 123] width 15 height 15
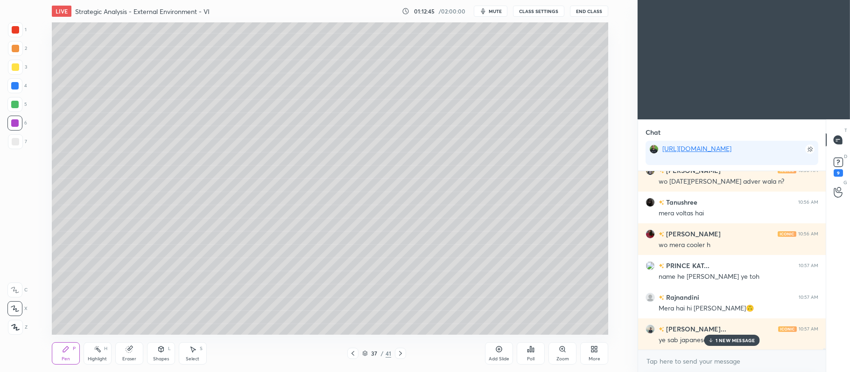
scroll to position [24217, 0]
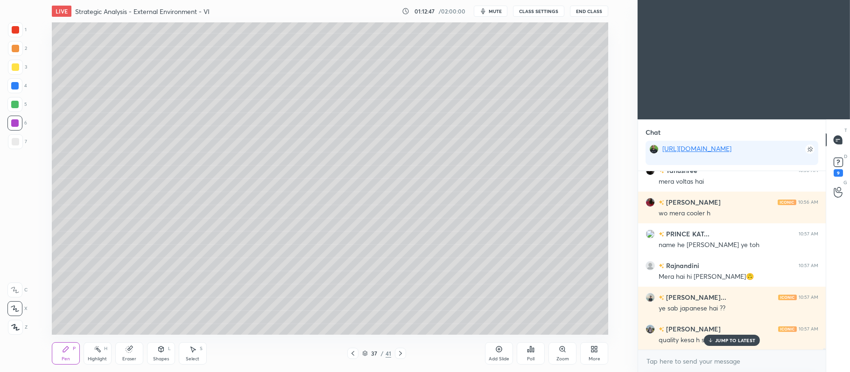
click at [714, 344] on div "JUMP TO LATEST" at bounding box center [732, 340] width 56 height 11
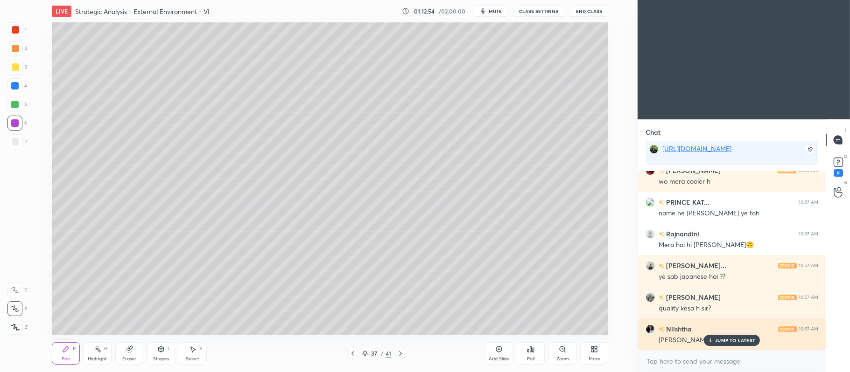
click at [742, 339] on p "JUMP TO LATEST" at bounding box center [735, 341] width 40 height 6
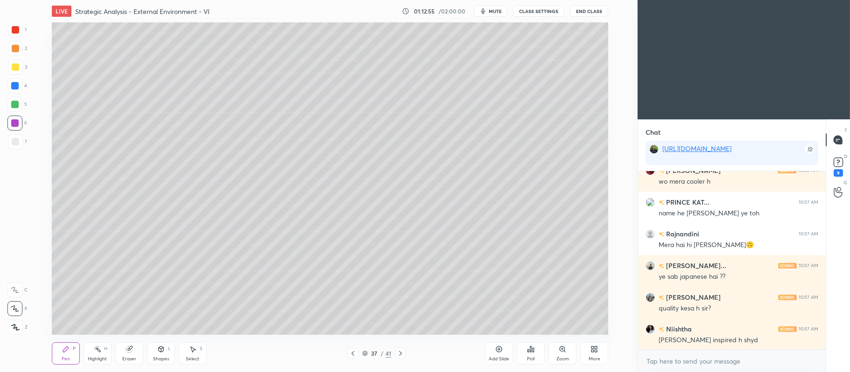
scroll to position [24281, 0]
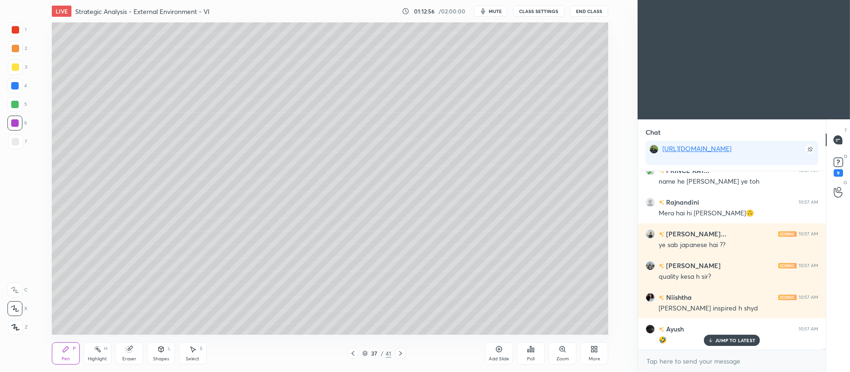
click at [19, 51] on div at bounding box center [15, 48] width 15 height 15
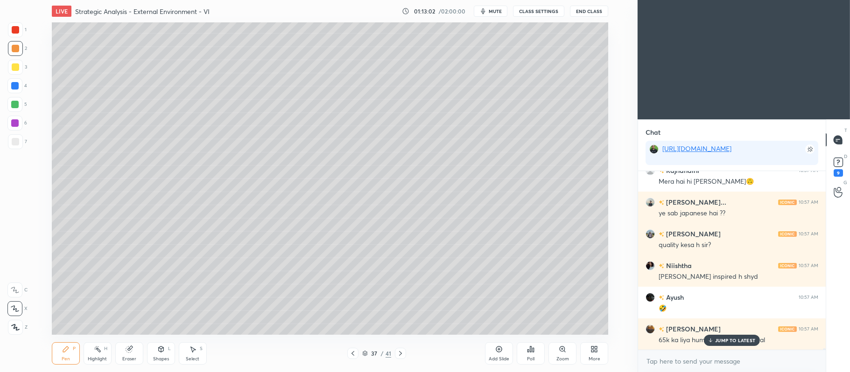
click at [402, 353] on icon at bounding box center [400, 353] width 7 height 7
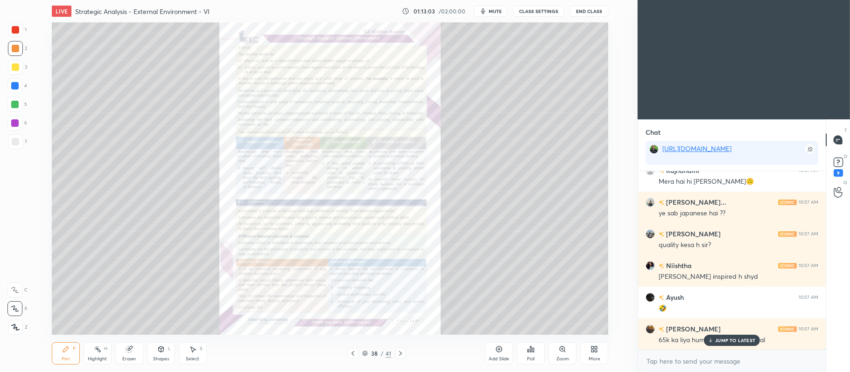
click at [559, 354] on div "Zoom" at bounding box center [562, 354] width 28 height 22
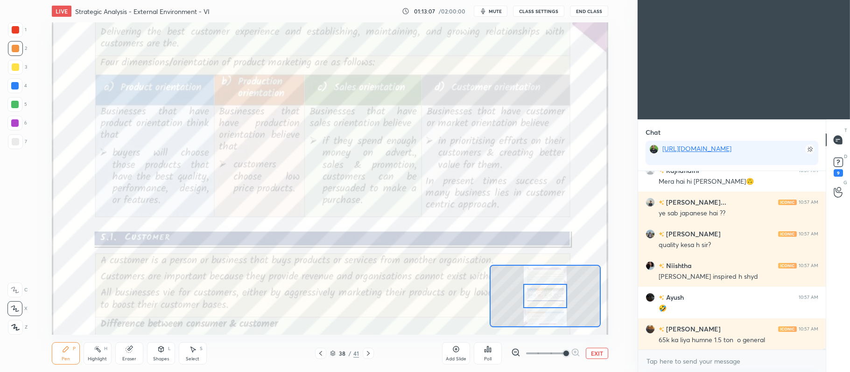
scroll to position [24344, 0]
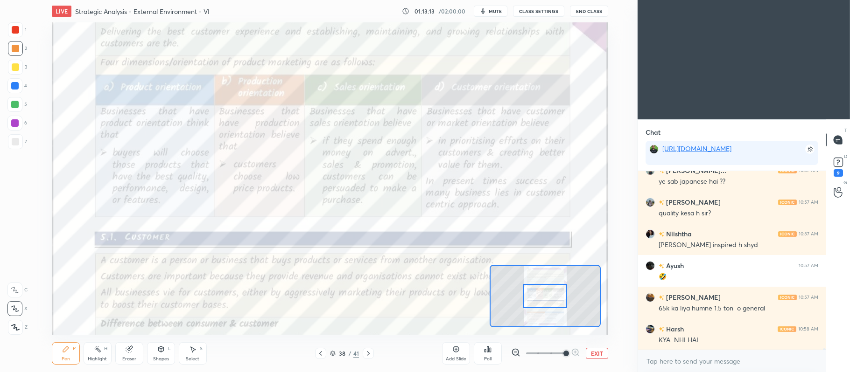
click at [16, 104] on div at bounding box center [14, 104] width 7 height 7
click at [14, 292] on icon at bounding box center [15, 290] width 8 height 7
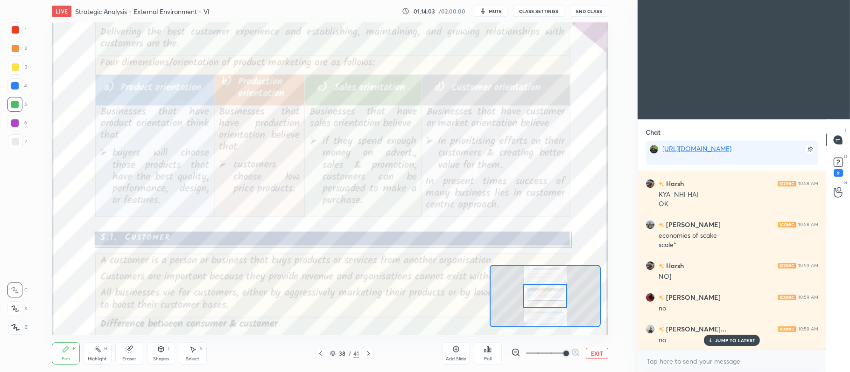
scroll to position [24522, 0]
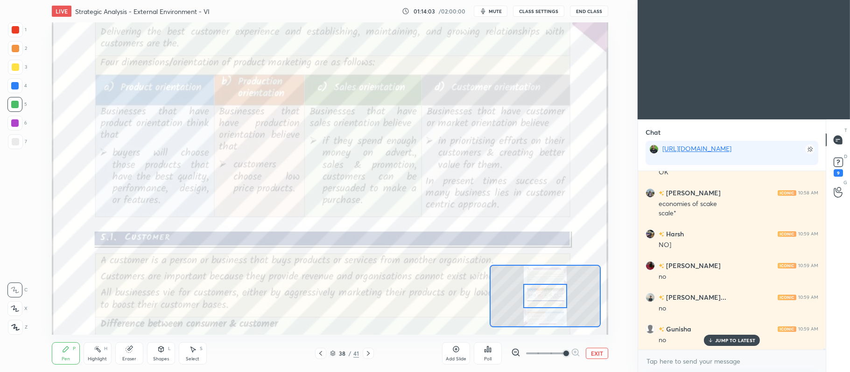
click at [322, 357] on icon at bounding box center [320, 353] width 7 height 7
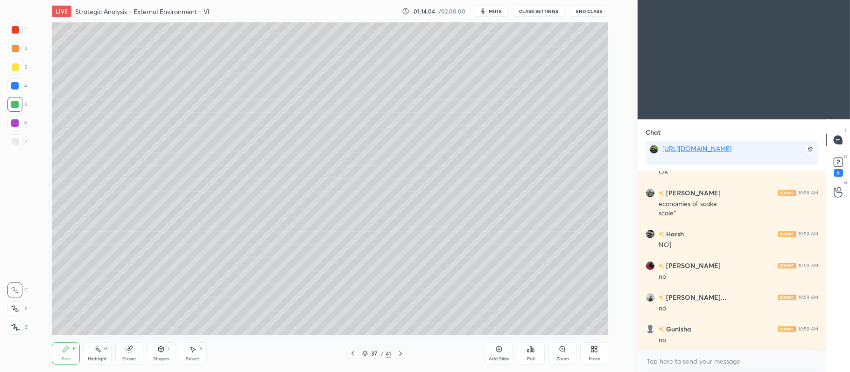
scroll to position [24554, 0]
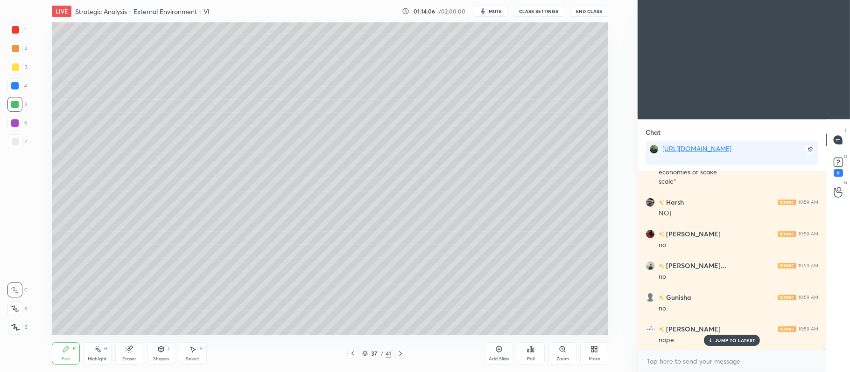
click at [505, 348] on div "Add Slide" at bounding box center [499, 354] width 28 height 22
click at [169, 348] on div "L" at bounding box center [169, 349] width 3 height 5
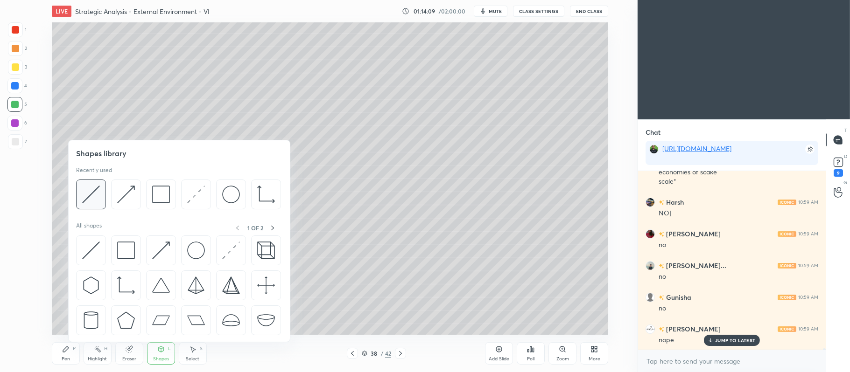
click at [88, 188] on img at bounding box center [91, 195] width 18 height 18
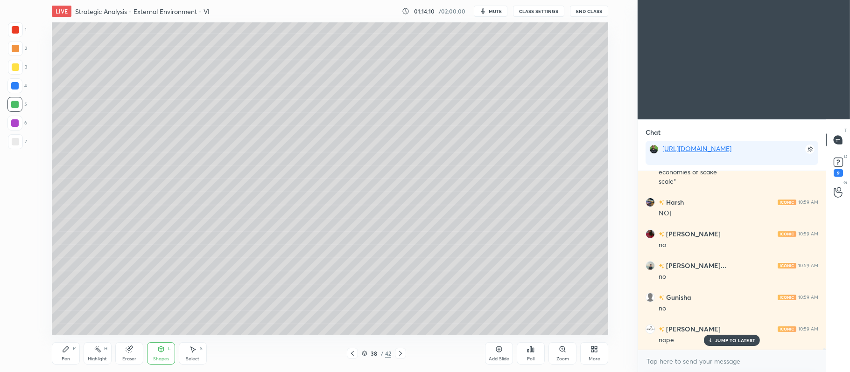
click at [19, 145] on div at bounding box center [15, 141] width 15 height 15
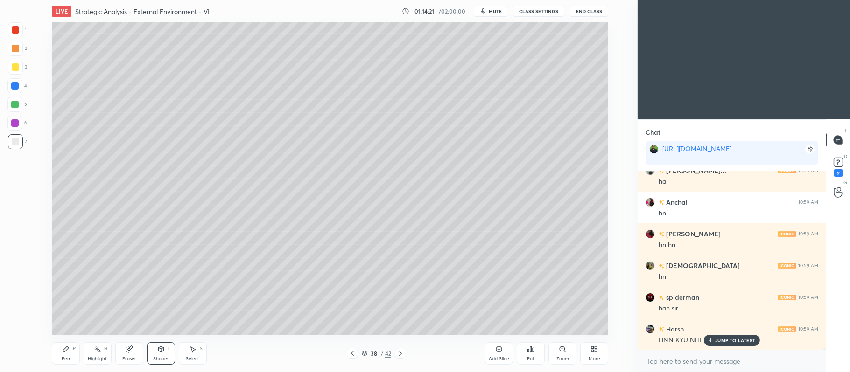
scroll to position [24776, 0]
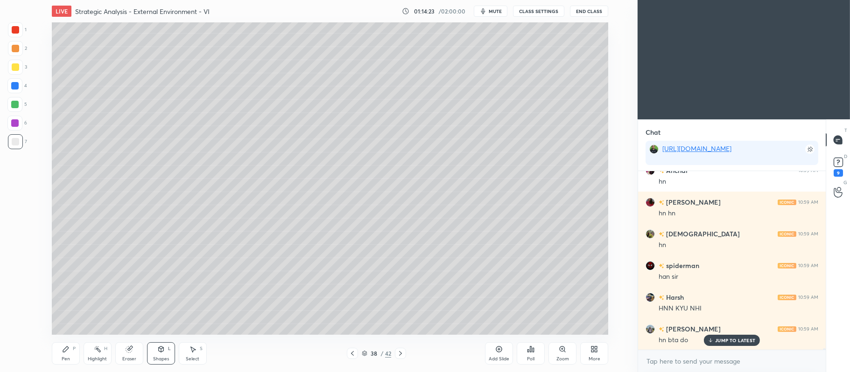
click at [18, 49] on div at bounding box center [15, 48] width 7 height 7
click at [64, 345] on div "Pen P" at bounding box center [66, 354] width 28 height 22
click at [15, 107] on div at bounding box center [14, 104] width 7 height 7
click at [12, 308] on icon at bounding box center [15, 309] width 8 height 7
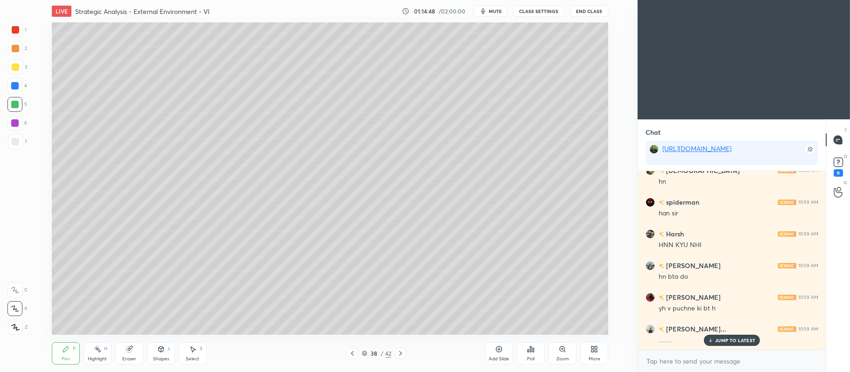
scroll to position [24871, 0]
click at [17, 63] on div at bounding box center [15, 66] width 7 height 7
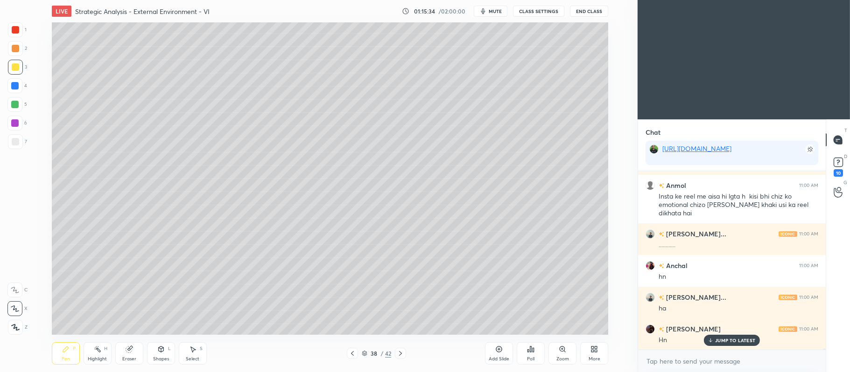
scroll to position [25173, 0]
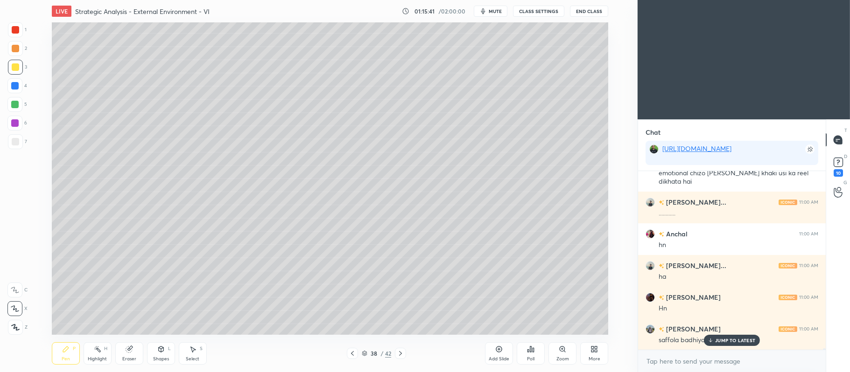
click at [15, 54] on div at bounding box center [15, 48] width 15 height 15
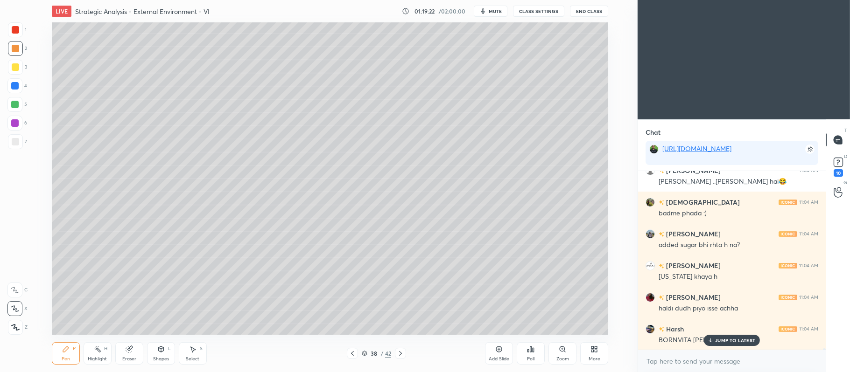
scroll to position [26896, 0]
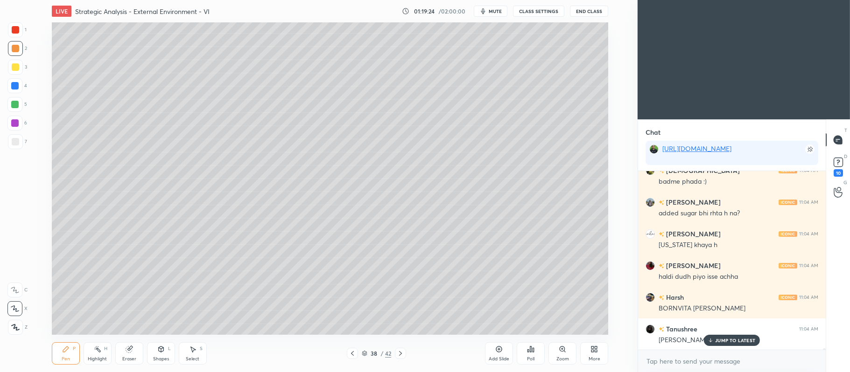
click at [401, 356] on icon at bounding box center [400, 353] width 7 height 7
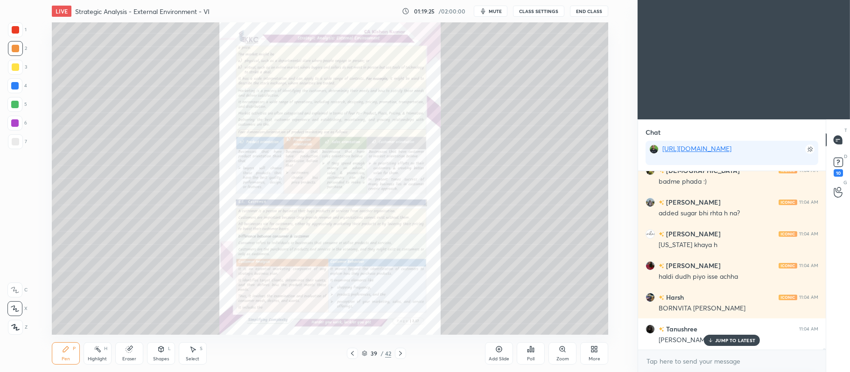
click at [560, 349] on icon at bounding box center [562, 349] width 5 height 5
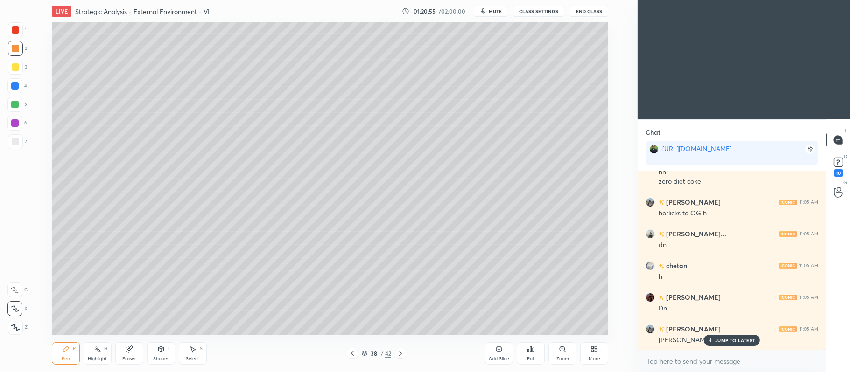
scroll to position [27445, 0]
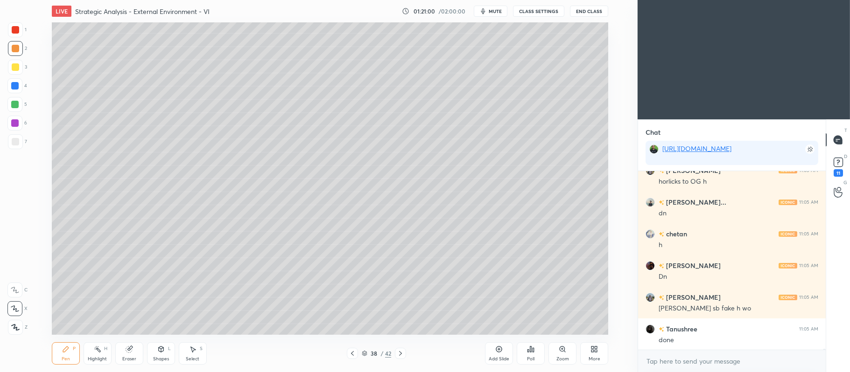
click at [400, 354] on icon at bounding box center [400, 353] width 7 height 7
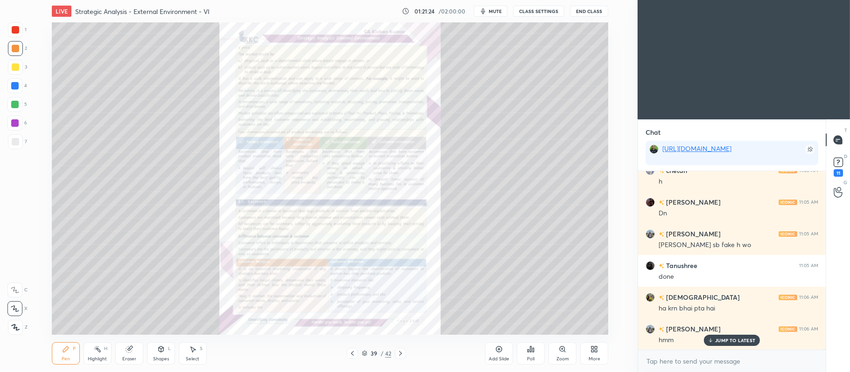
scroll to position [27540, 0]
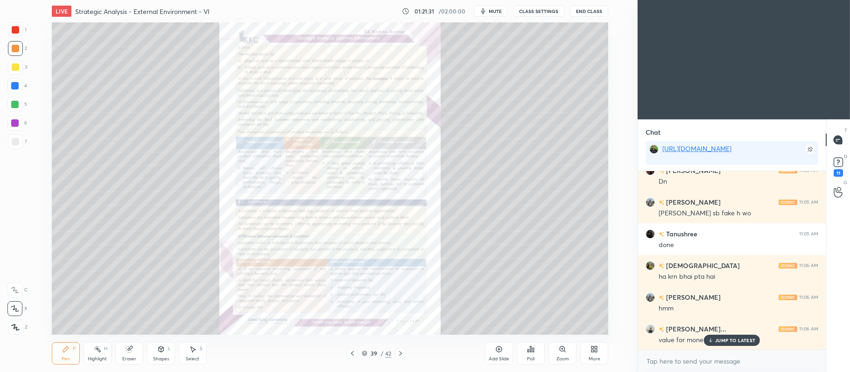
click at [563, 349] on icon at bounding box center [562, 349] width 2 height 0
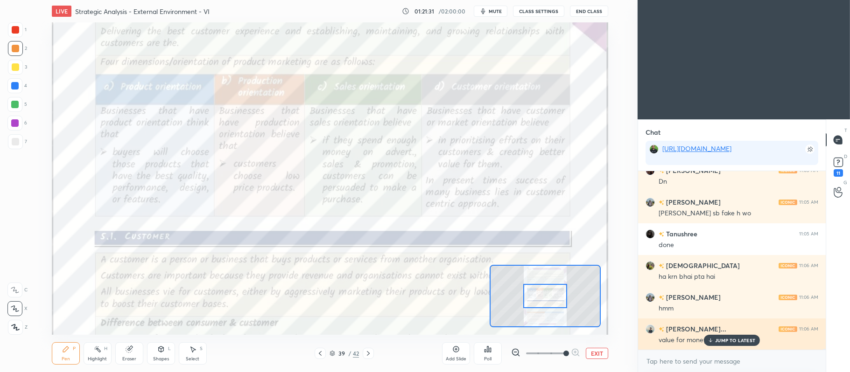
scroll to position [27572, 0]
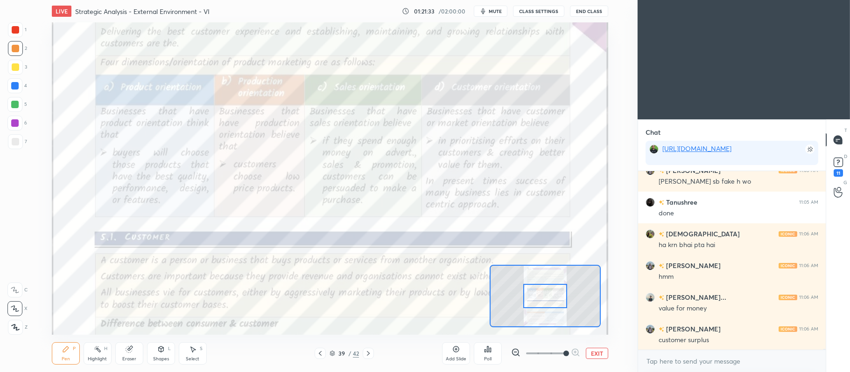
click at [21, 287] on div at bounding box center [14, 290] width 15 height 15
click at [14, 28] on div at bounding box center [15, 29] width 7 height 7
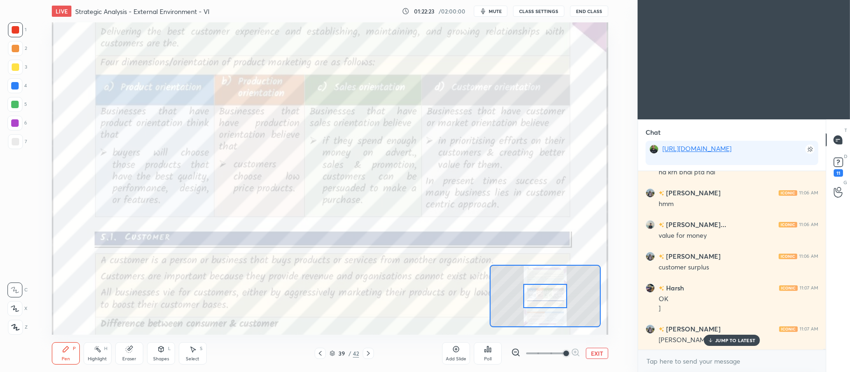
scroll to position [27694, 0]
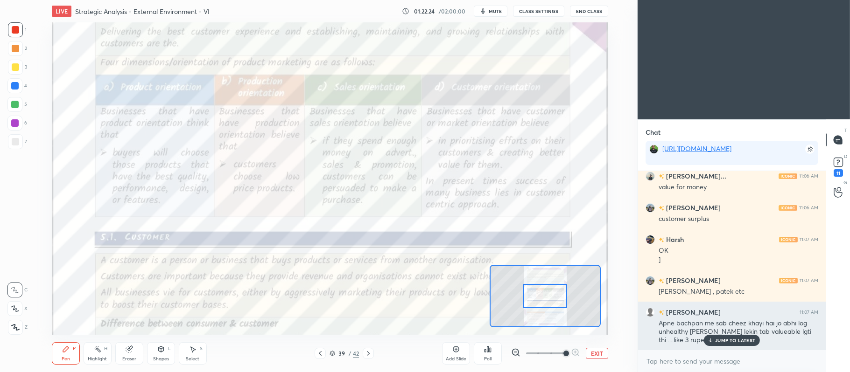
click at [714, 345] on div "JUMP TO LATEST" at bounding box center [732, 340] width 56 height 11
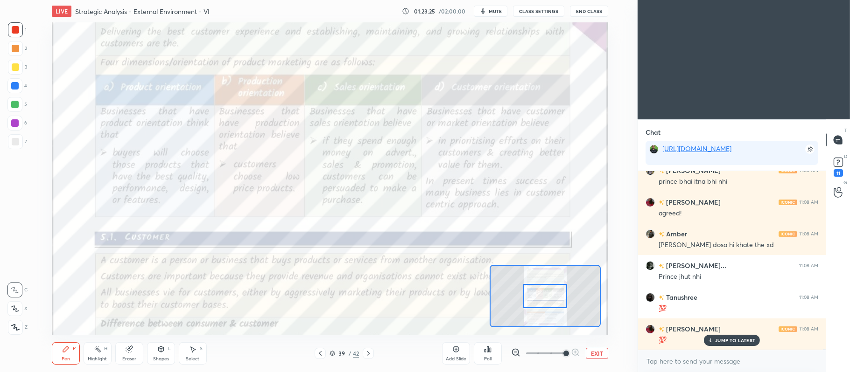
scroll to position [28550, 0]
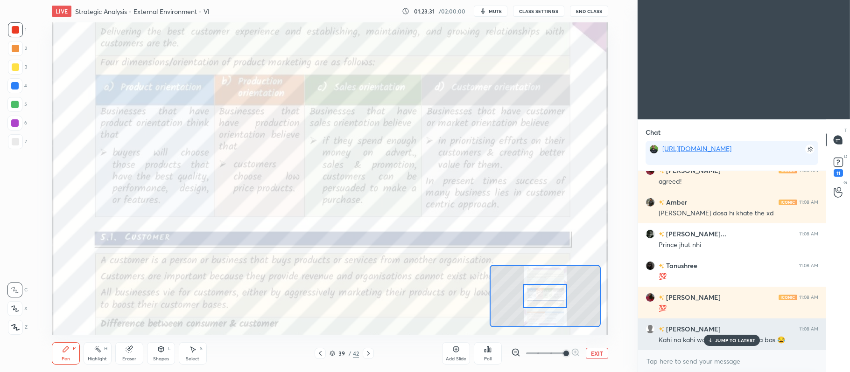
click at [721, 343] on p "JUMP TO LATEST" at bounding box center [735, 341] width 40 height 6
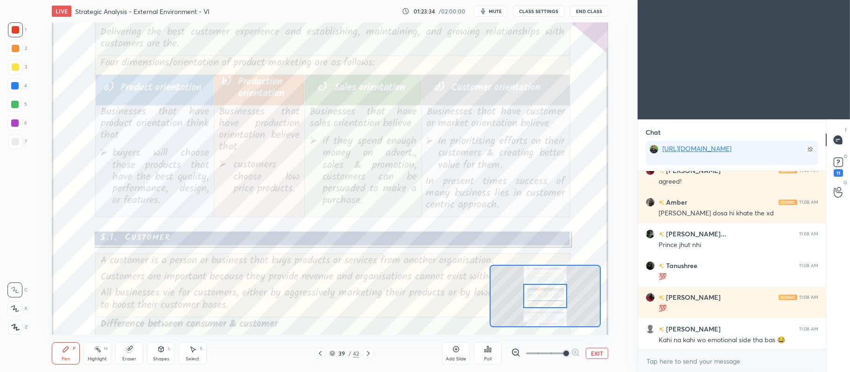
scroll to position [28582, 0]
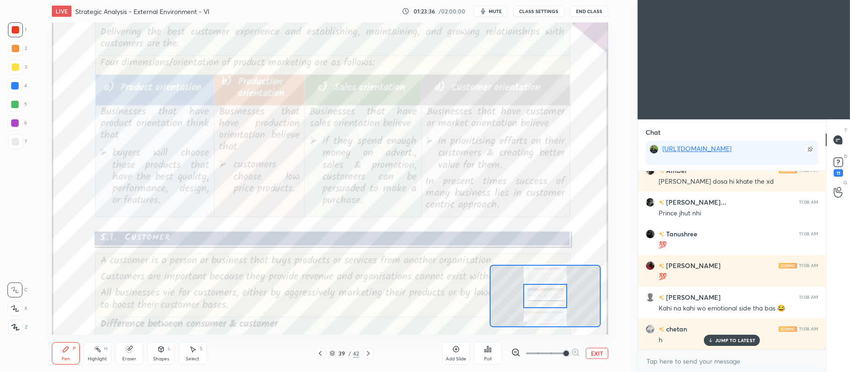
click at [729, 340] on p "JUMP TO LATEST" at bounding box center [735, 341] width 40 height 6
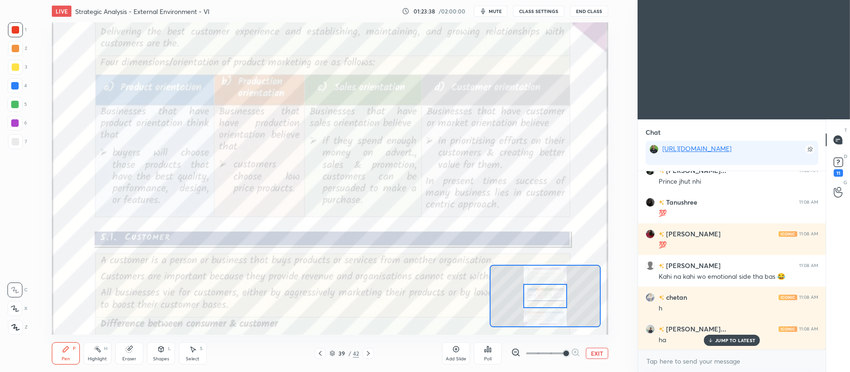
scroll to position [28646, 0]
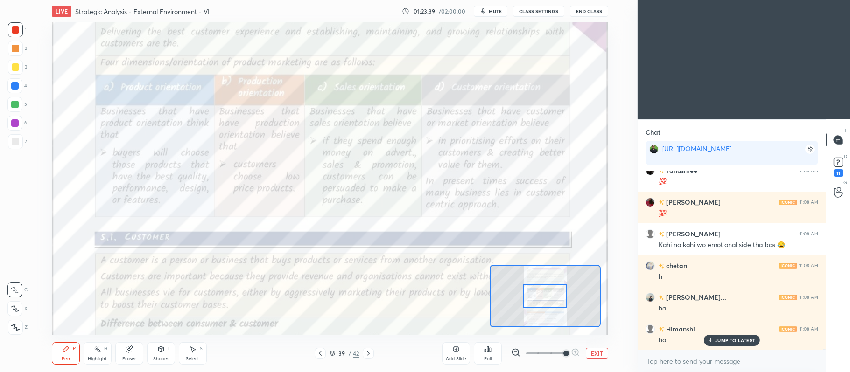
click at [601, 358] on button "EXIT" at bounding box center [597, 353] width 22 height 11
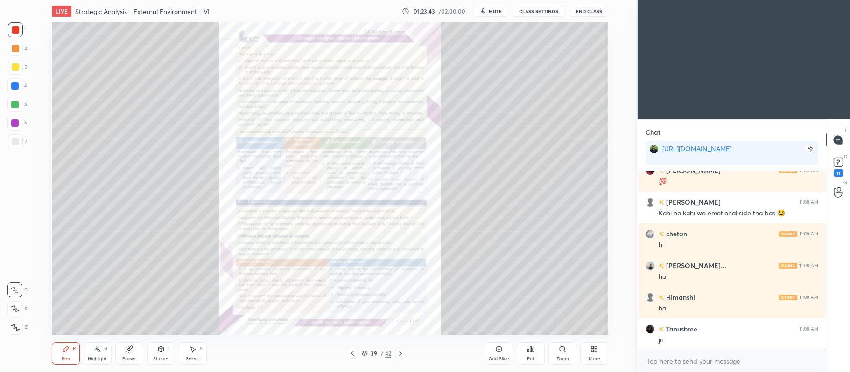
scroll to position [28718, 0]
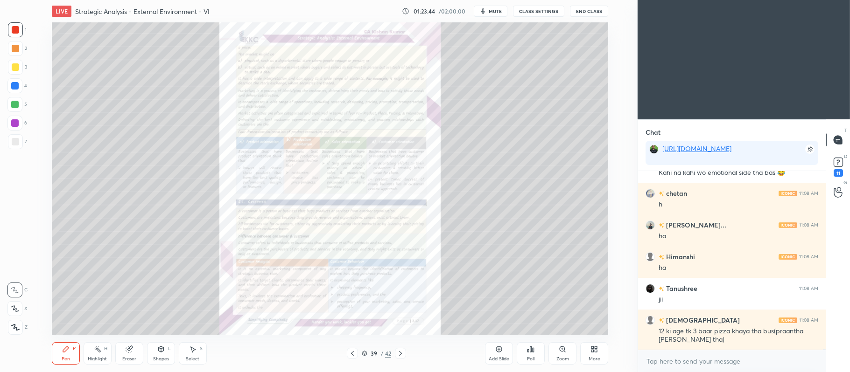
click at [357, 355] on div at bounding box center [352, 353] width 11 height 11
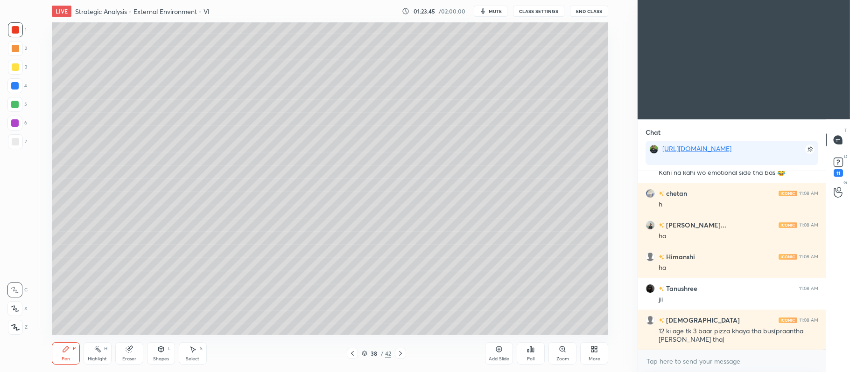
click at [501, 348] on icon at bounding box center [499, 350] width 6 height 6
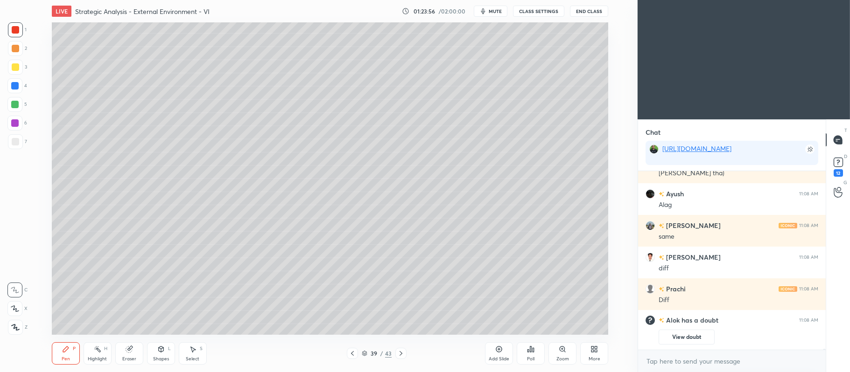
scroll to position [26816, 0]
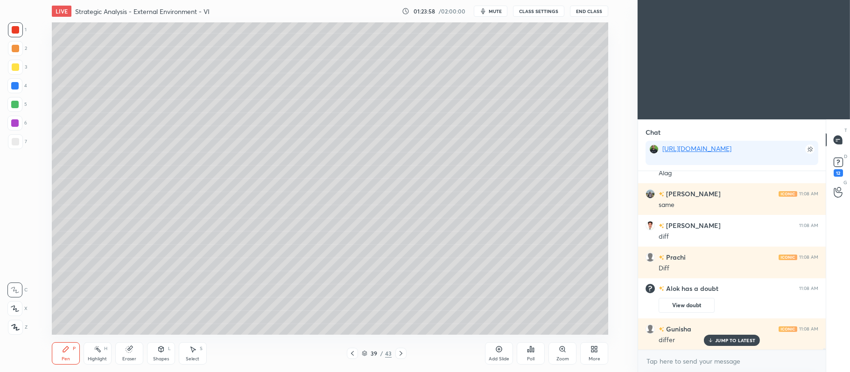
click at [15, 308] on icon at bounding box center [15, 309] width 8 height 7
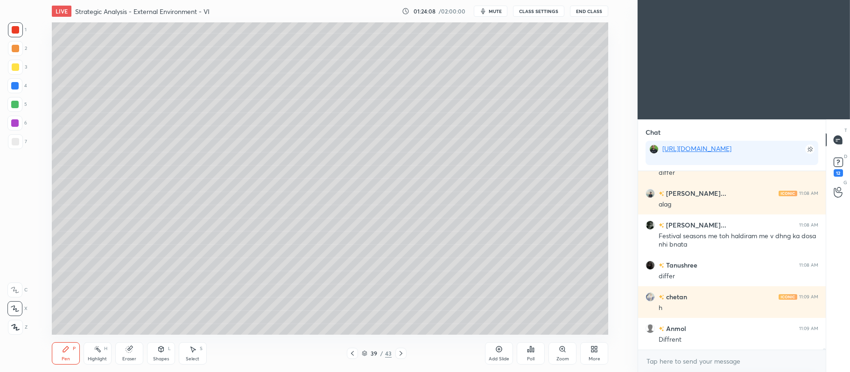
scroll to position [27015, 0]
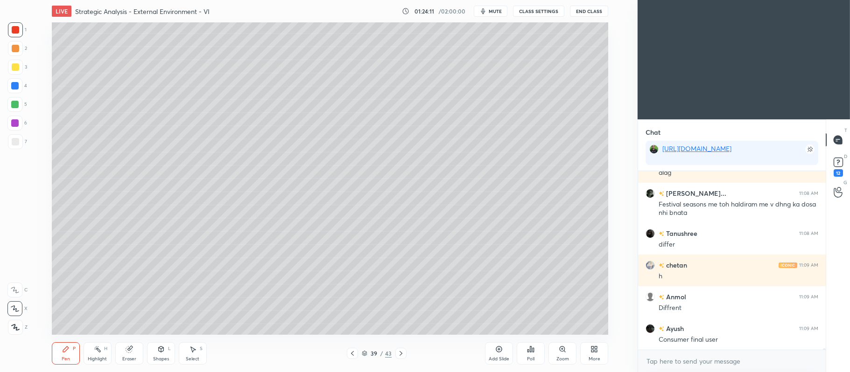
click at [19, 70] on div at bounding box center [15, 67] width 15 height 15
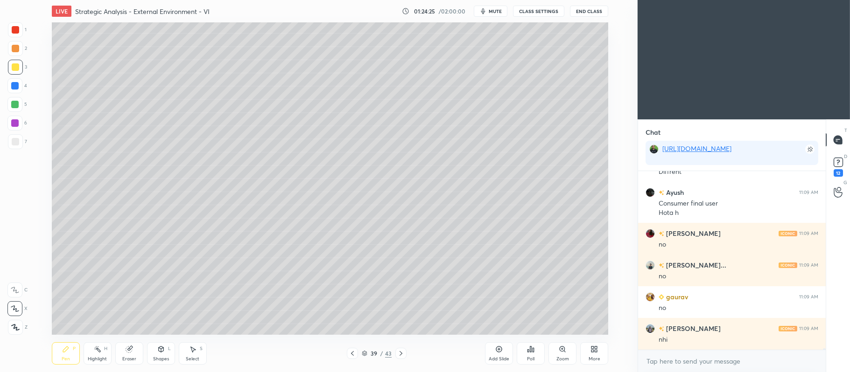
scroll to position [27161, 0]
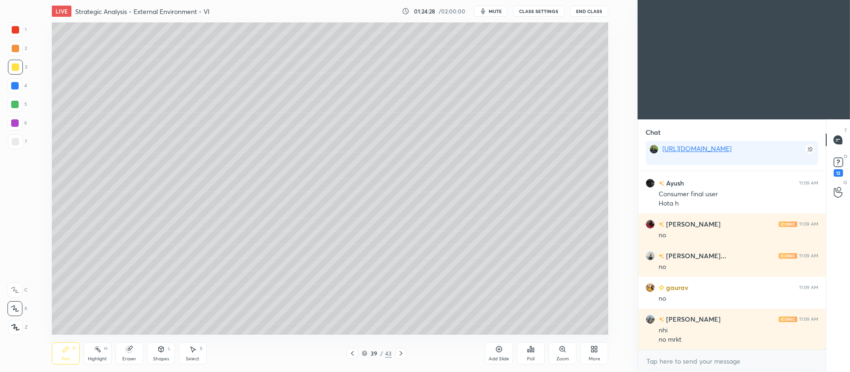
click at [19, 49] on div at bounding box center [15, 48] width 7 height 7
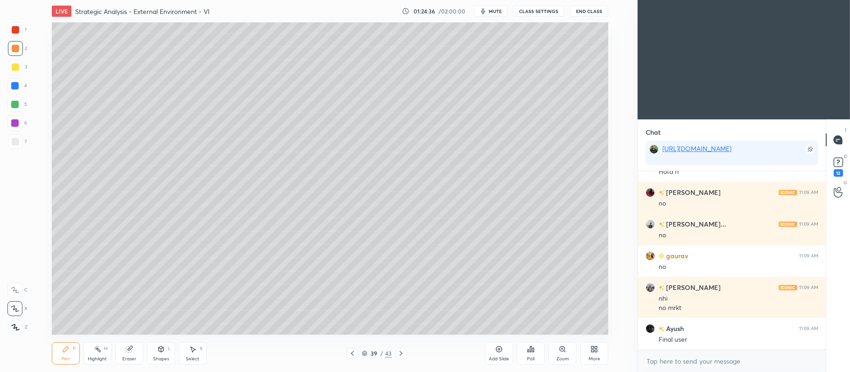
scroll to position [27224, 0]
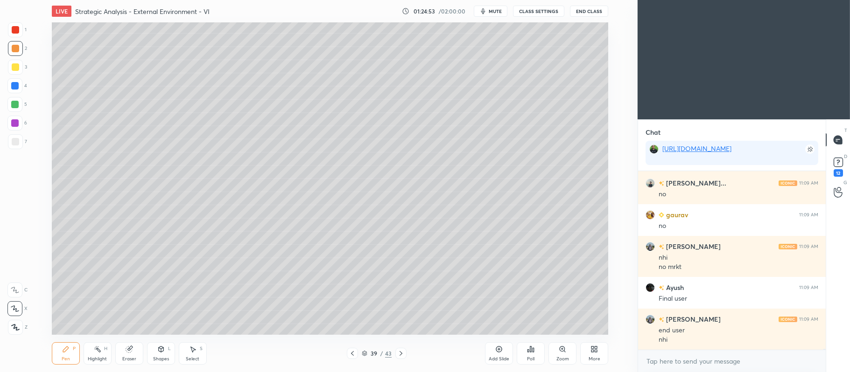
click at [493, 350] on div "Add Slide" at bounding box center [499, 354] width 28 height 22
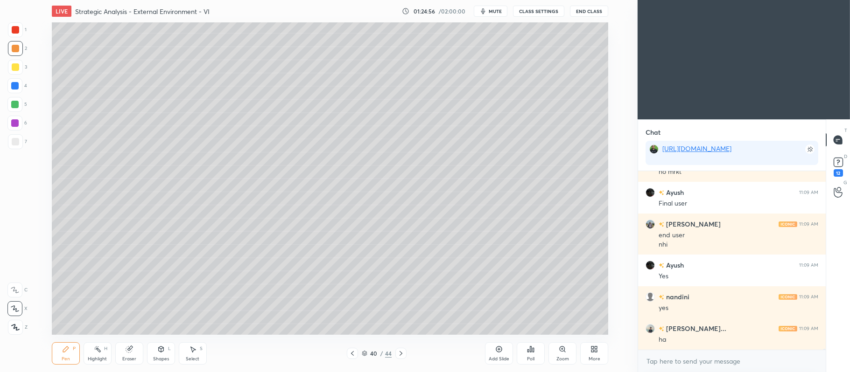
scroll to position [27260, 0]
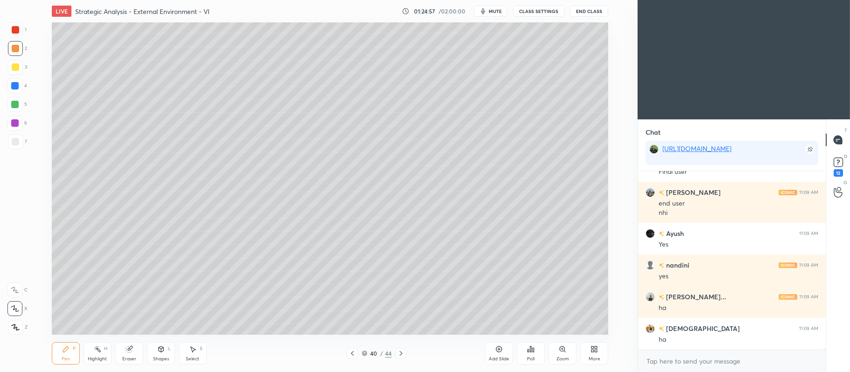
click at [27, 68] on div "1 2 3 4 5 6 7 C X Z C X Z E E Erase all H H" at bounding box center [15, 178] width 30 height 313
click at [17, 66] on div at bounding box center [15, 66] width 7 height 7
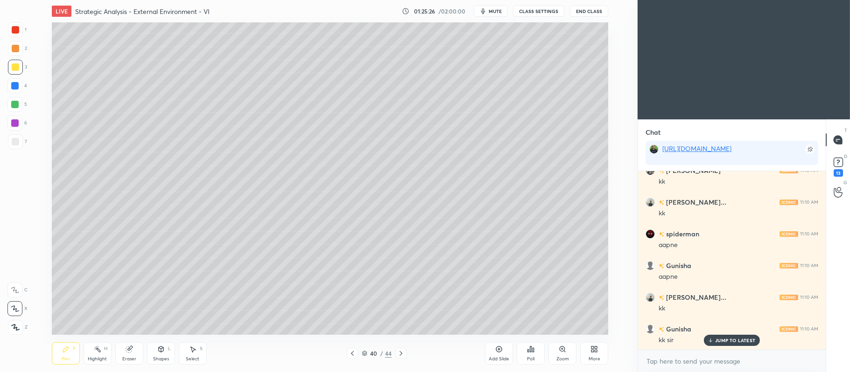
scroll to position [27518, 0]
click at [21, 107] on div at bounding box center [14, 104] width 15 height 15
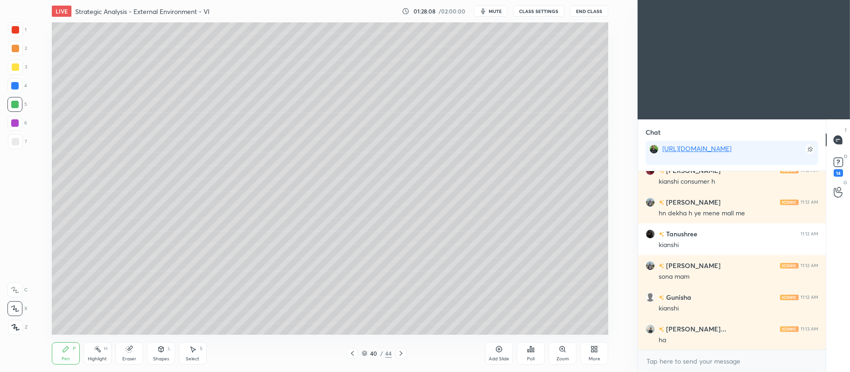
scroll to position [29082, 0]
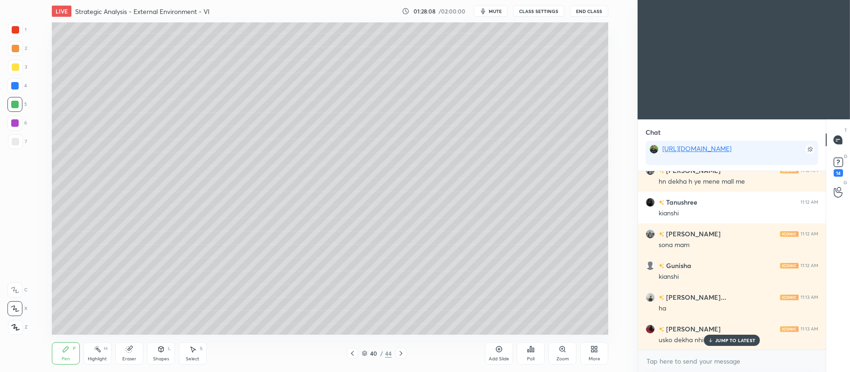
click at [24, 147] on div "7" at bounding box center [17, 141] width 19 height 15
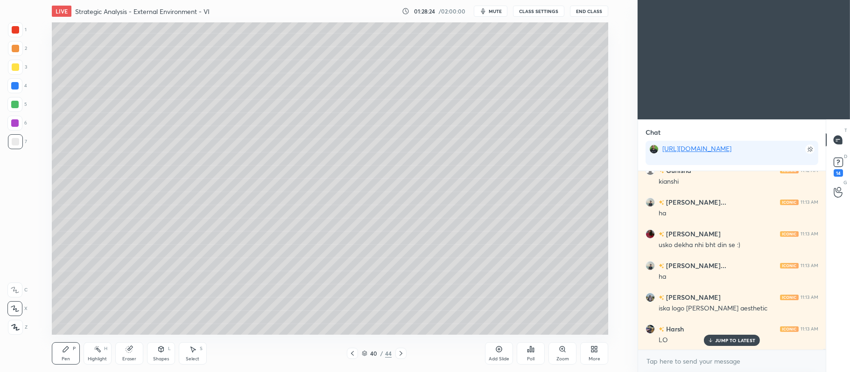
scroll to position [29209, 0]
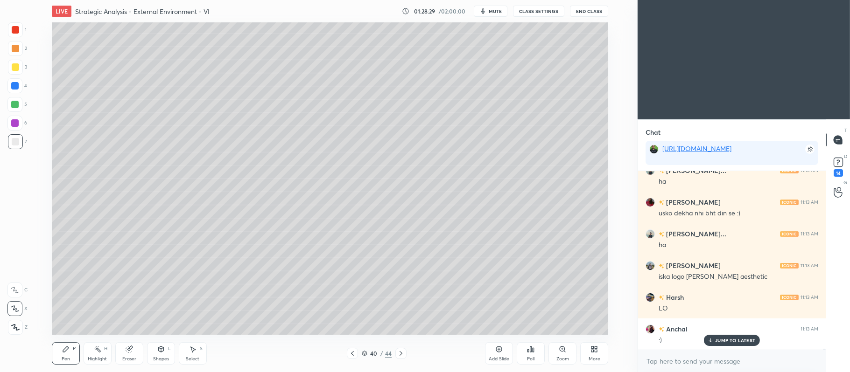
click at [403, 351] on icon at bounding box center [400, 353] width 7 height 7
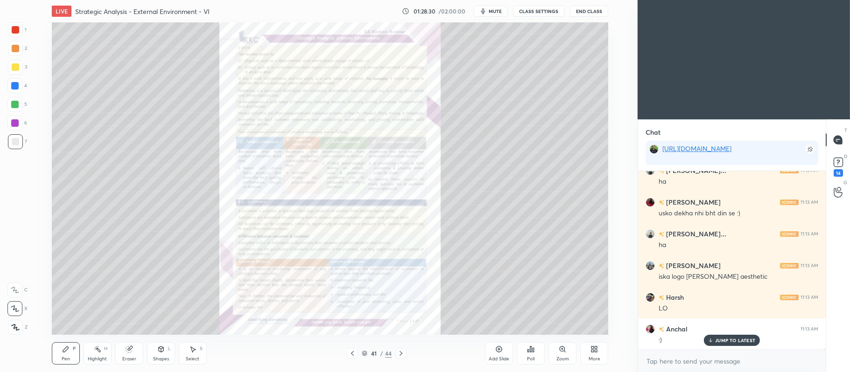
click at [551, 346] on div "Zoom" at bounding box center [562, 354] width 28 height 22
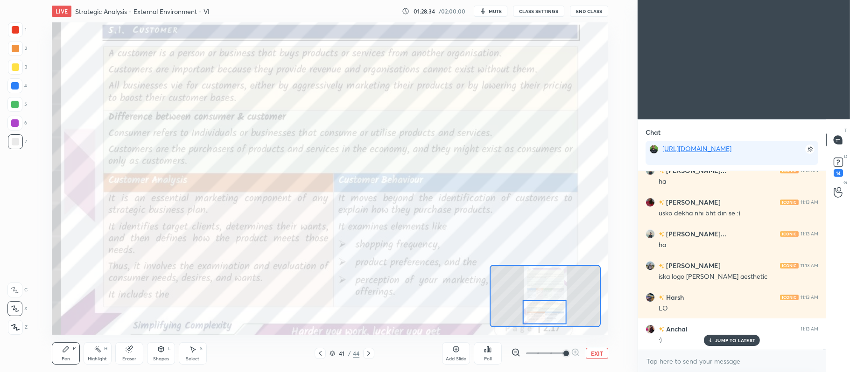
click at [18, 30] on div at bounding box center [15, 29] width 7 height 7
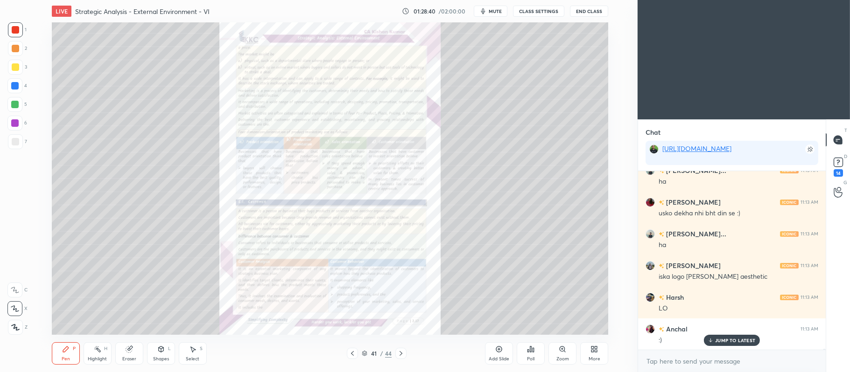
click at [568, 357] on div "Zoom" at bounding box center [562, 359] width 13 height 5
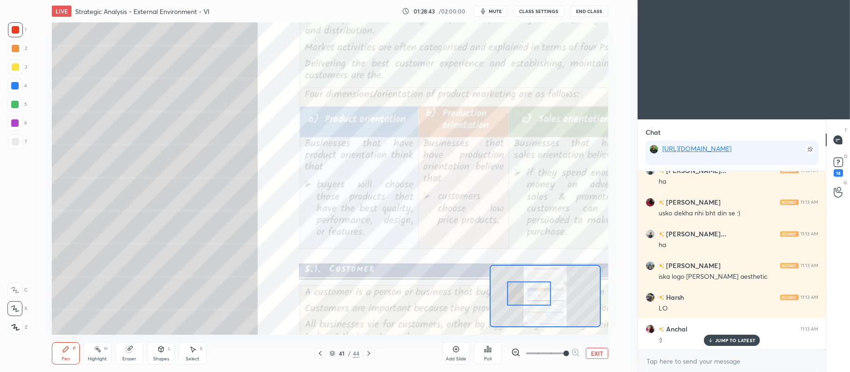
click at [16, 283] on div at bounding box center [14, 290] width 15 height 15
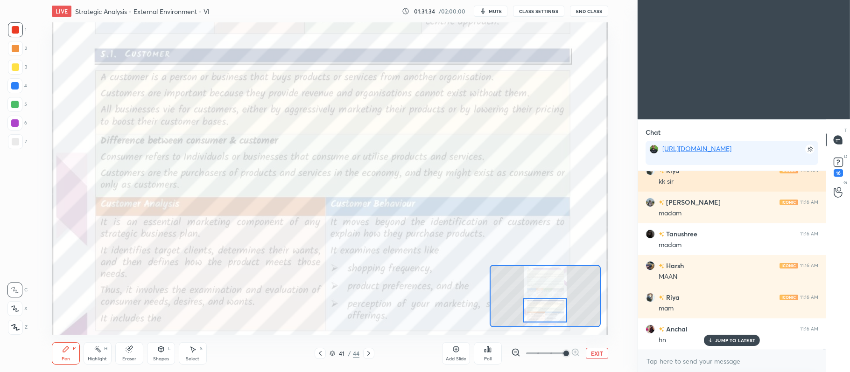
scroll to position [30434, 0]
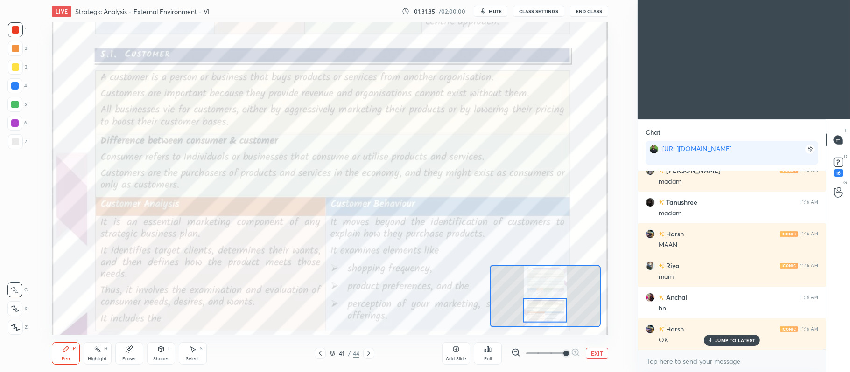
click at [598, 352] on button "EXIT" at bounding box center [597, 353] width 22 height 11
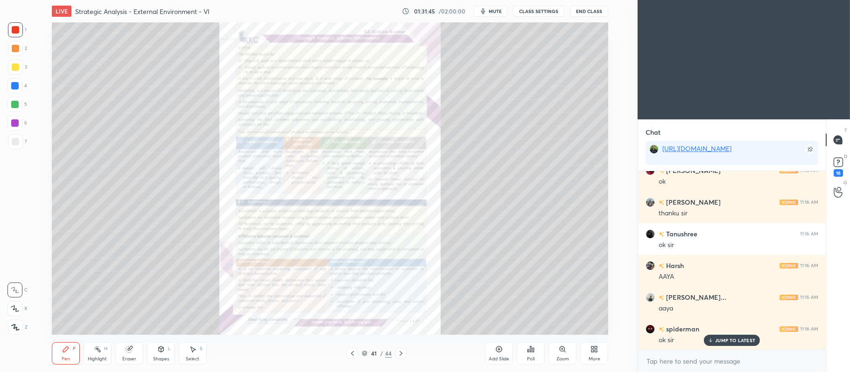
scroll to position [30688, 0]
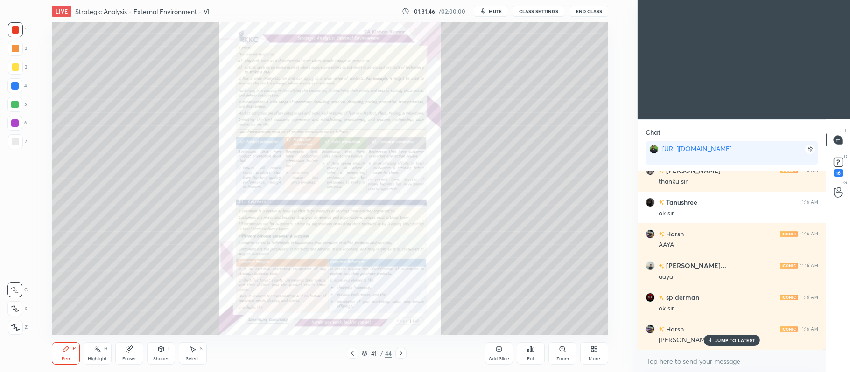
click at [497, 354] on div "Add Slide" at bounding box center [499, 354] width 28 height 22
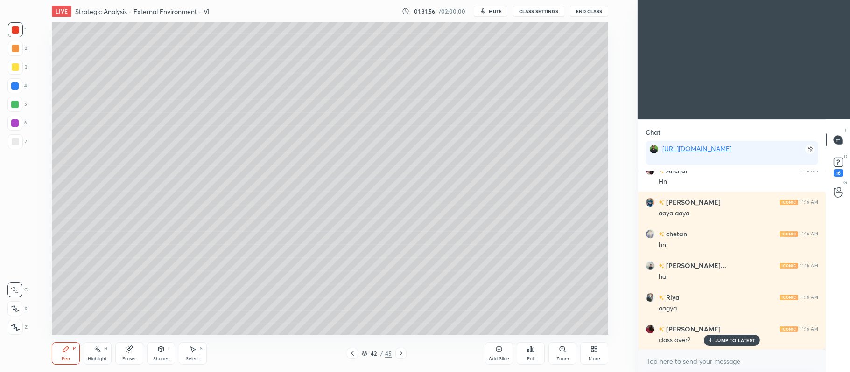
scroll to position [31164, 0]
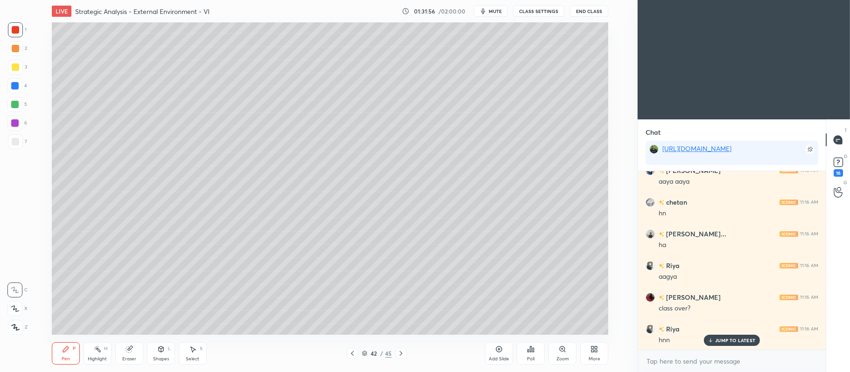
click at [16, 68] on div at bounding box center [15, 66] width 7 height 7
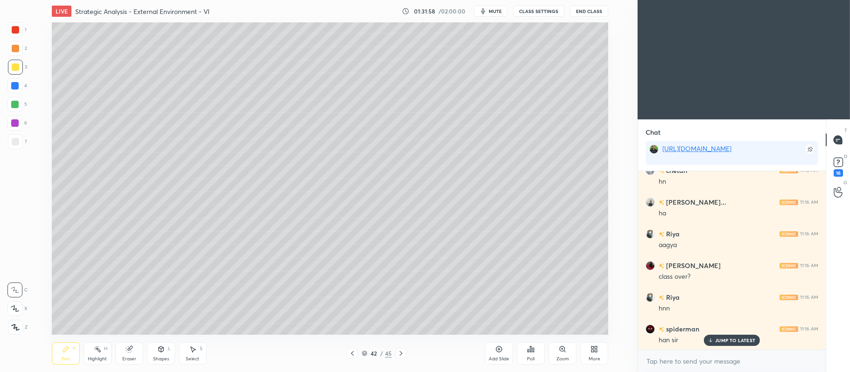
click at [19, 307] on div at bounding box center [14, 308] width 15 height 15
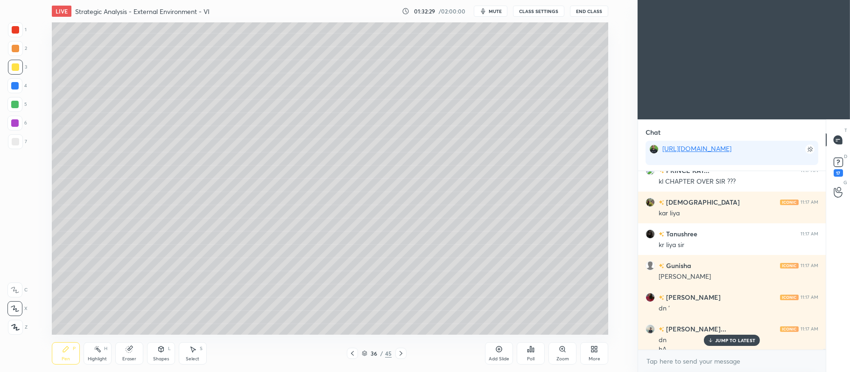
scroll to position [31776, 0]
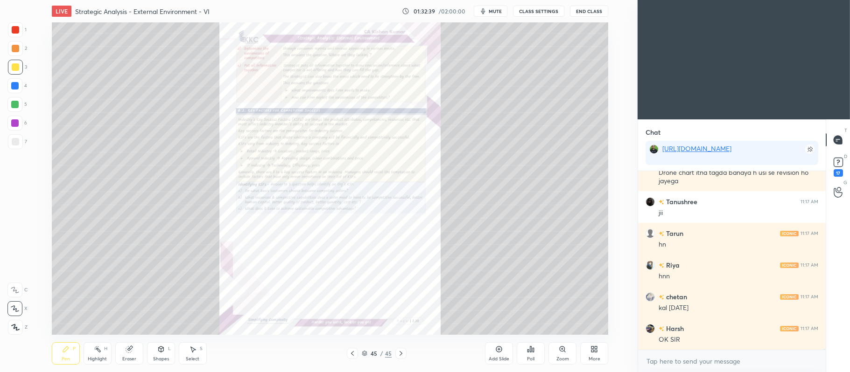
click at [495, 357] on div "Add Slide" at bounding box center [499, 359] width 21 height 5
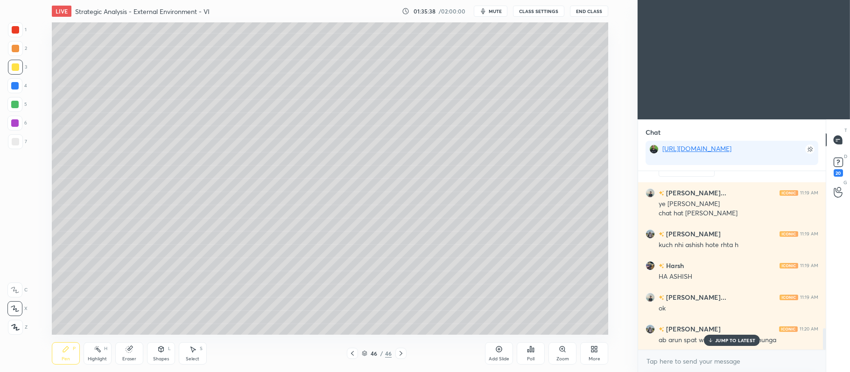
scroll to position [1298, 0]
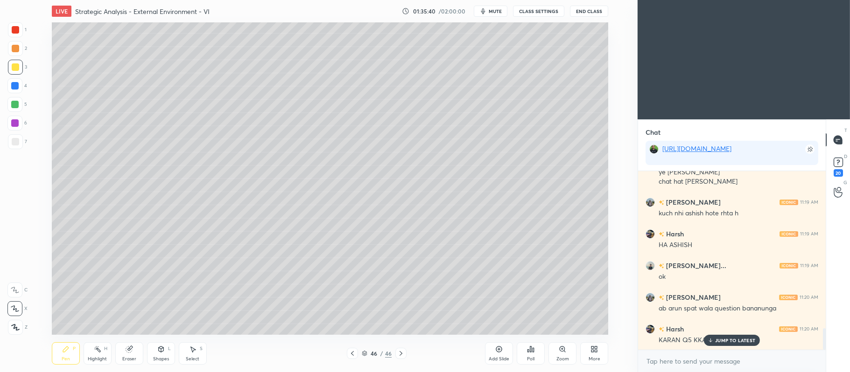
click at [493, 355] on div "Add Slide" at bounding box center [499, 354] width 28 height 22
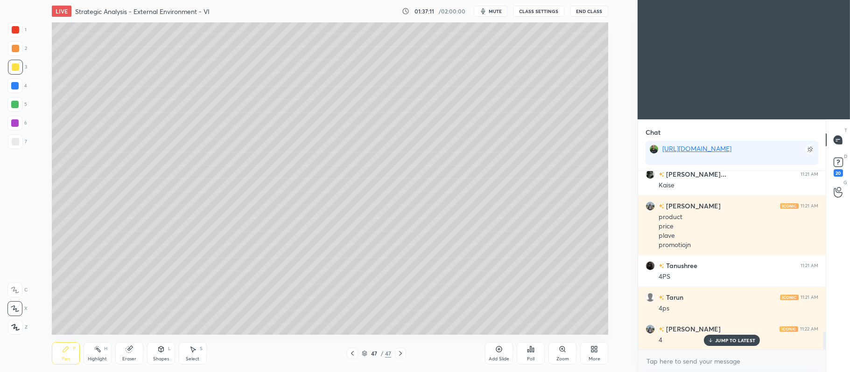
scroll to position [1595, 0]
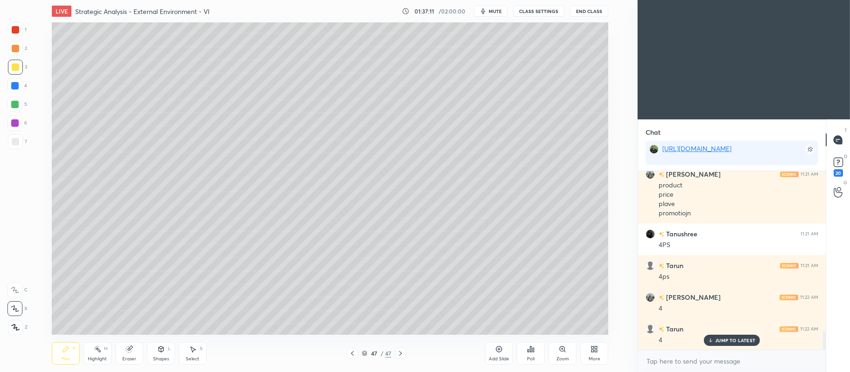
click at [497, 351] on icon at bounding box center [499, 350] width 6 height 6
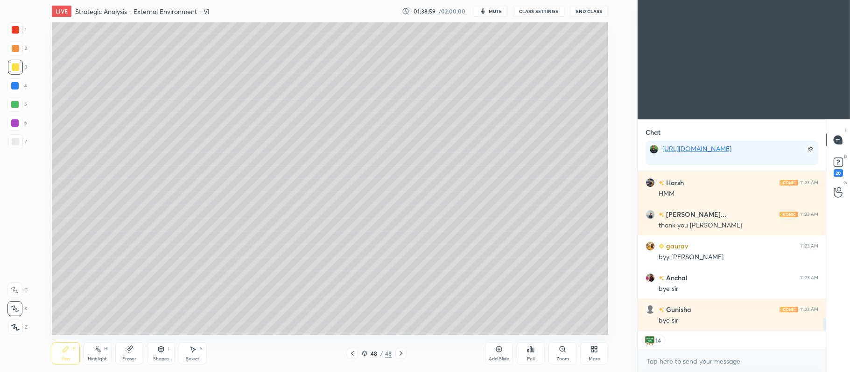
scroll to position [1863, 0]
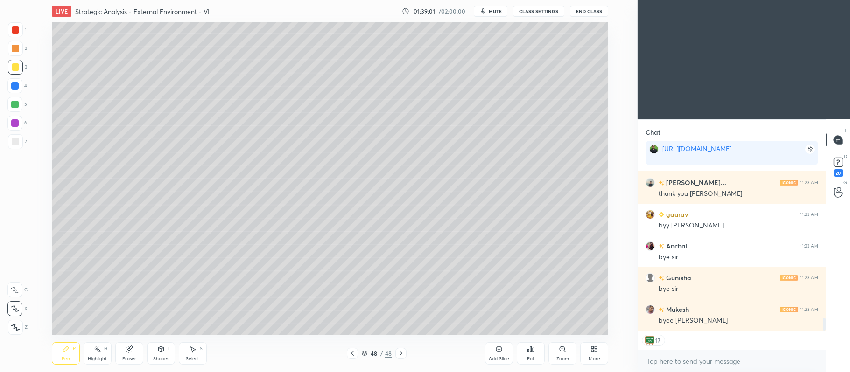
click at [747, 130] on div "Chat" at bounding box center [732, 131] width 188 height 25
click at [831, 117] on video at bounding box center [744, 59] width 212 height 119
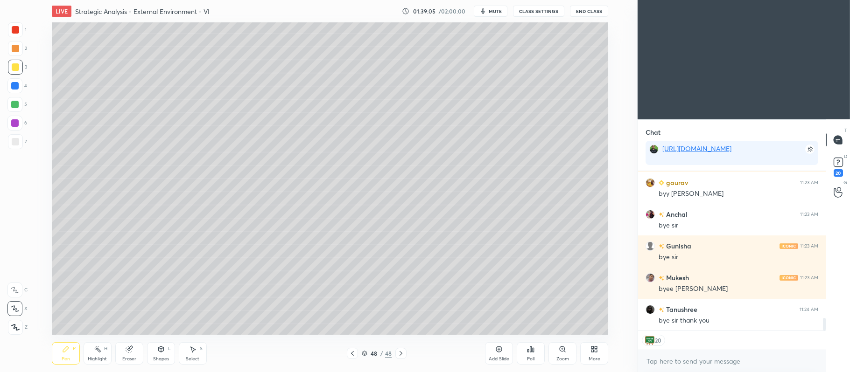
click at [499, 351] on icon at bounding box center [498, 349] width 7 height 7
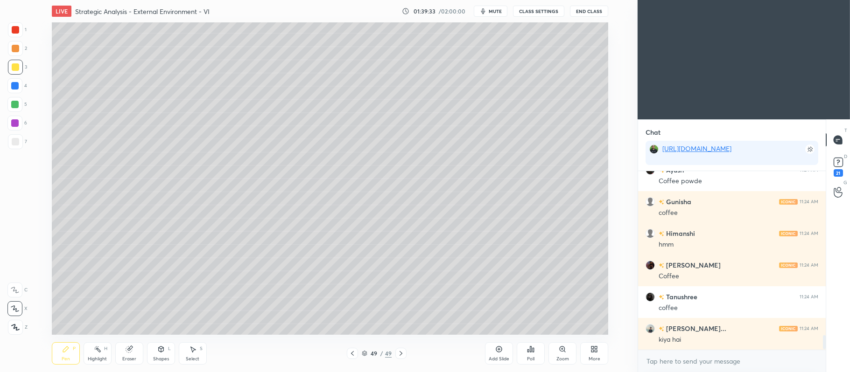
scroll to position [2048, 0]
click at [502, 346] on icon at bounding box center [498, 349] width 7 height 7
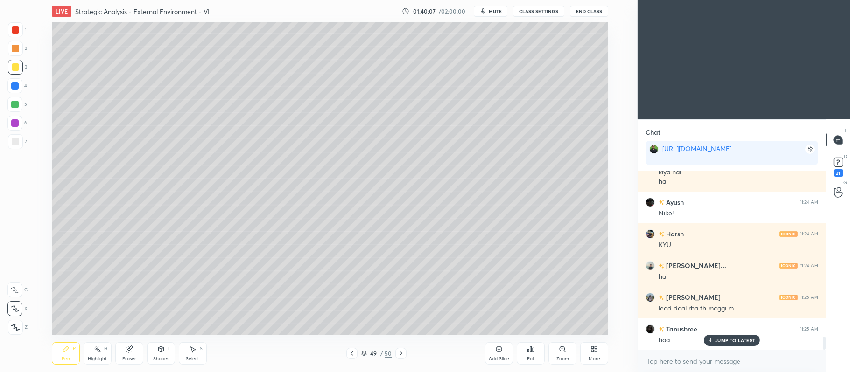
scroll to position [2247, 0]
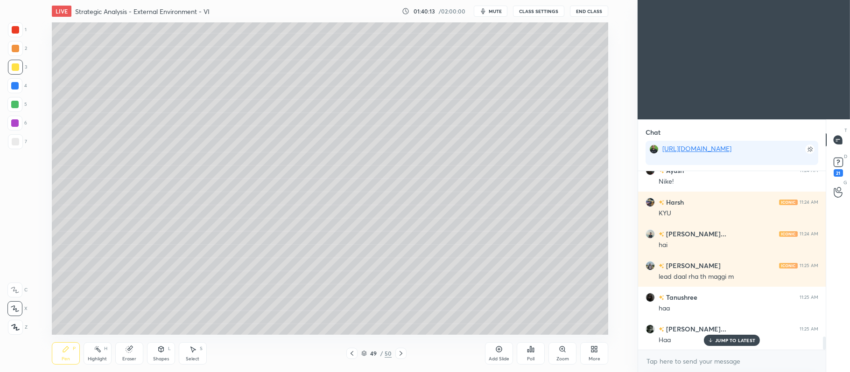
click at [401, 354] on icon at bounding box center [400, 353] width 7 height 7
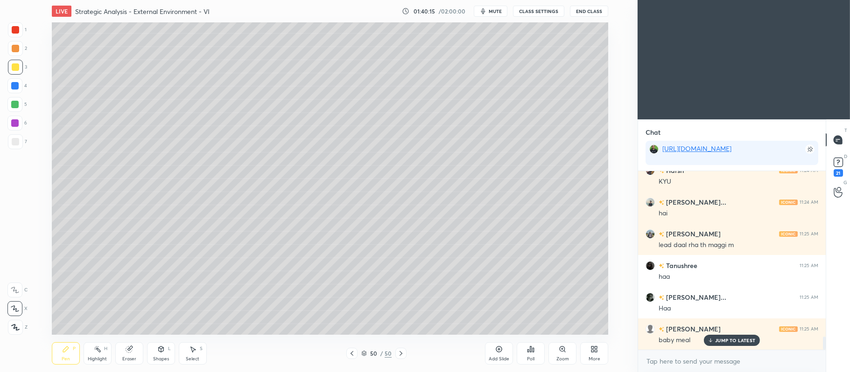
scroll to position [2310, 0]
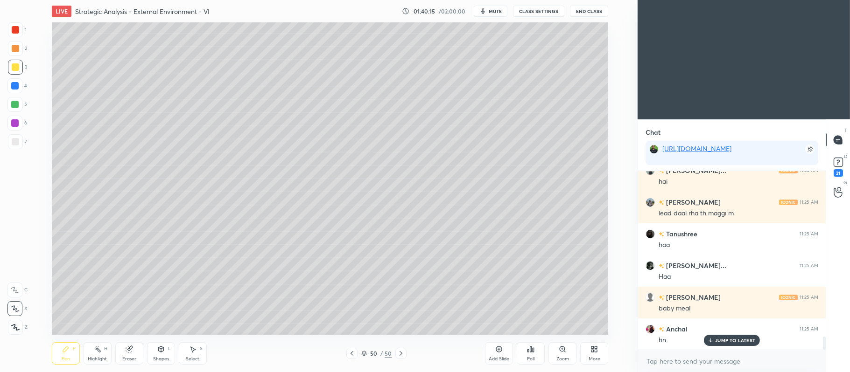
click at [19, 56] on div "2" at bounding box center [17, 50] width 19 height 19
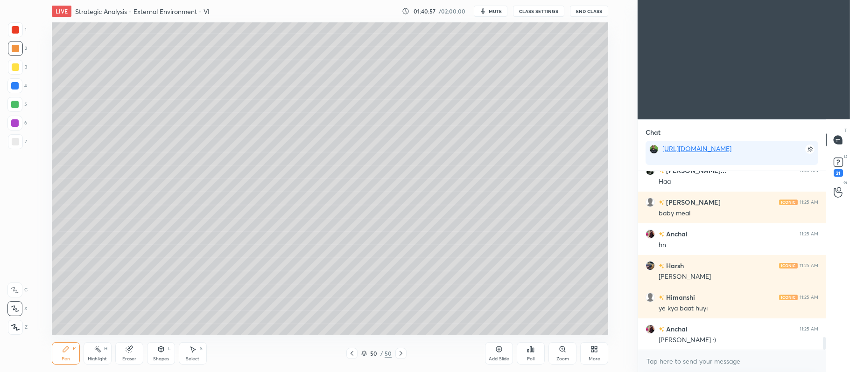
scroll to position [2428, 0]
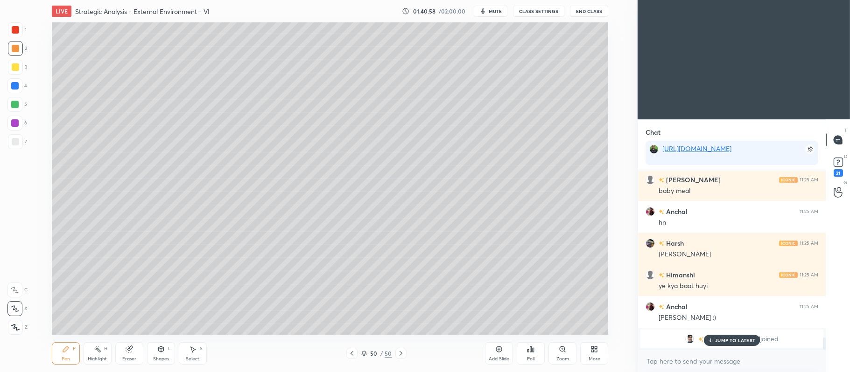
click at [18, 103] on div at bounding box center [14, 104] width 7 height 7
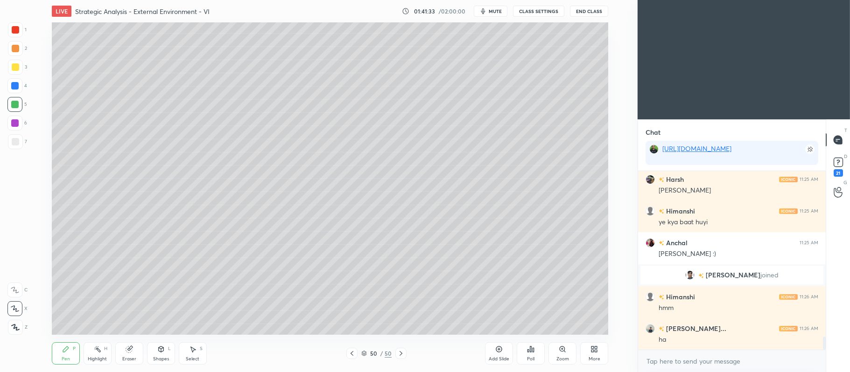
scroll to position [2315, 0]
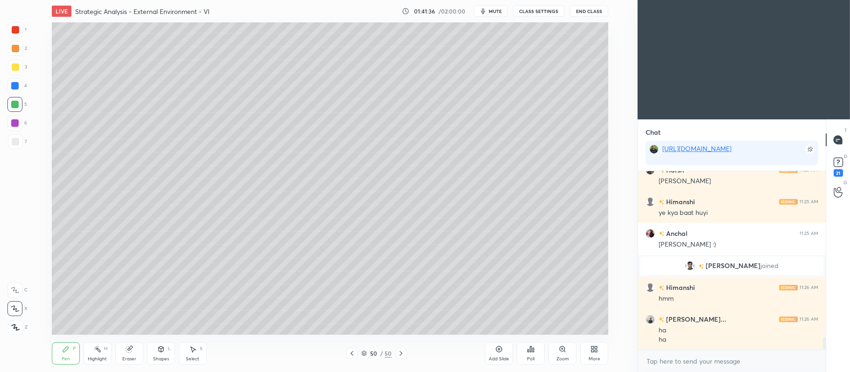
click at [19, 120] on div at bounding box center [14, 123] width 15 height 15
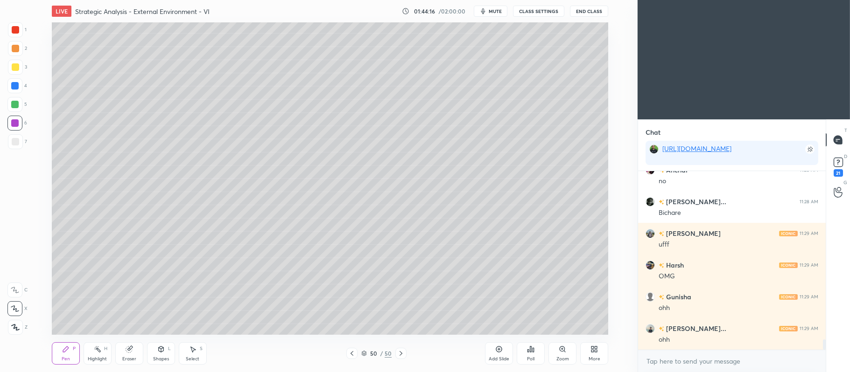
scroll to position [2982, 0]
click at [16, 107] on div at bounding box center [14, 104] width 7 height 7
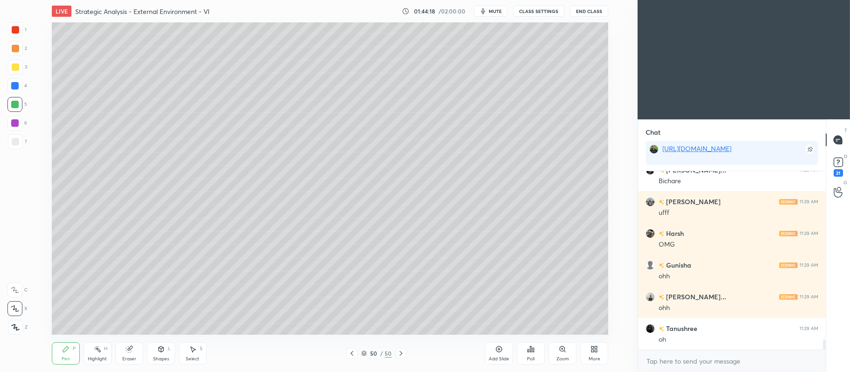
click at [15, 84] on div at bounding box center [14, 85] width 7 height 7
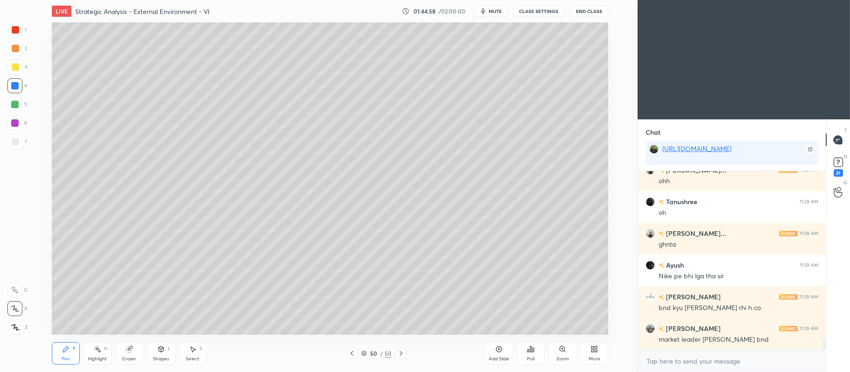
scroll to position [2930, 0]
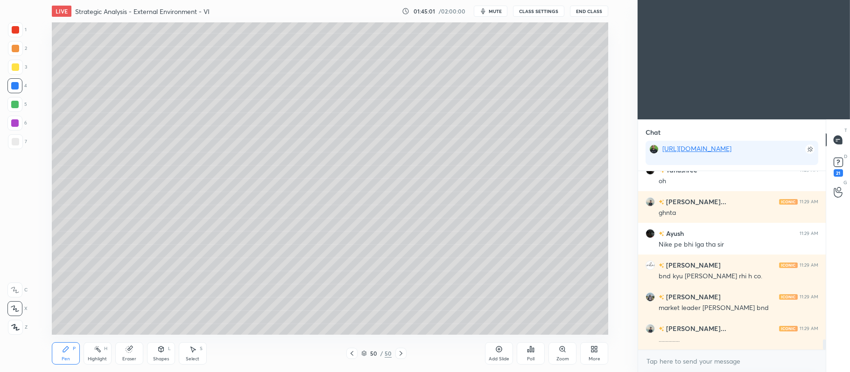
click at [501, 357] on div "Add Slide" at bounding box center [499, 359] width 21 height 5
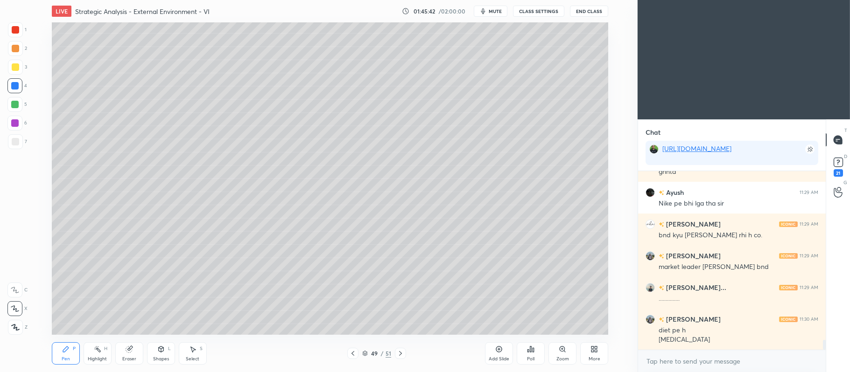
scroll to position [3002, 0]
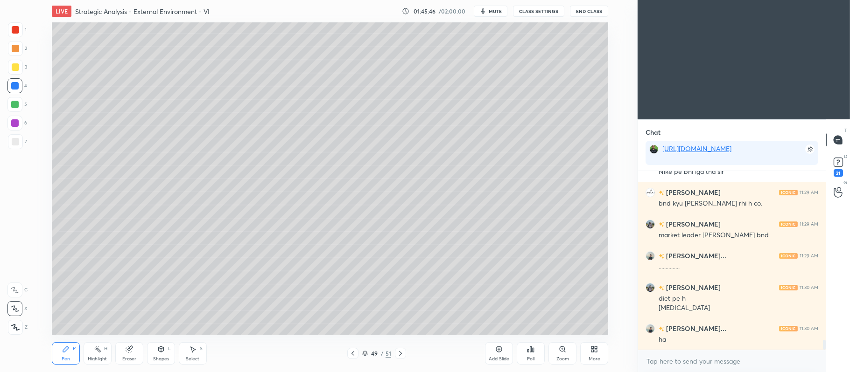
click at [16, 48] on div at bounding box center [15, 48] width 7 height 7
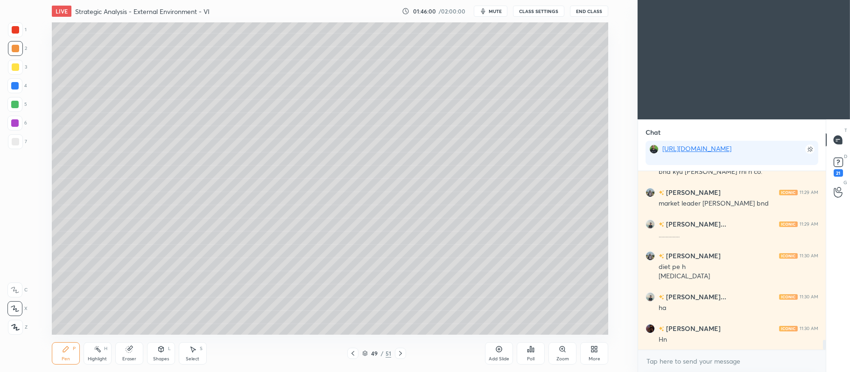
click at [400, 351] on icon at bounding box center [400, 353] width 7 height 7
click at [398, 353] on icon at bounding box center [400, 353] width 7 height 7
click at [830, 165] on div "21" at bounding box center [838, 166] width 19 height 17
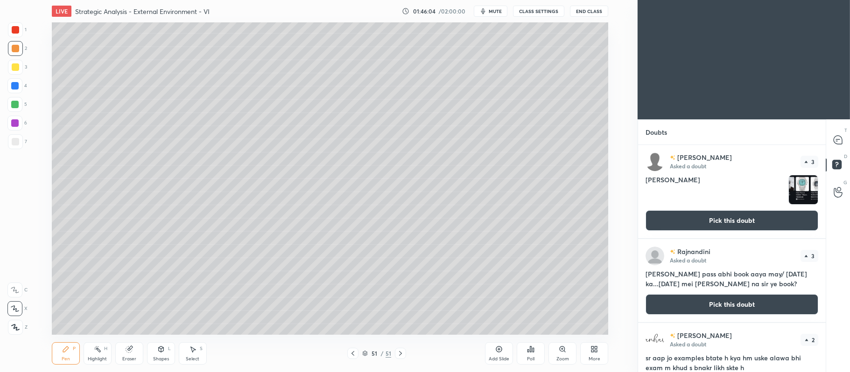
click at [735, 228] on button "Pick this doubt" at bounding box center [731, 220] width 173 height 21
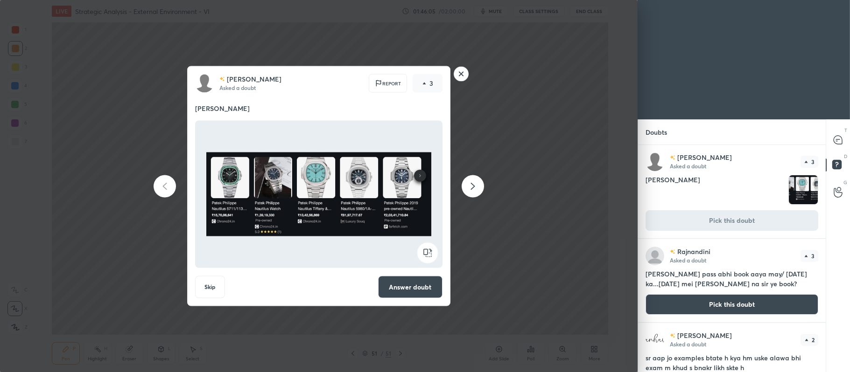
click at [408, 282] on button "Answer doubt" at bounding box center [410, 287] width 64 height 22
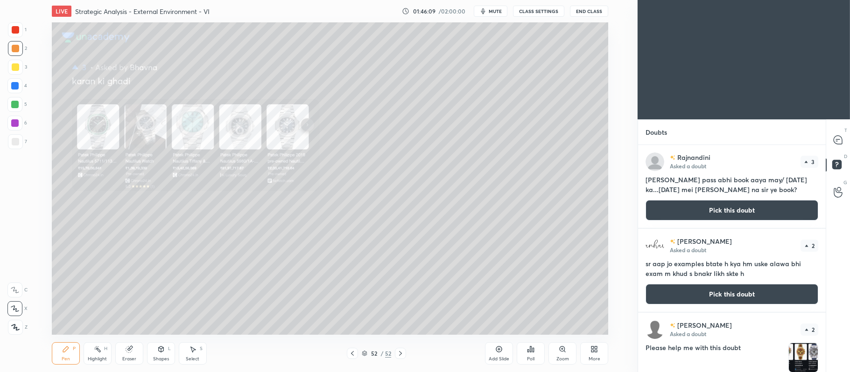
click at [561, 353] on icon at bounding box center [562, 349] width 7 height 7
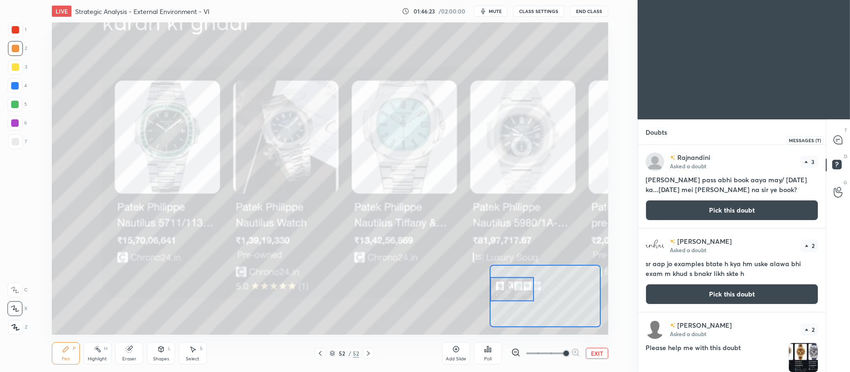
click at [838, 140] on icon at bounding box center [838, 140] width 8 height 8
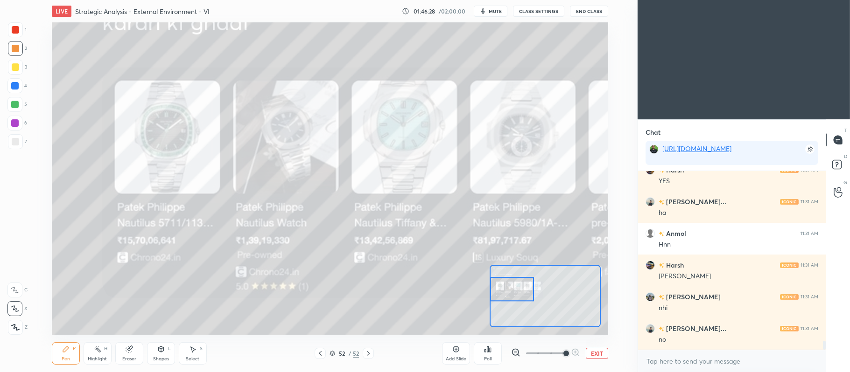
scroll to position [3465, 0]
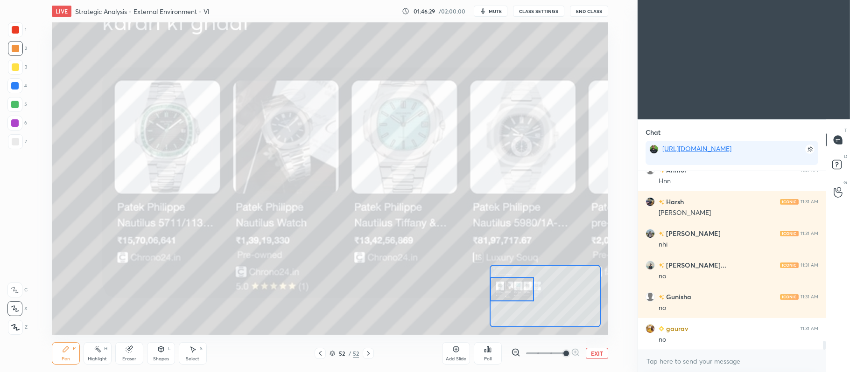
click at [595, 353] on button "EXIT" at bounding box center [597, 353] width 22 height 11
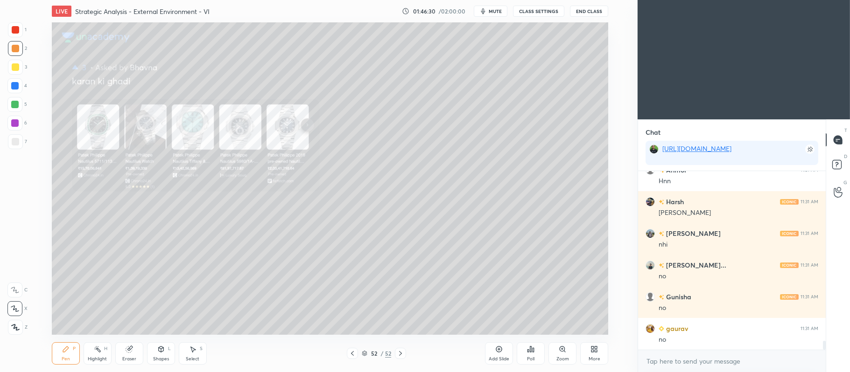
scroll to position [3497, 0]
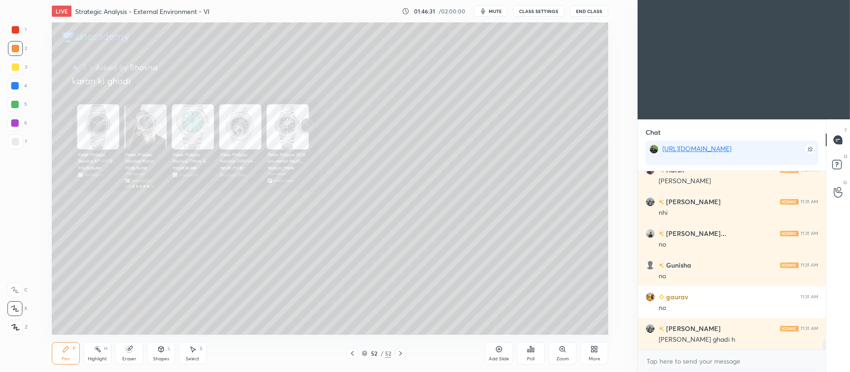
click at [841, 167] on rect at bounding box center [836, 165] width 9 height 9
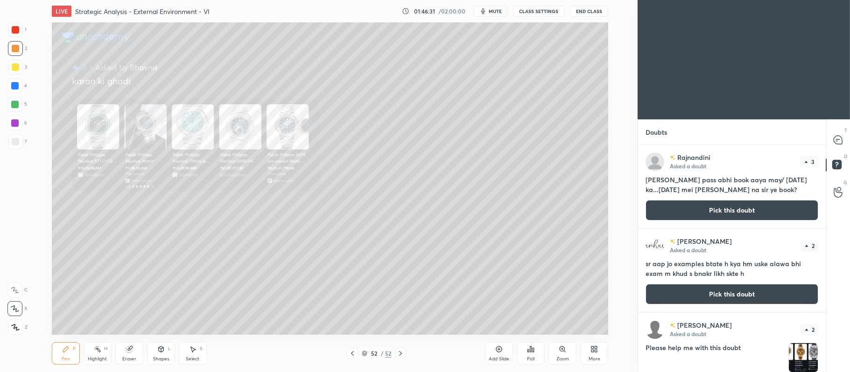
scroll to position [225, 185]
click at [723, 210] on button "Pick this doubt" at bounding box center [731, 210] width 173 height 21
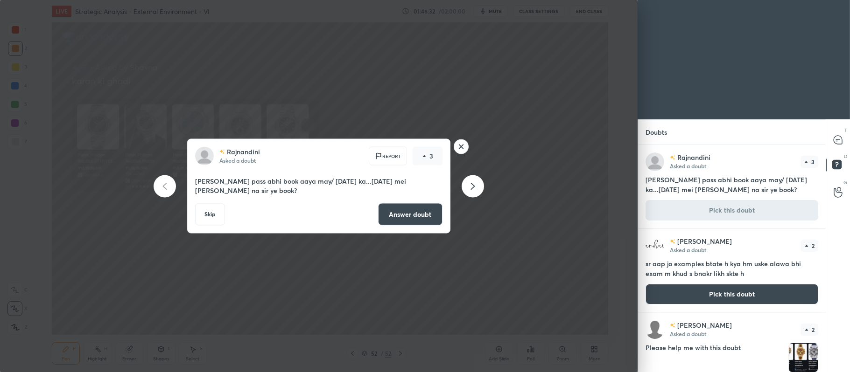
click at [422, 215] on button "Answer doubt" at bounding box center [410, 214] width 64 height 22
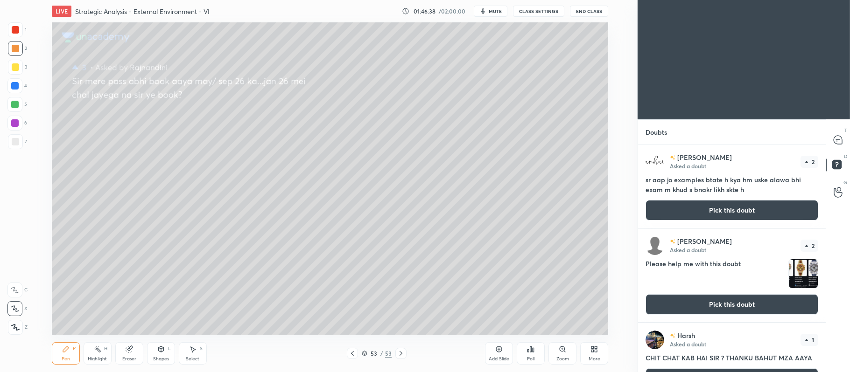
click at [730, 210] on button "Pick this doubt" at bounding box center [731, 210] width 173 height 21
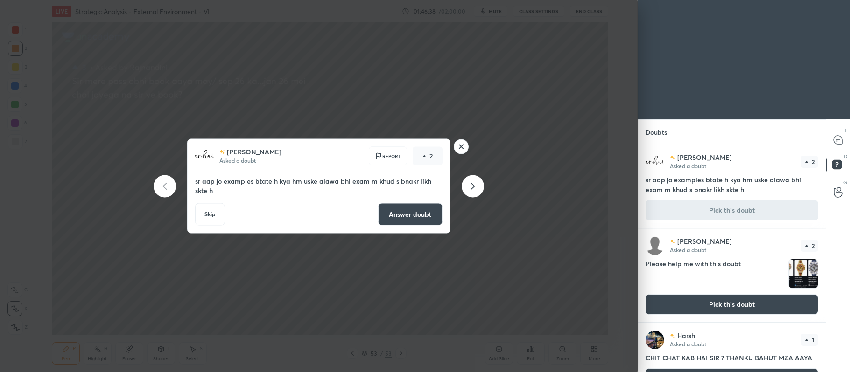
click at [419, 217] on button "Answer doubt" at bounding box center [410, 214] width 64 height 22
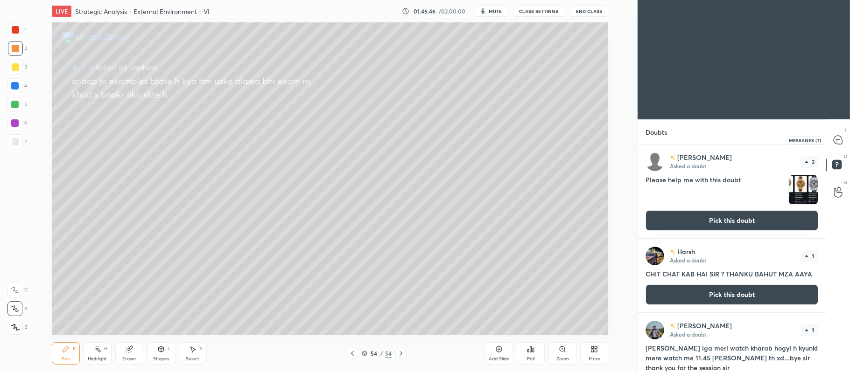
click at [840, 139] on icon at bounding box center [838, 140] width 8 height 8
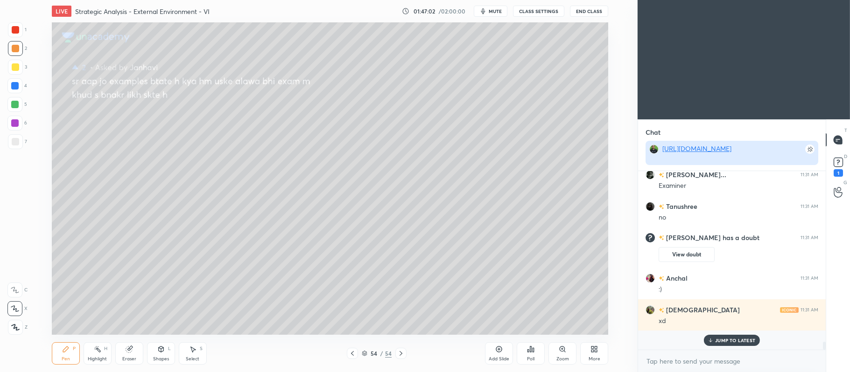
scroll to position [3523, 0]
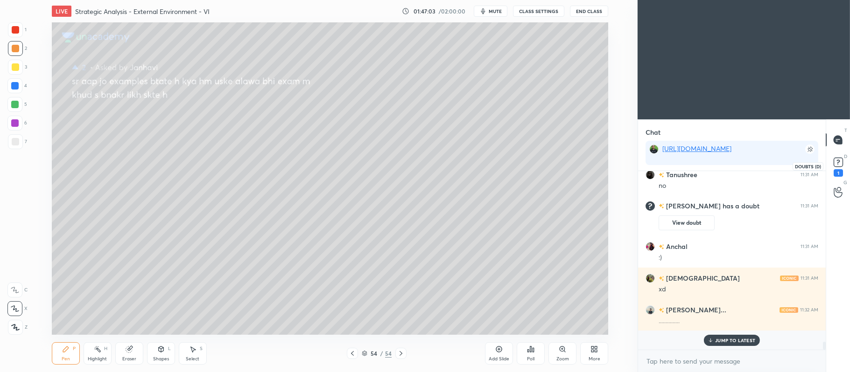
click at [837, 166] on rect at bounding box center [838, 162] width 9 height 9
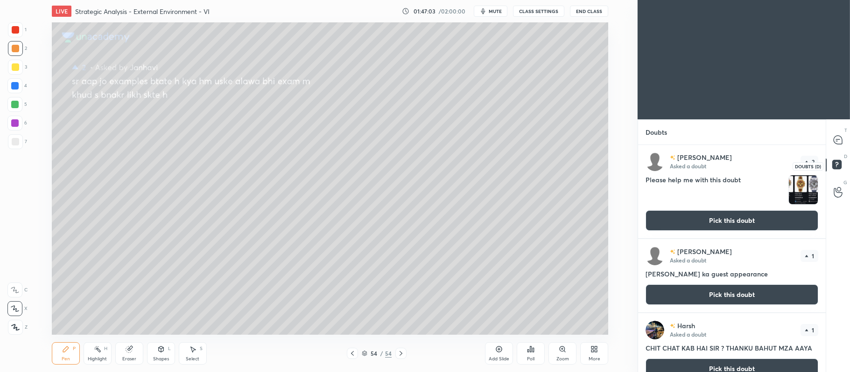
scroll to position [225, 185]
click at [740, 223] on button "Pick this doubt" at bounding box center [731, 220] width 173 height 21
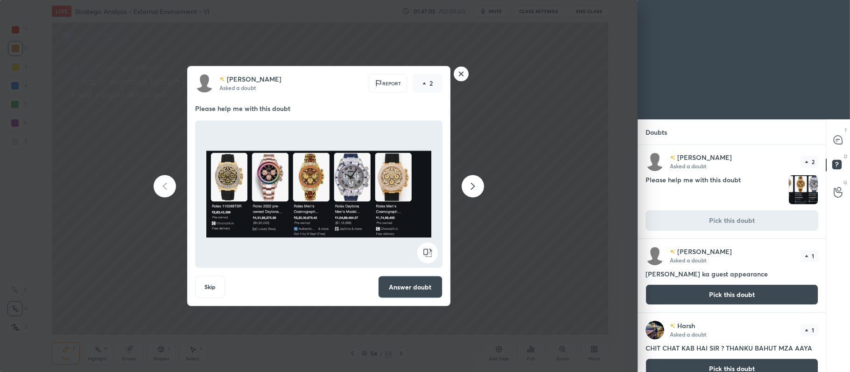
click at [413, 292] on button "Answer doubt" at bounding box center [410, 287] width 64 height 22
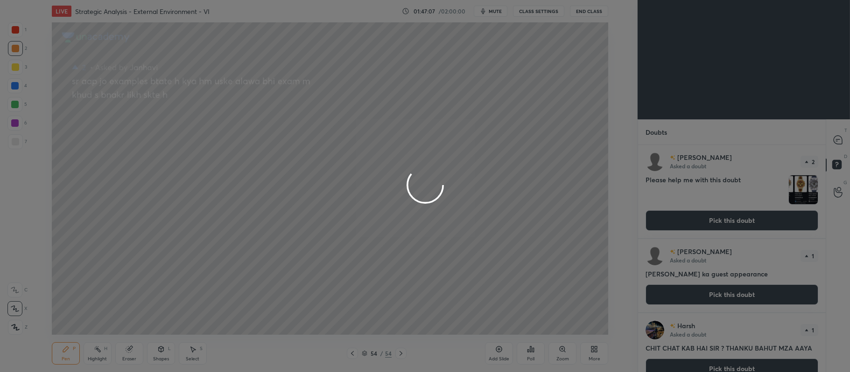
click at [561, 351] on icon at bounding box center [562, 349] width 5 height 5
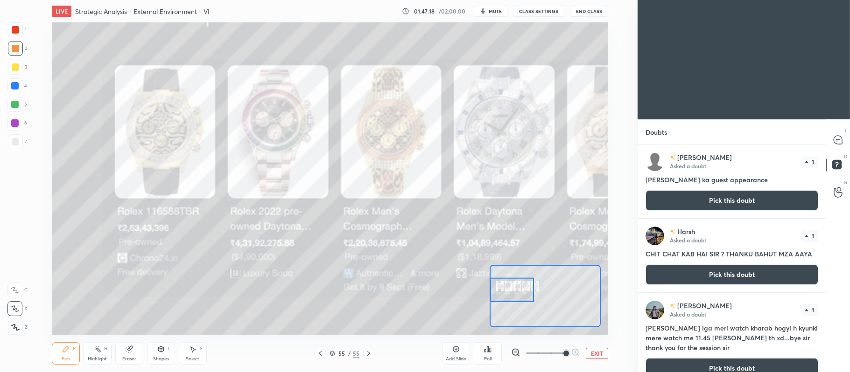
click at [736, 204] on button "Pick this doubt" at bounding box center [731, 200] width 173 height 21
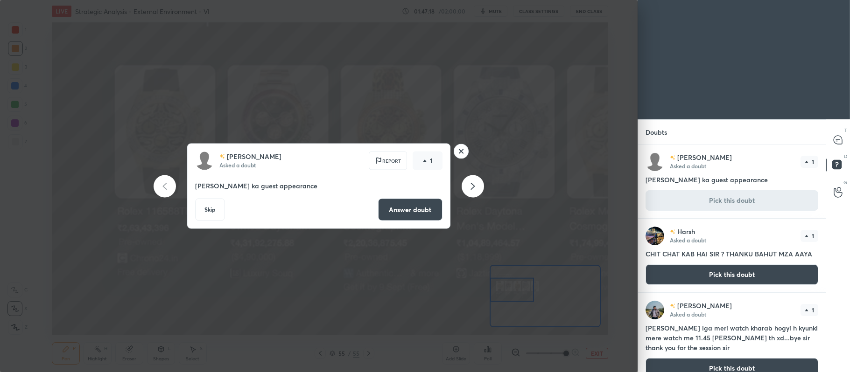
click at [413, 207] on button "Answer doubt" at bounding box center [410, 210] width 64 height 22
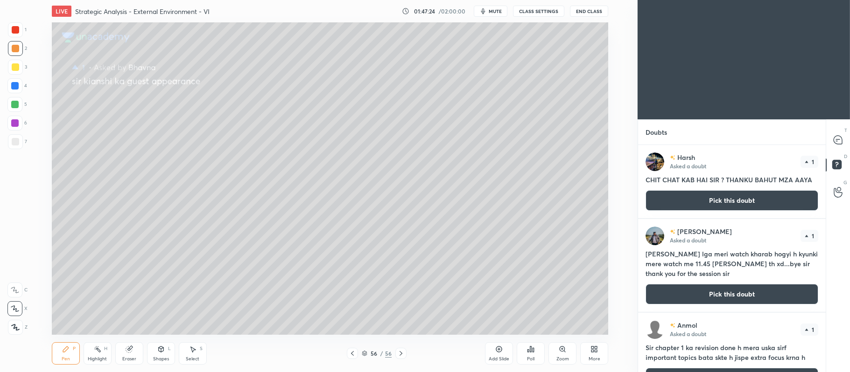
click at [772, 197] on button "Pick this doubt" at bounding box center [731, 200] width 173 height 21
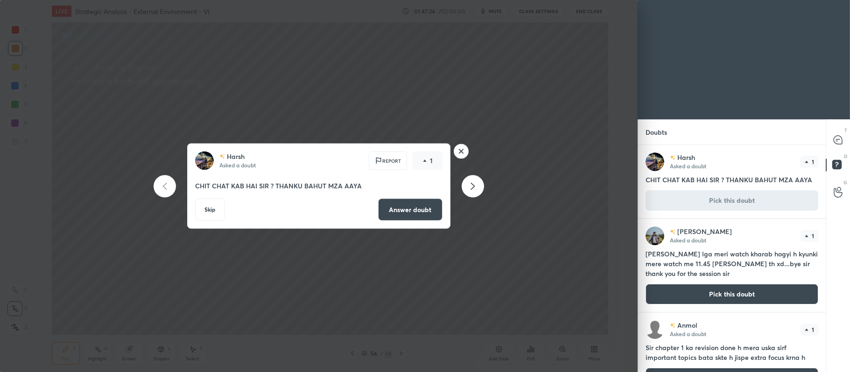
click at [430, 212] on button "Answer doubt" at bounding box center [410, 210] width 64 height 22
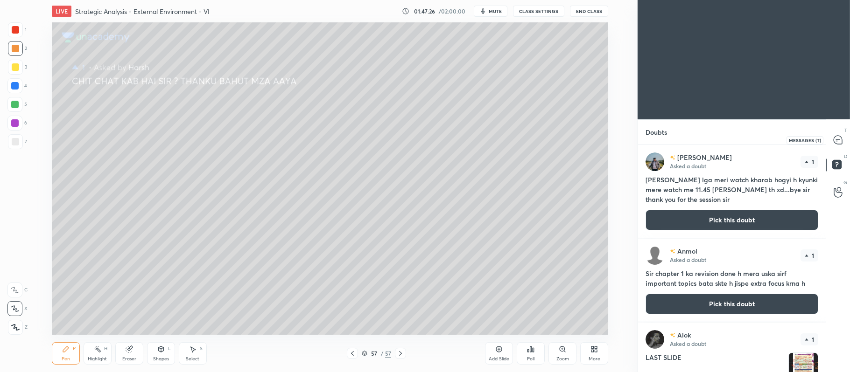
click at [835, 137] on icon at bounding box center [838, 140] width 8 height 8
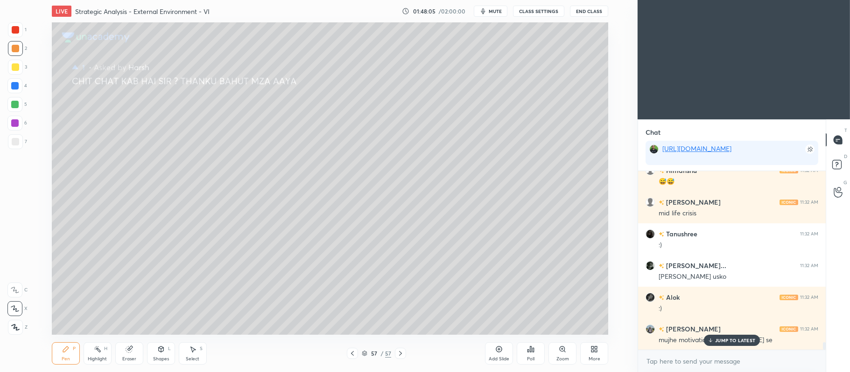
scroll to position [4007, 0]
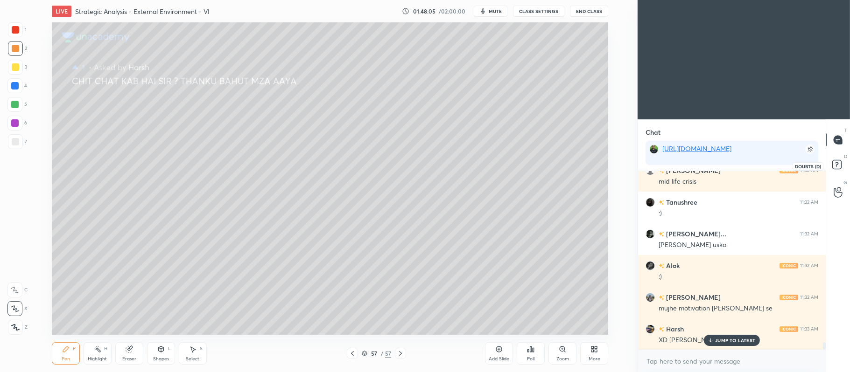
click at [835, 162] on rect at bounding box center [836, 165] width 9 height 9
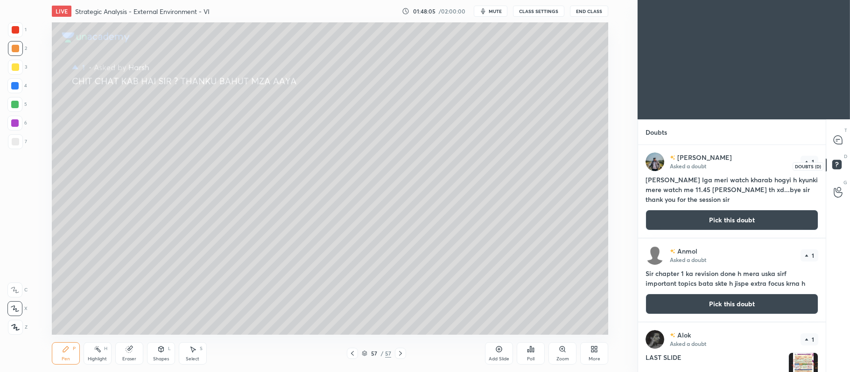
scroll to position [225, 185]
click at [734, 226] on button "Pick this doubt" at bounding box center [731, 220] width 173 height 21
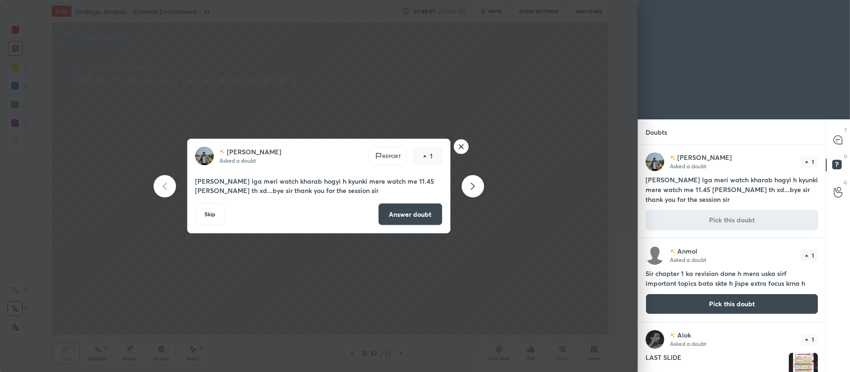
click at [422, 214] on button "Answer doubt" at bounding box center [410, 214] width 64 height 22
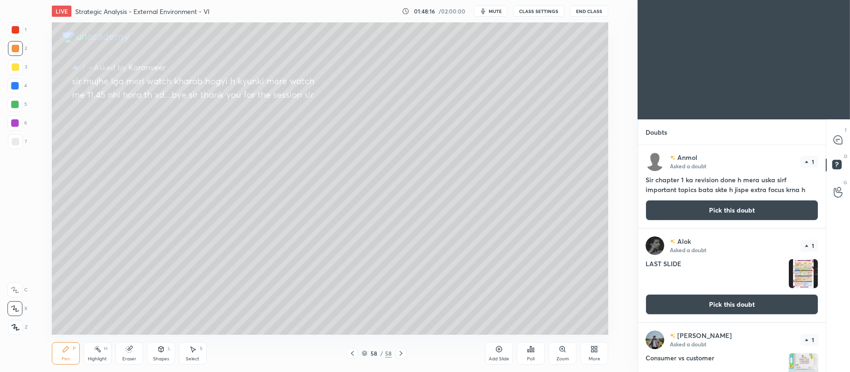
click at [715, 211] on button "Pick this doubt" at bounding box center [731, 210] width 173 height 21
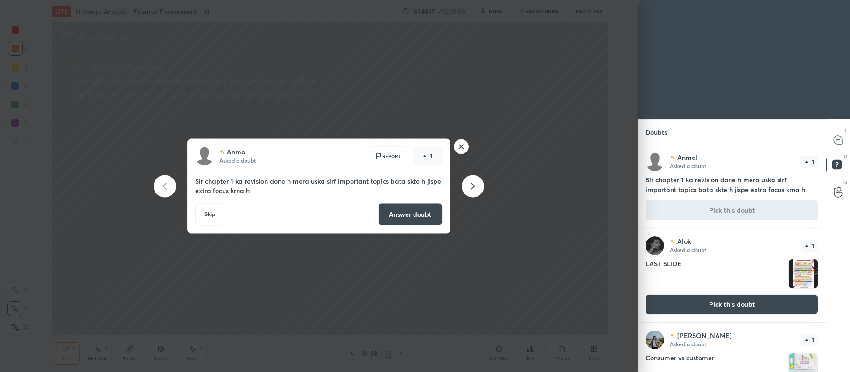
click at [419, 208] on button "Answer doubt" at bounding box center [410, 214] width 64 height 22
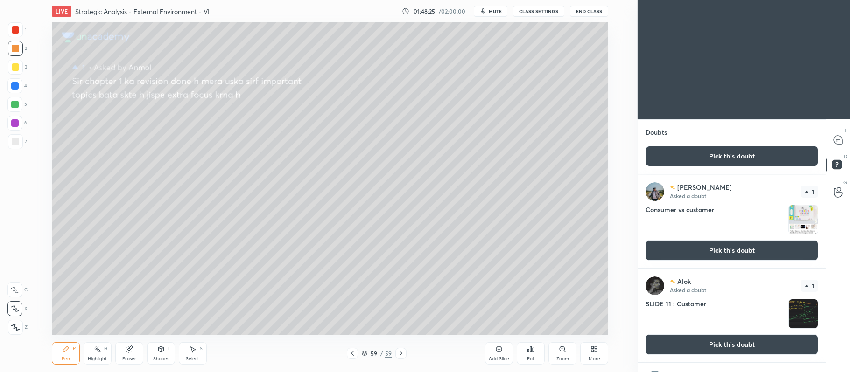
scroll to position [66, 0]
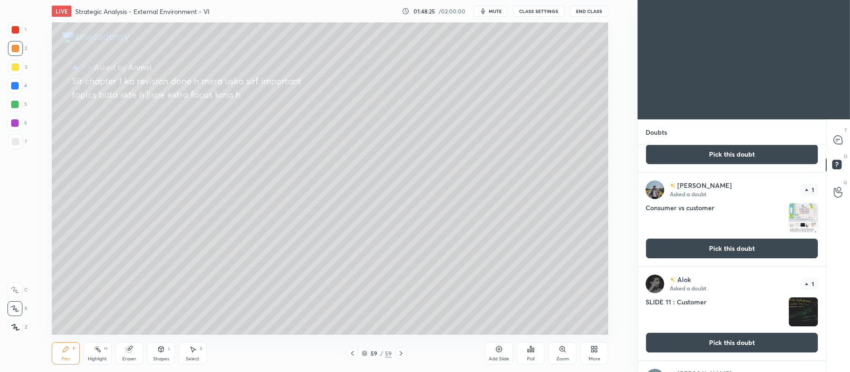
click at [712, 249] on button "Pick this doubt" at bounding box center [731, 248] width 173 height 21
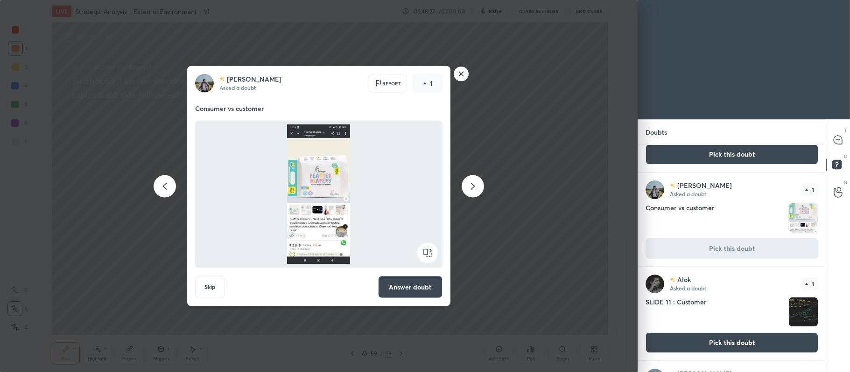
click at [417, 283] on button "Answer doubt" at bounding box center [410, 287] width 64 height 22
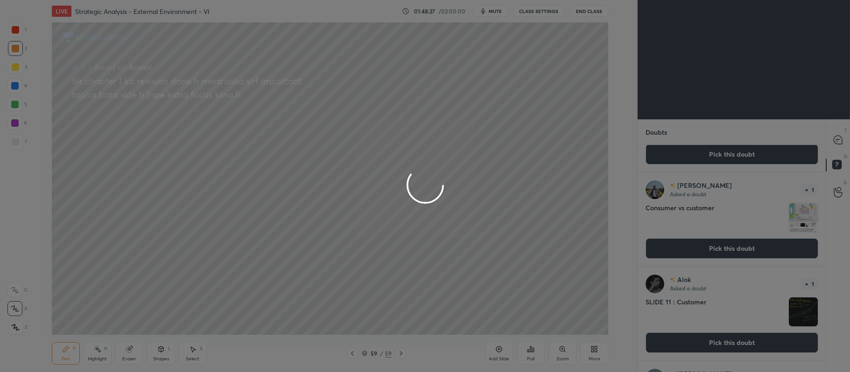
scroll to position [0, 0]
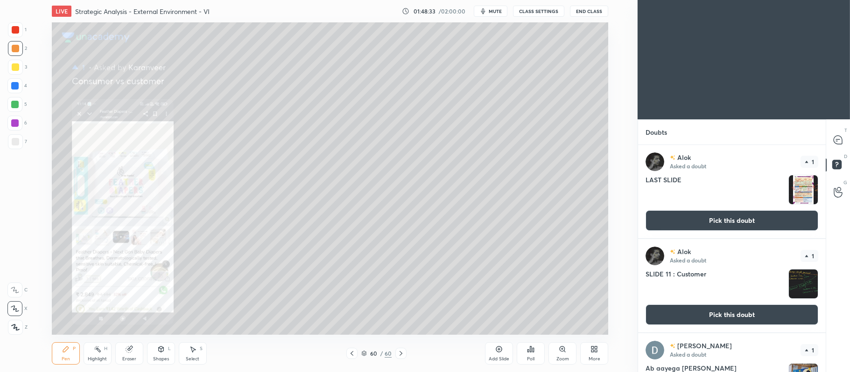
click at [559, 355] on div "Zoom" at bounding box center [562, 354] width 28 height 22
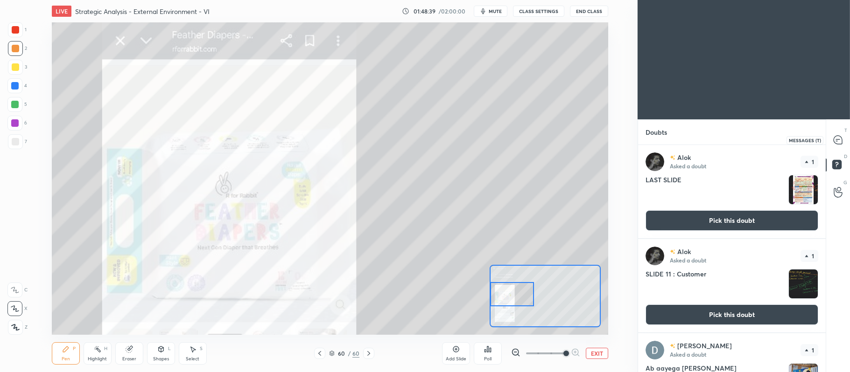
click at [838, 137] on icon at bounding box center [838, 140] width 8 height 8
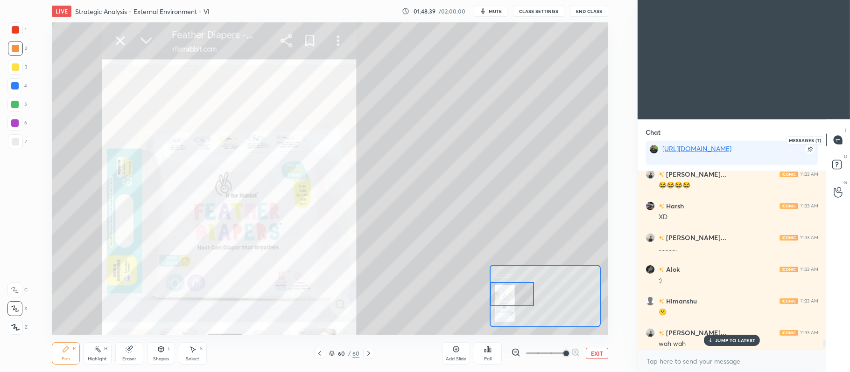
scroll to position [176, 185]
click at [593, 354] on button "EXIT" at bounding box center [597, 353] width 22 height 11
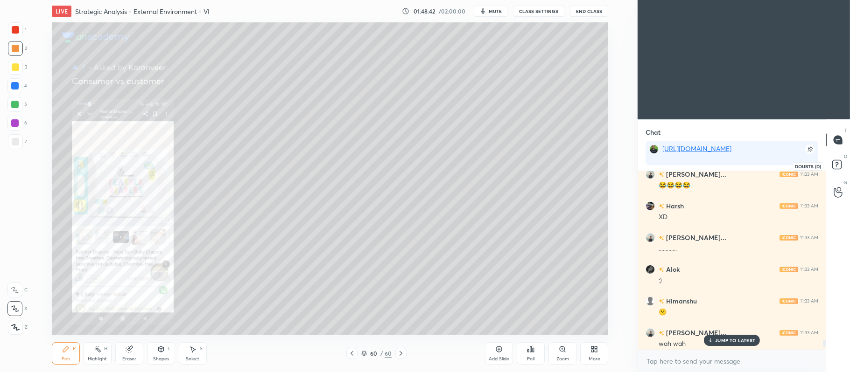
click at [842, 161] on icon at bounding box center [838, 166] width 17 height 17
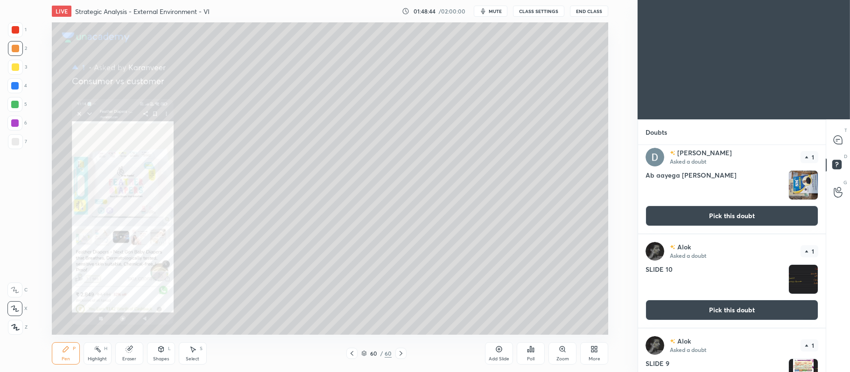
scroll to position [193, 0]
click at [736, 218] on button "Pick this doubt" at bounding box center [731, 216] width 173 height 21
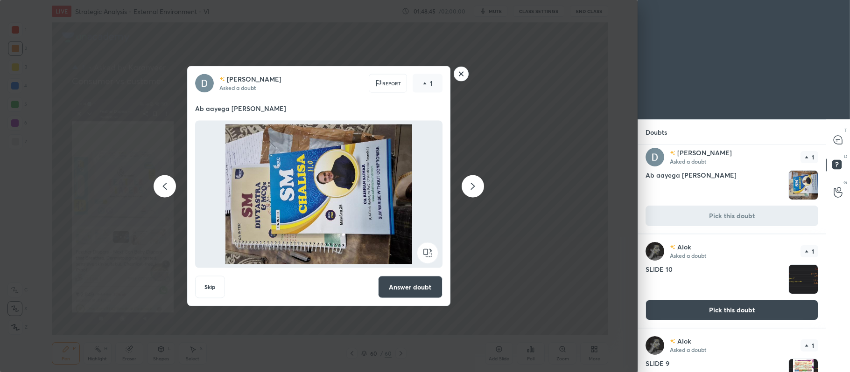
scroll to position [189, 0]
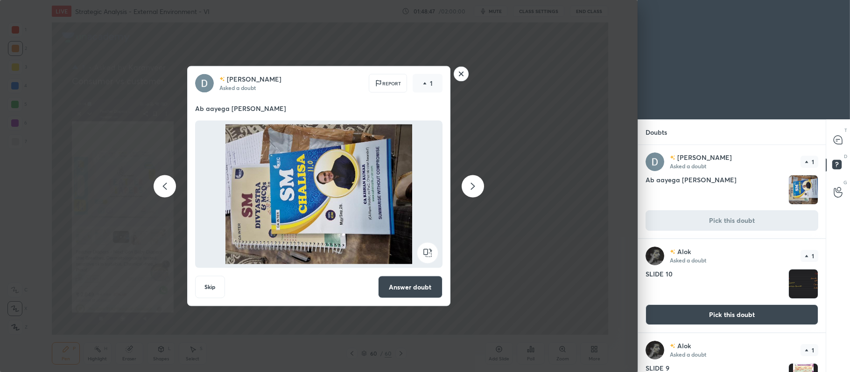
click at [426, 254] on rect at bounding box center [427, 253] width 21 height 21
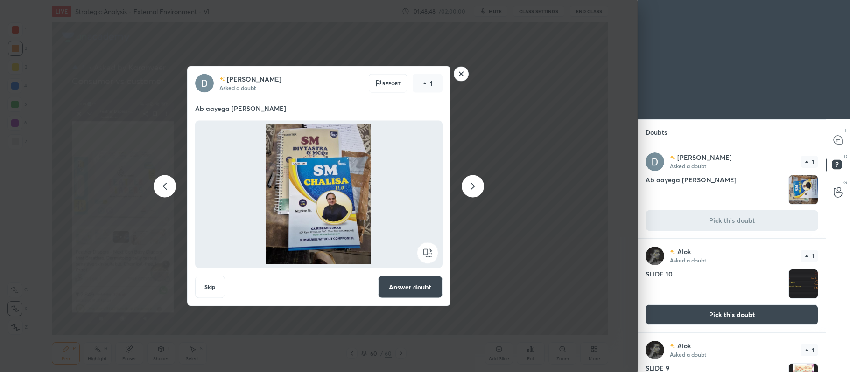
click at [426, 292] on button "Answer doubt" at bounding box center [410, 287] width 64 height 22
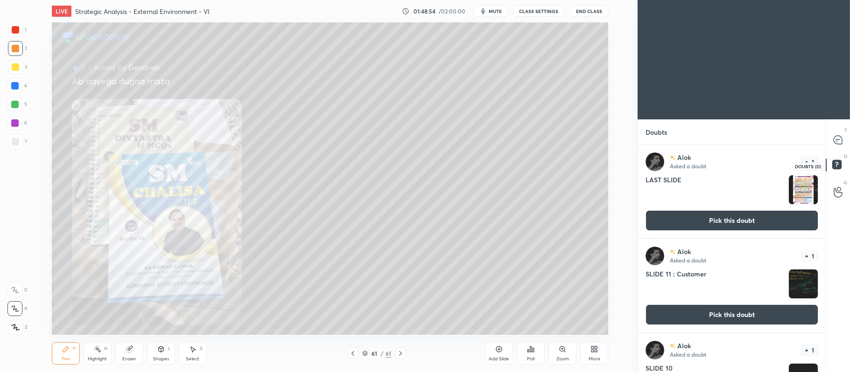
click at [835, 166] on rect at bounding box center [836, 165] width 9 height 9
click at [839, 139] on icon at bounding box center [838, 140] width 8 height 8
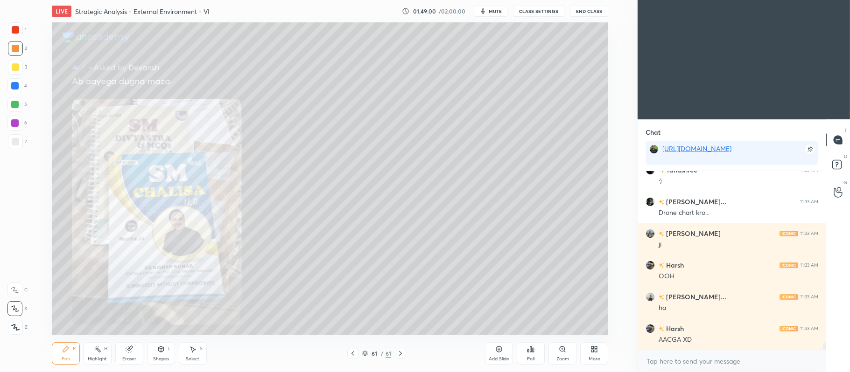
scroll to position [4351, 0]
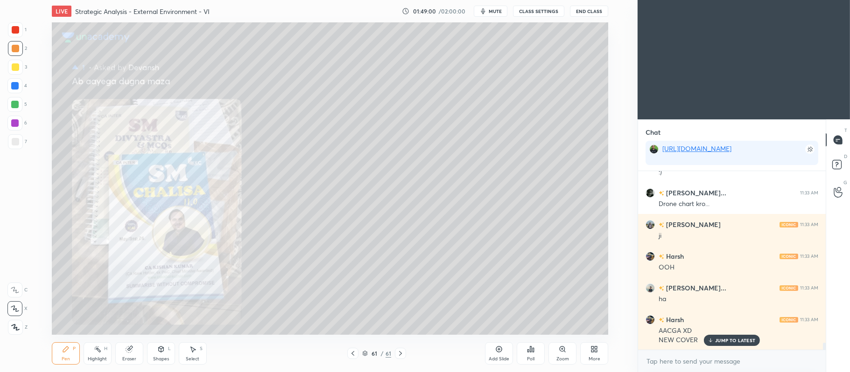
click at [497, 348] on icon at bounding box center [499, 350] width 6 height 6
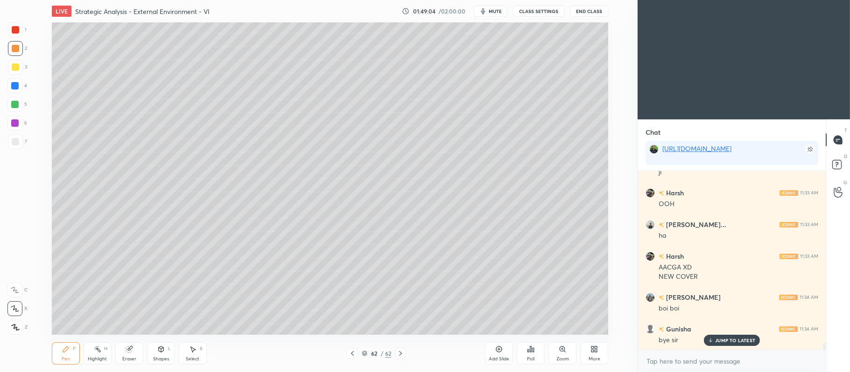
scroll to position [4446, 0]
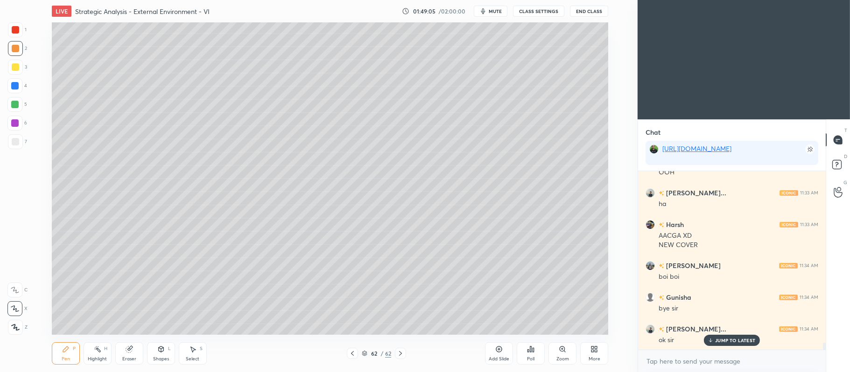
click at [351, 357] on icon at bounding box center [352, 353] width 7 height 7
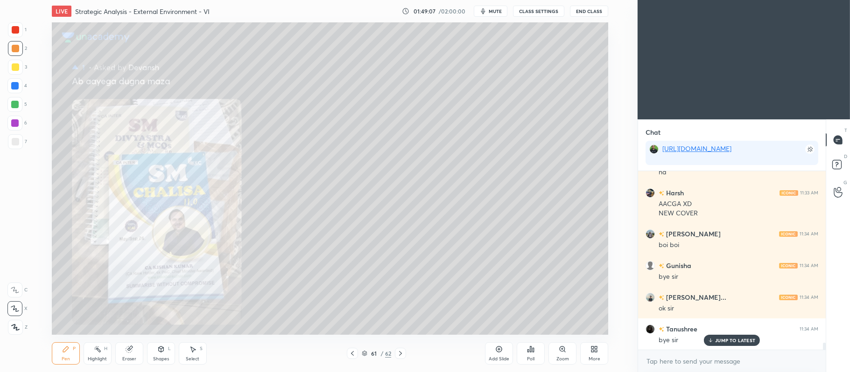
scroll to position [4541, 0]
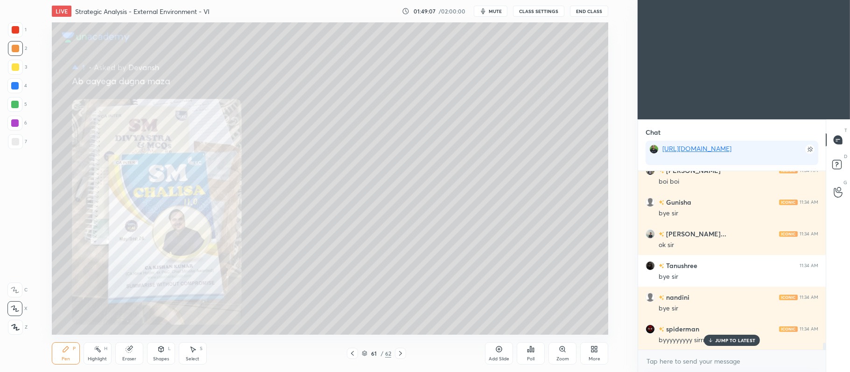
click at [402, 353] on icon at bounding box center [400, 353] width 7 height 7
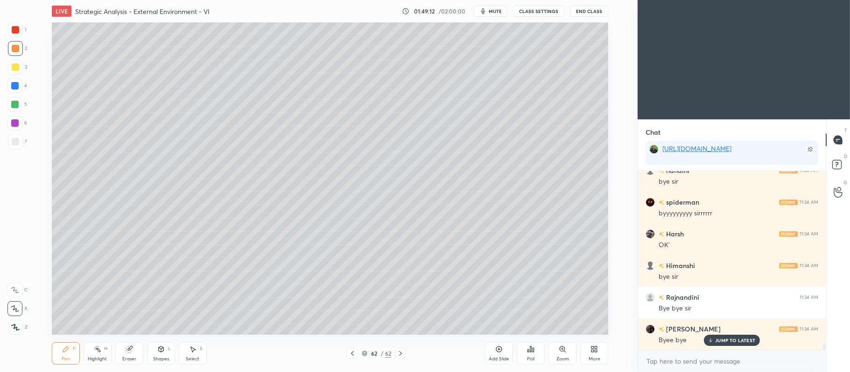
scroll to position [4700, 0]
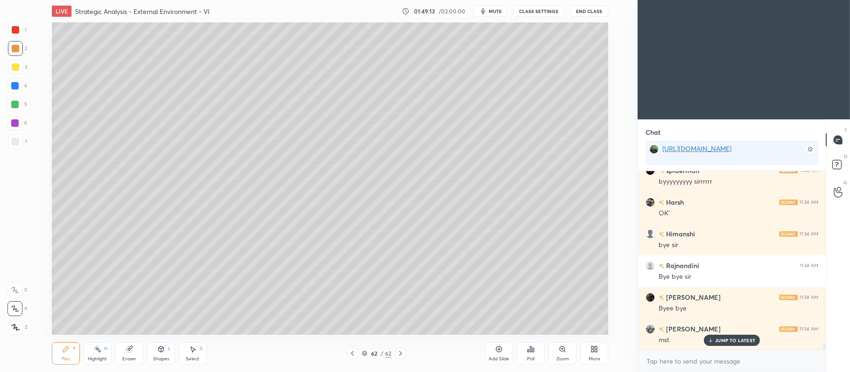
click at [583, 12] on button "End Class" at bounding box center [589, 11] width 38 height 11
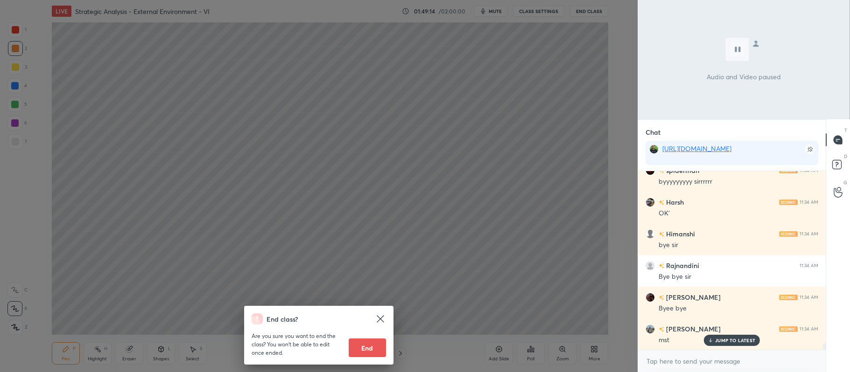
click at [366, 347] on button "End" at bounding box center [367, 348] width 37 height 19
type textarea "x"
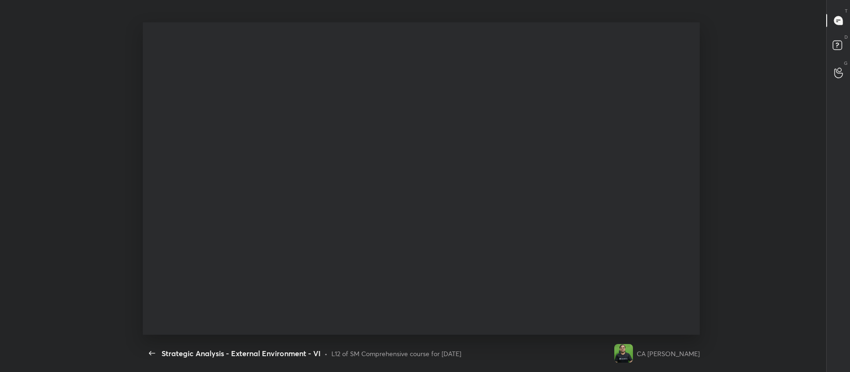
scroll to position [46358, 46029]
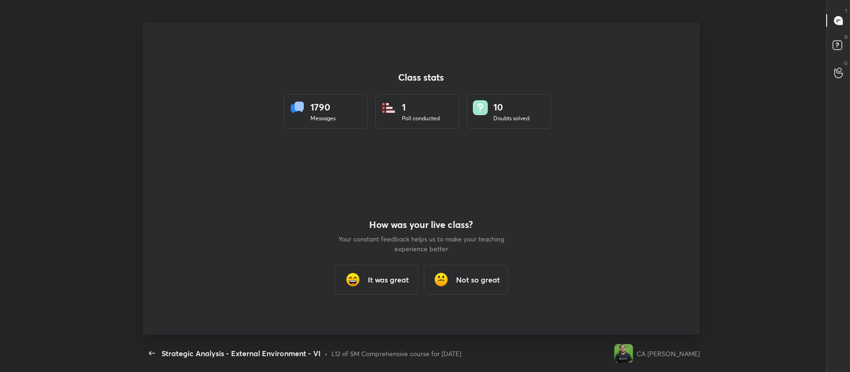
click at [369, 282] on h3 "It was great" at bounding box center [388, 279] width 41 height 11
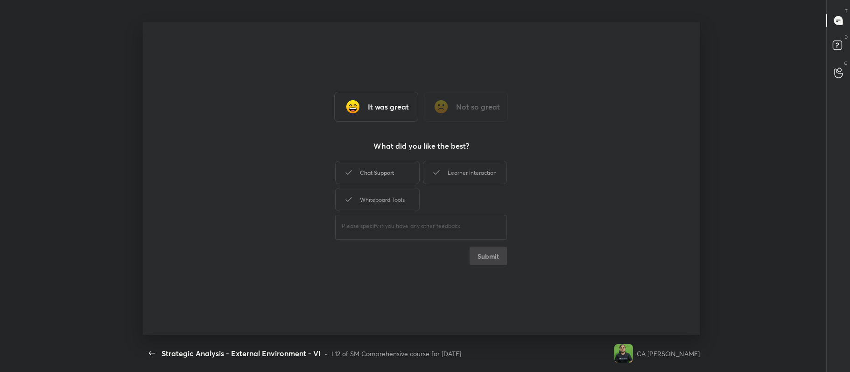
click at [393, 175] on div "Chat Support" at bounding box center [377, 172] width 84 height 23
click at [450, 175] on div "Learner Interaction" at bounding box center [465, 172] width 84 height 23
click at [401, 195] on div "Whiteboard Tools" at bounding box center [377, 199] width 84 height 23
click at [474, 256] on button "Submit" at bounding box center [488, 256] width 37 height 19
